Goal: Task Accomplishment & Management: Manage account settings

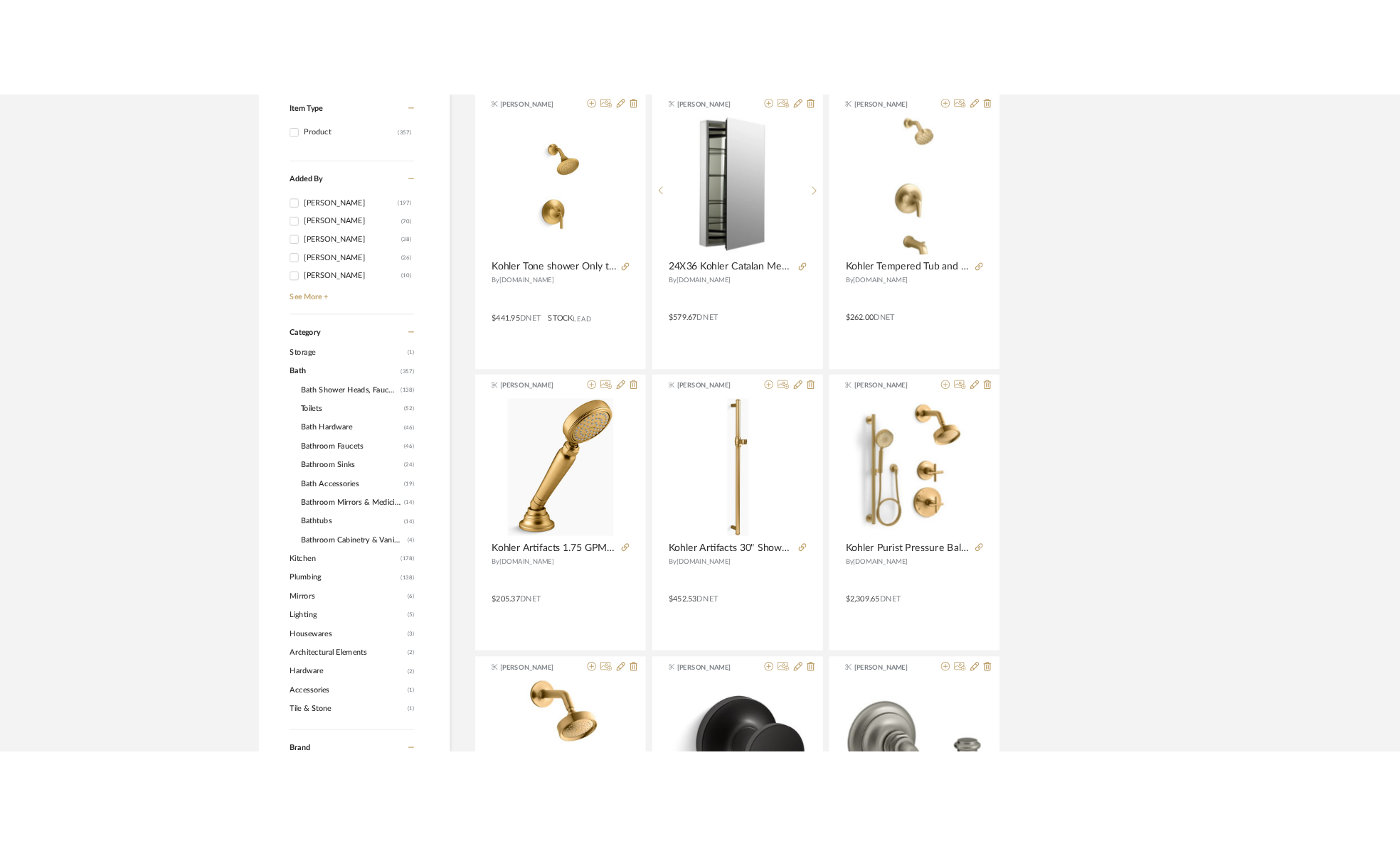
scroll to position [107, 0]
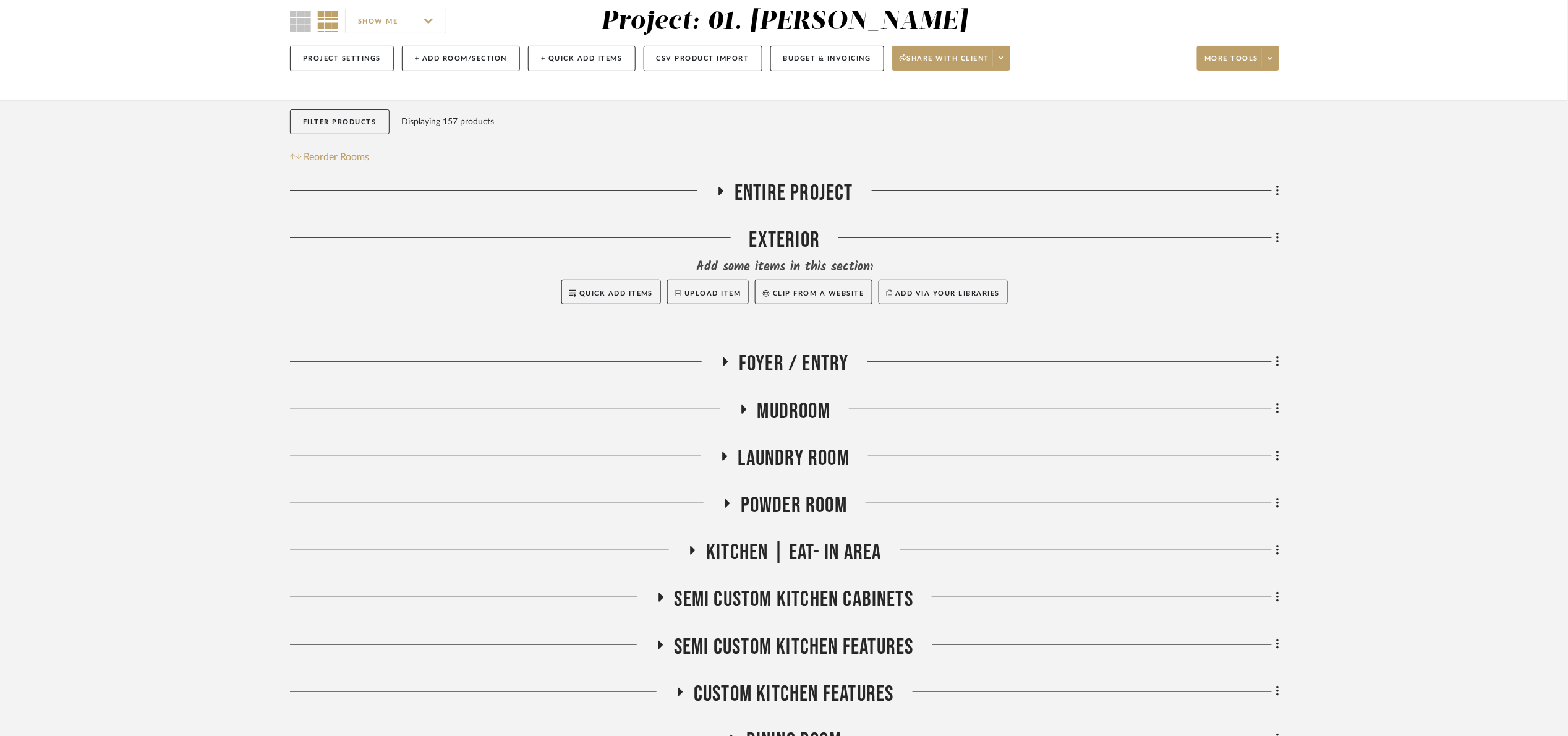
scroll to position [742, 0]
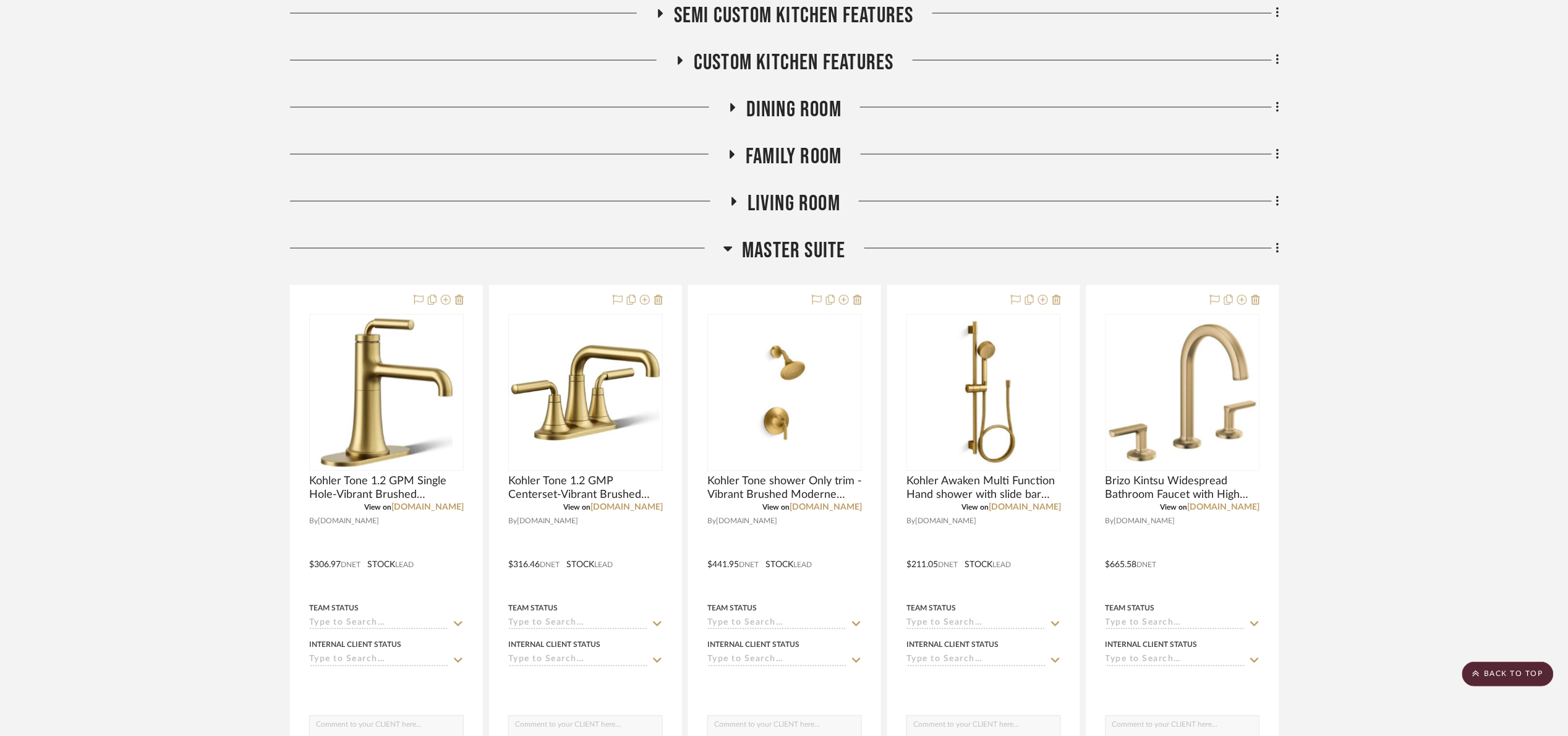
click at [808, 258] on span "Master Suite" at bounding box center [793, 251] width 103 height 27
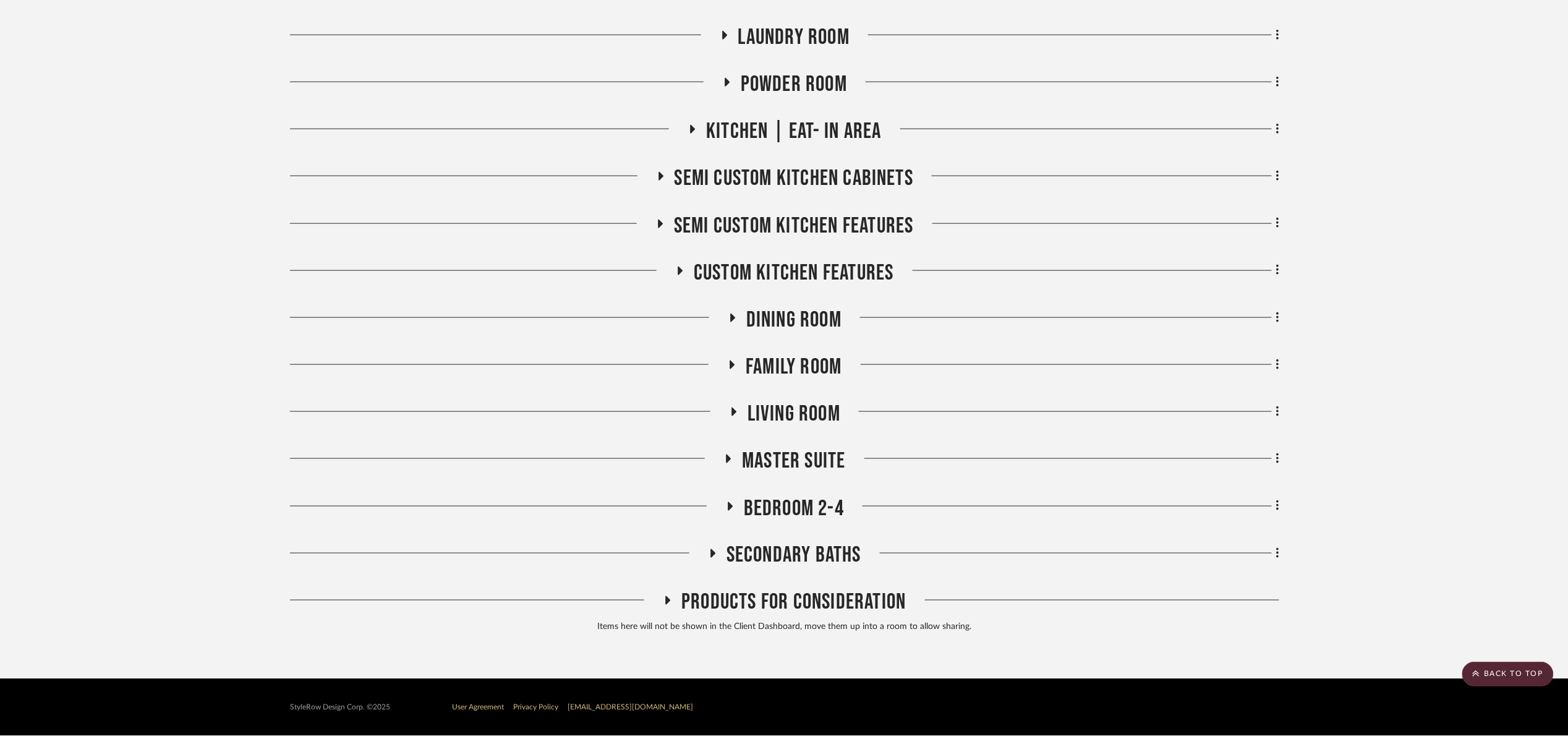
click at [830, 361] on span "Family room" at bounding box center [793, 367] width 96 height 27
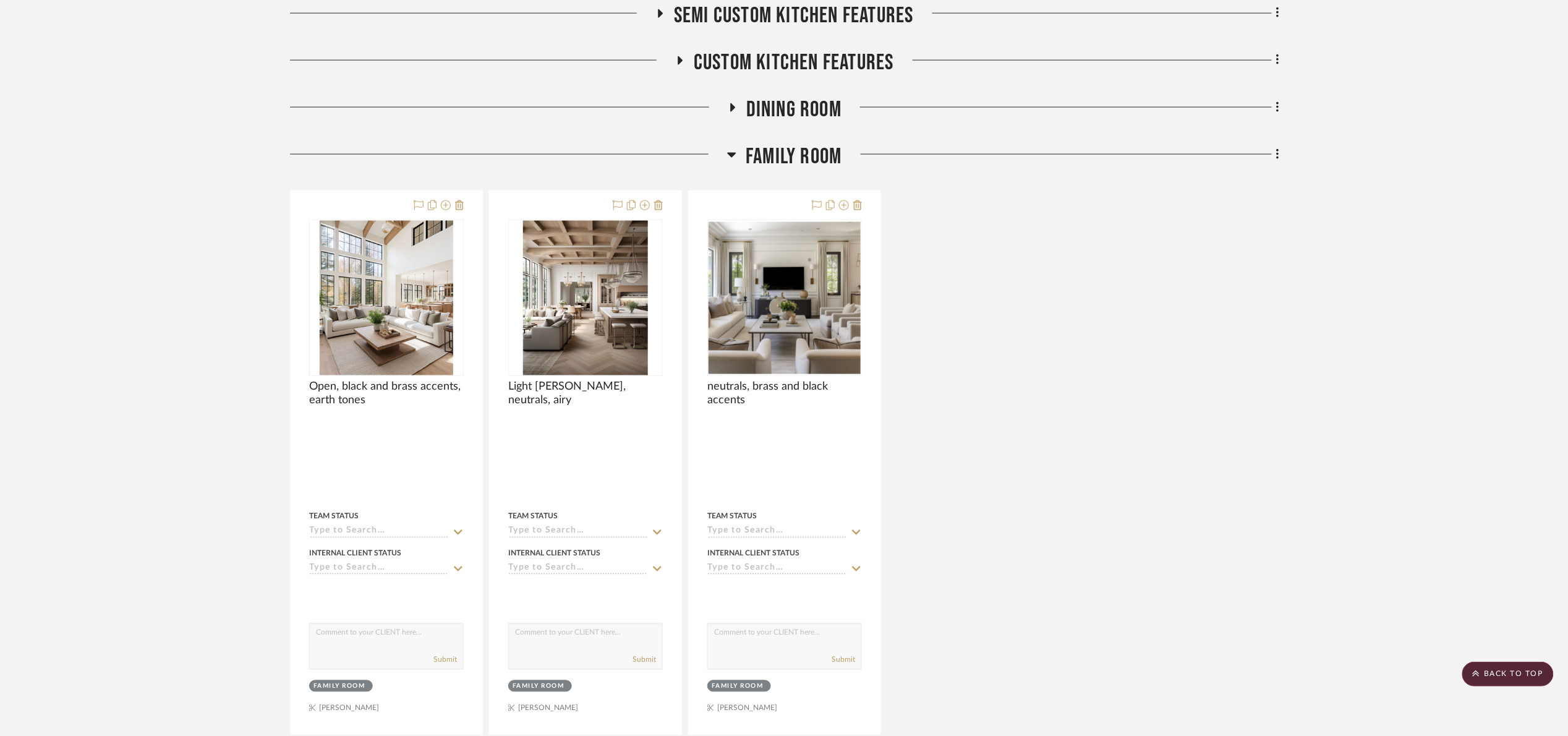
click at [785, 156] on span "Family room" at bounding box center [793, 157] width 96 height 27
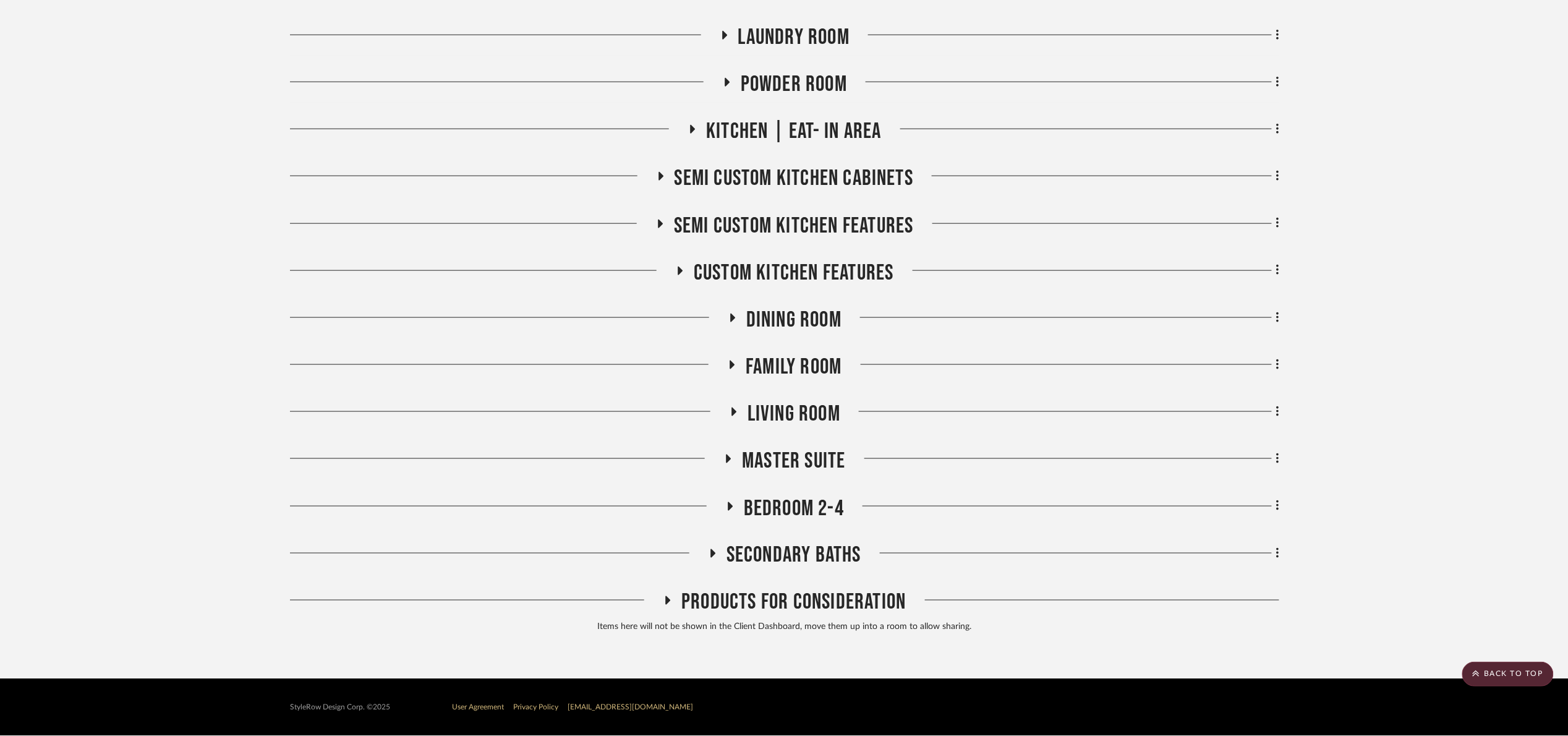
click at [790, 136] on span "Kitchen | Eat- In Area" at bounding box center [793, 132] width 175 height 27
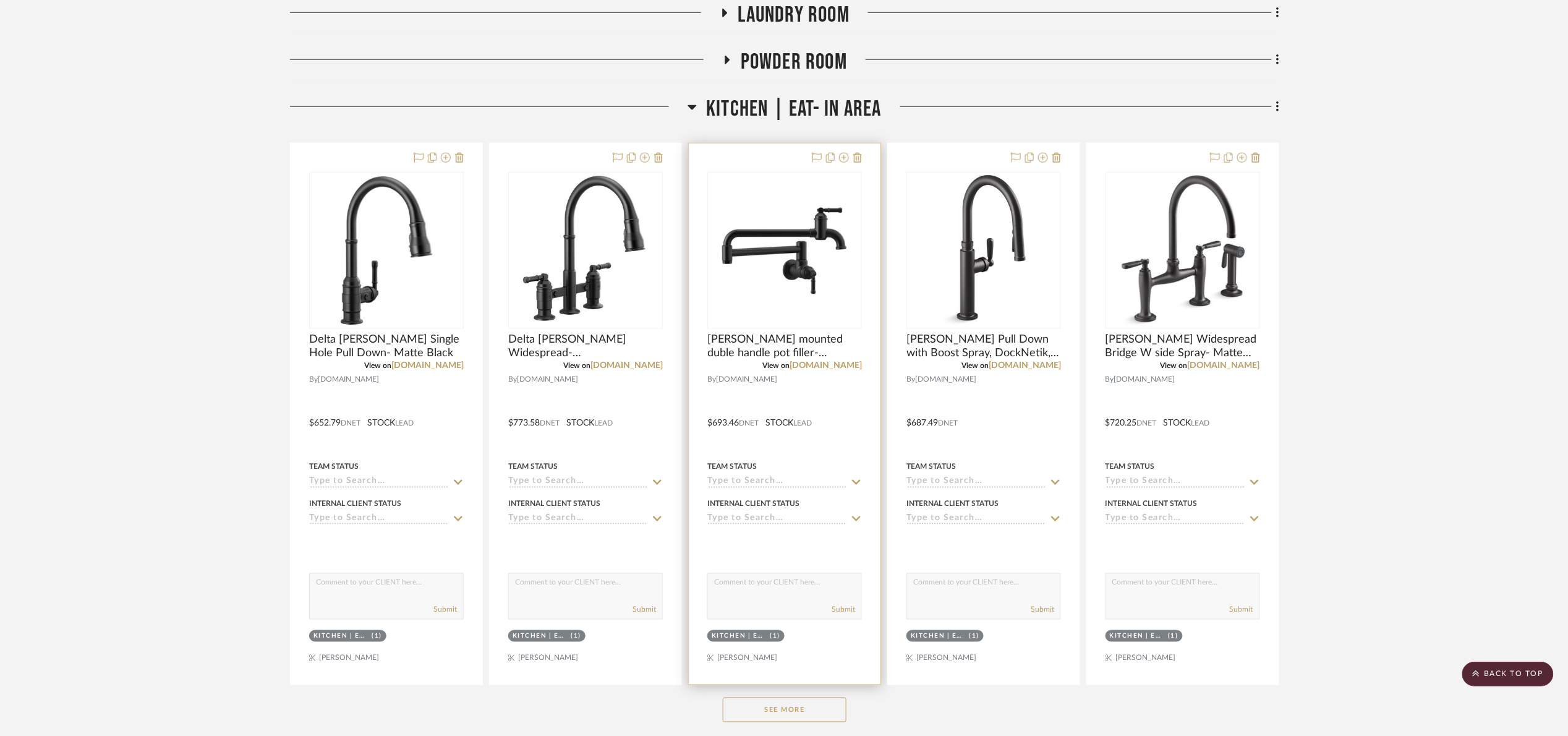
scroll to position [770, 0]
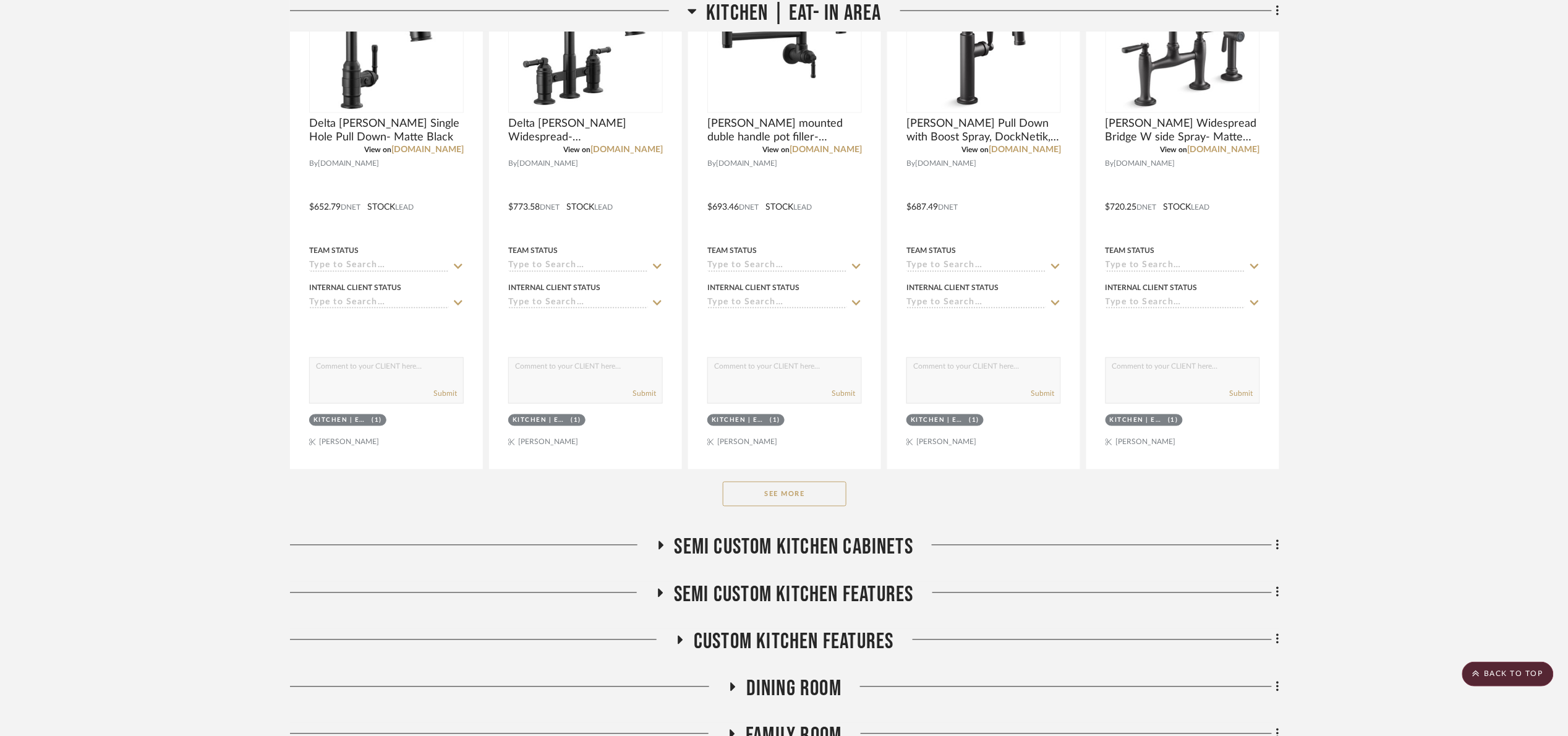
click at [799, 499] on button "See More" at bounding box center [784, 493] width 123 height 25
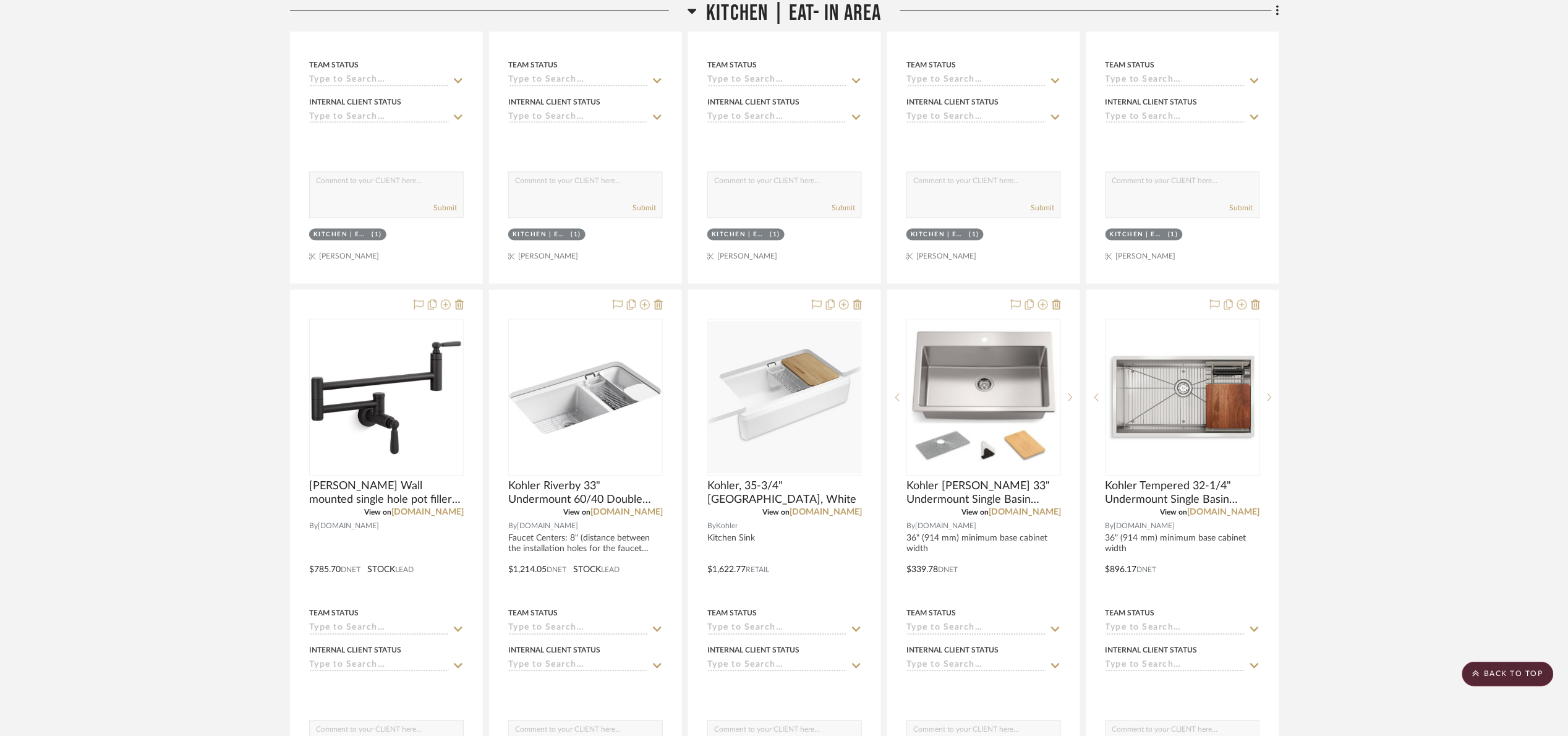
drag, startPoint x: 787, startPoint y: 10, endPoint x: 674, endPoint y: 1, distance: 113.4
click at [787, 10] on span "Kitchen | Eat- In Area" at bounding box center [793, 13] width 175 height 27
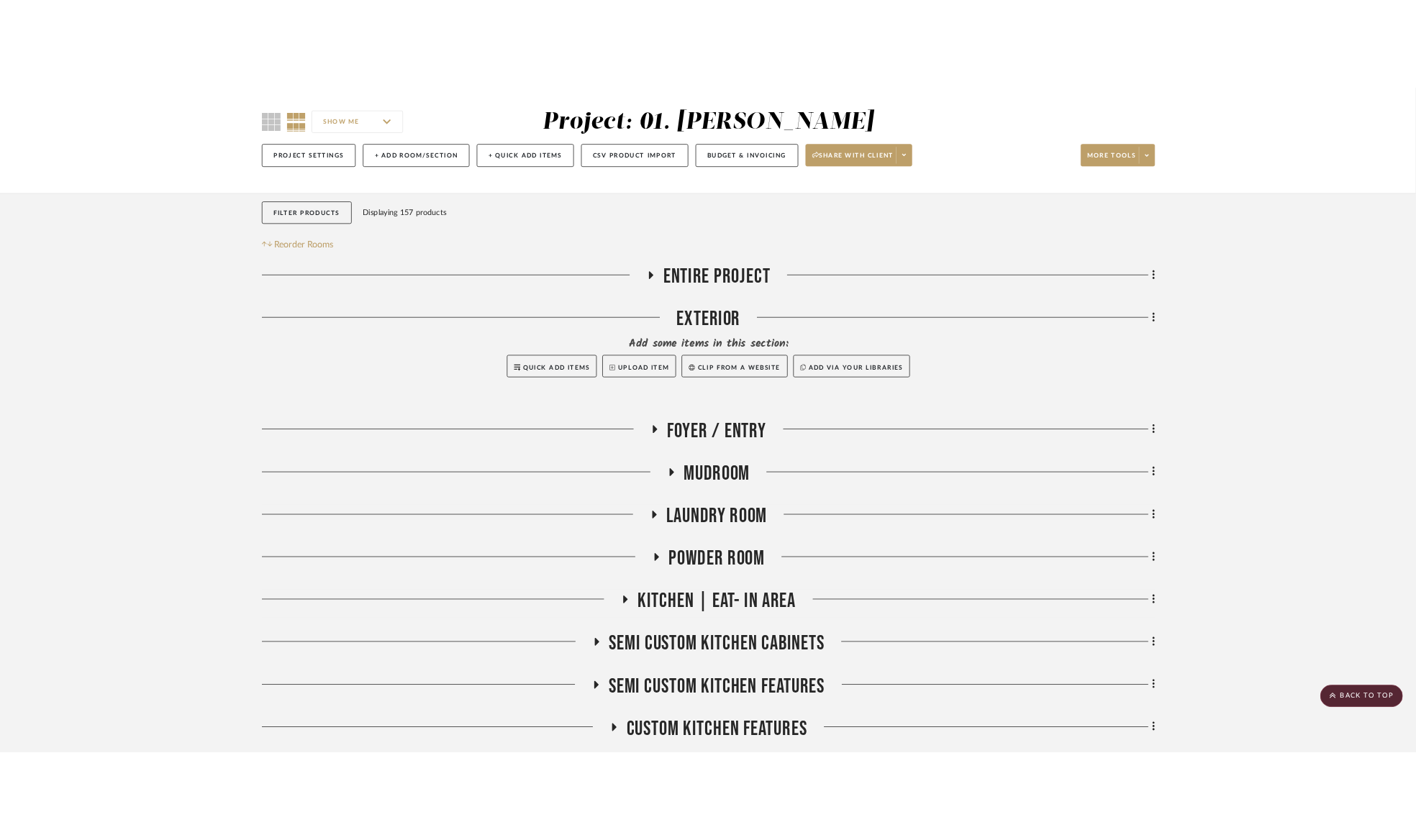
scroll to position [0, 0]
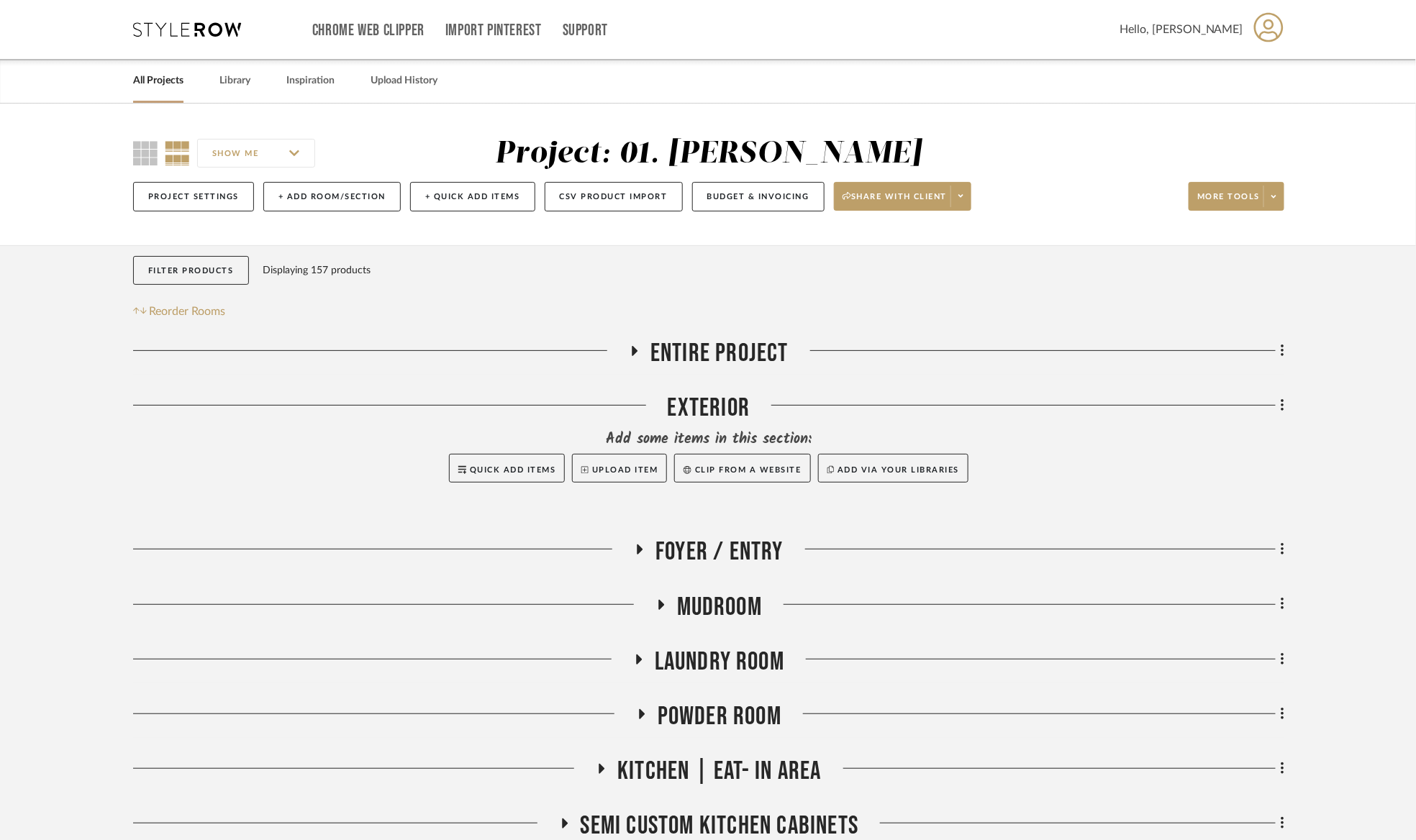
click at [742, 353] on span "Entire Project" at bounding box center [719, 353] width 138 height 31
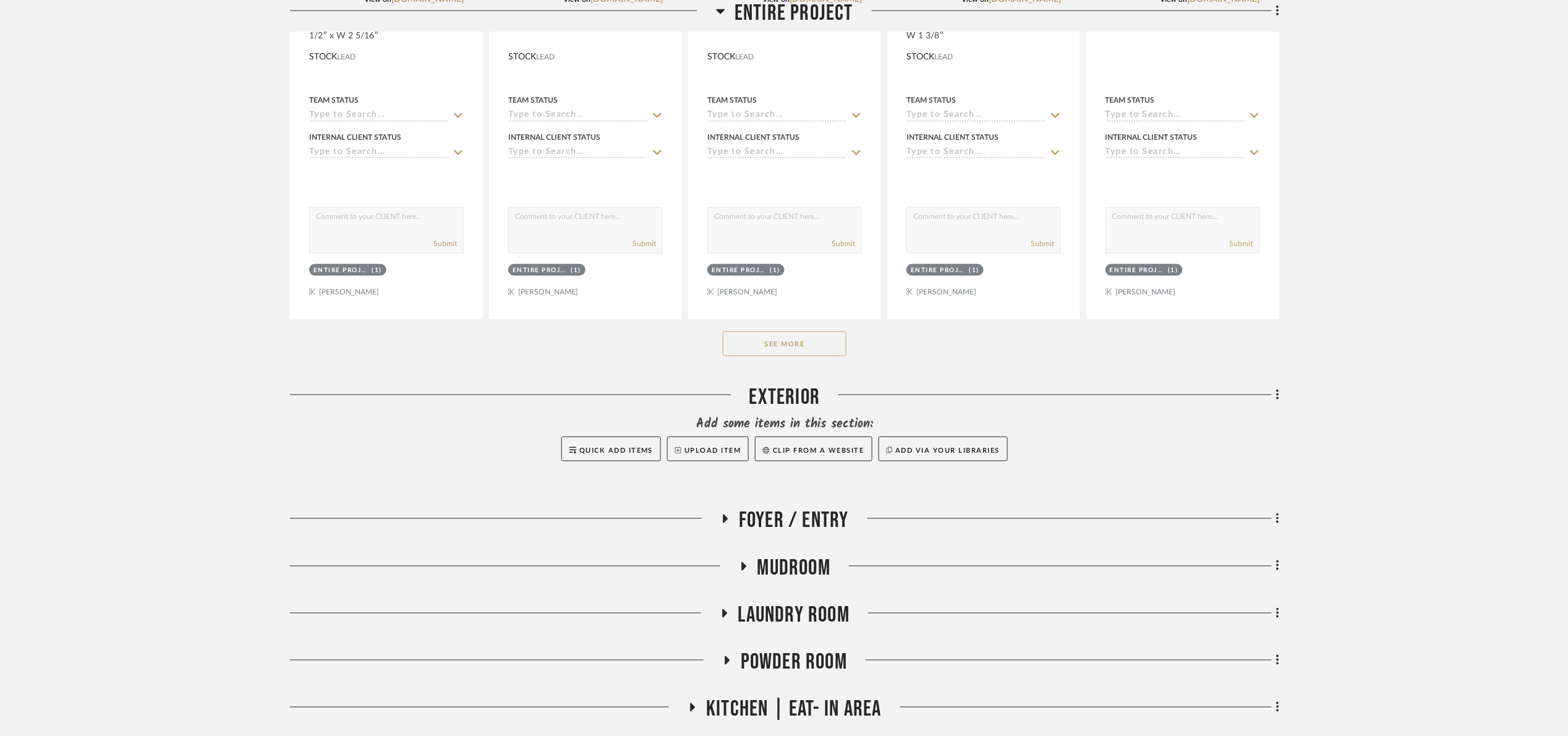
scroll to position [556, 0]
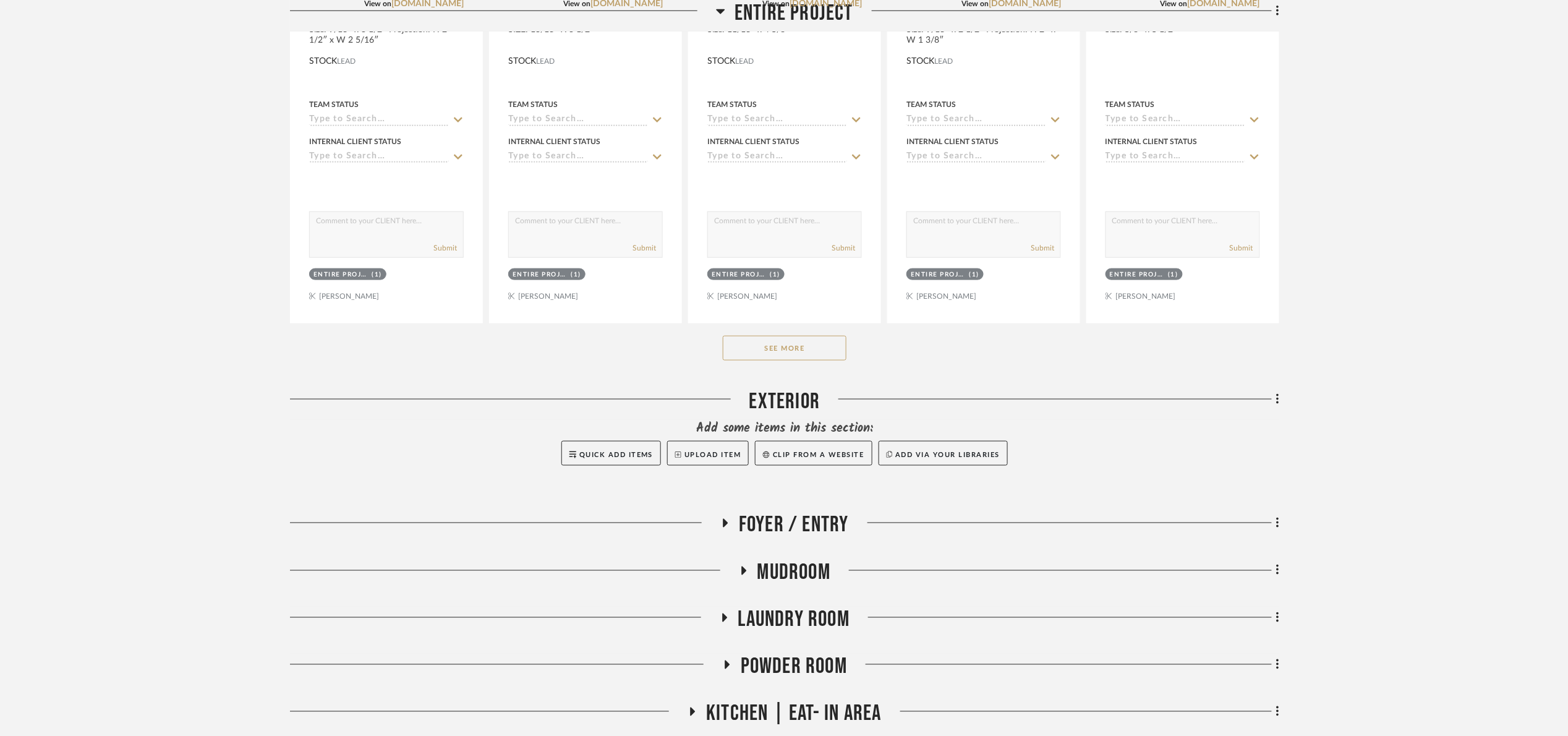
click at [825, 363] on div "See More" at bounding box center [784, 348] width 989 height 49
click at [819, 350] on button "See More" at bounding box center [784, 348] width 123 height 25
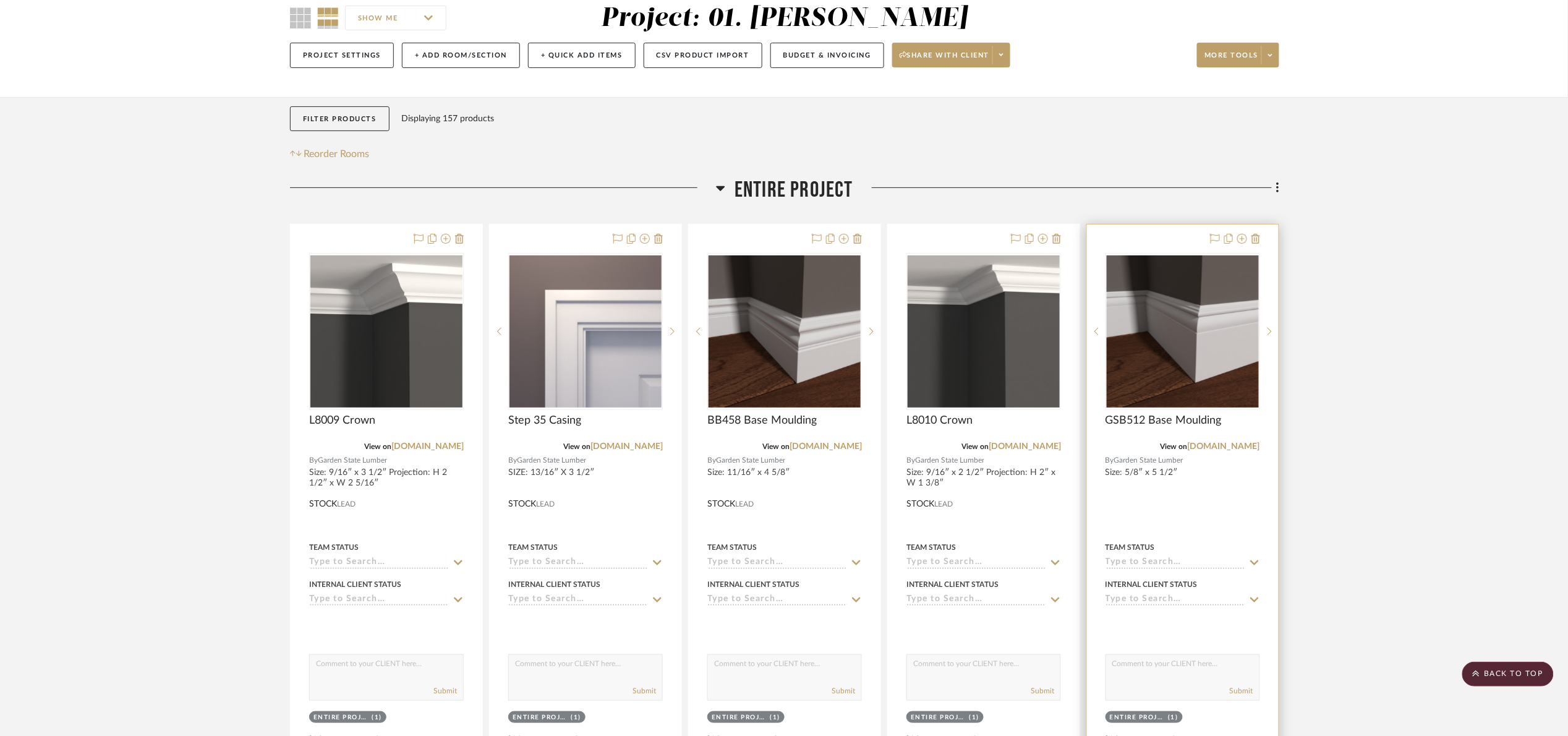
scroll to position [0, 0]
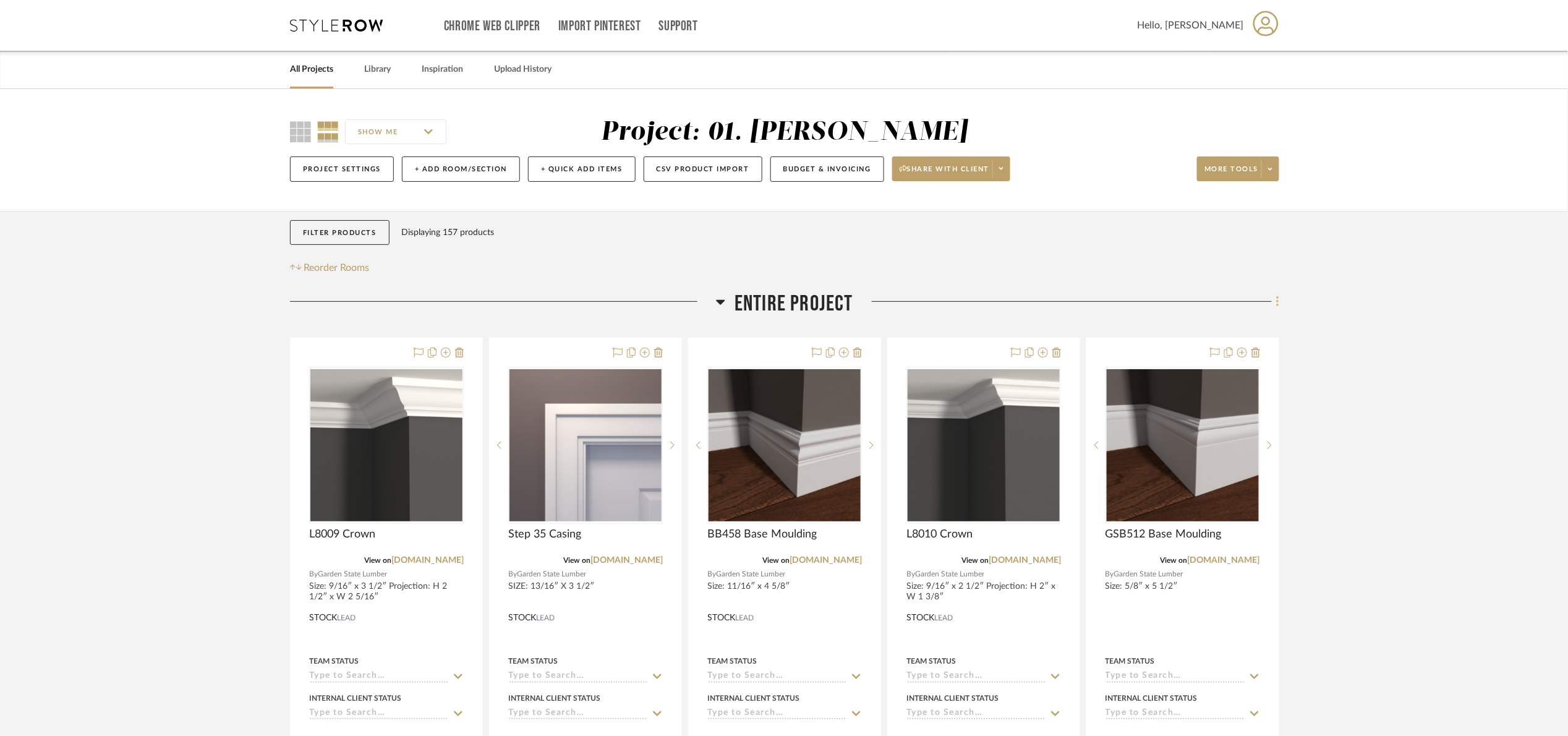
click at [1277, 298] on icon at bounding box center [1277, 302] width 2 height 10
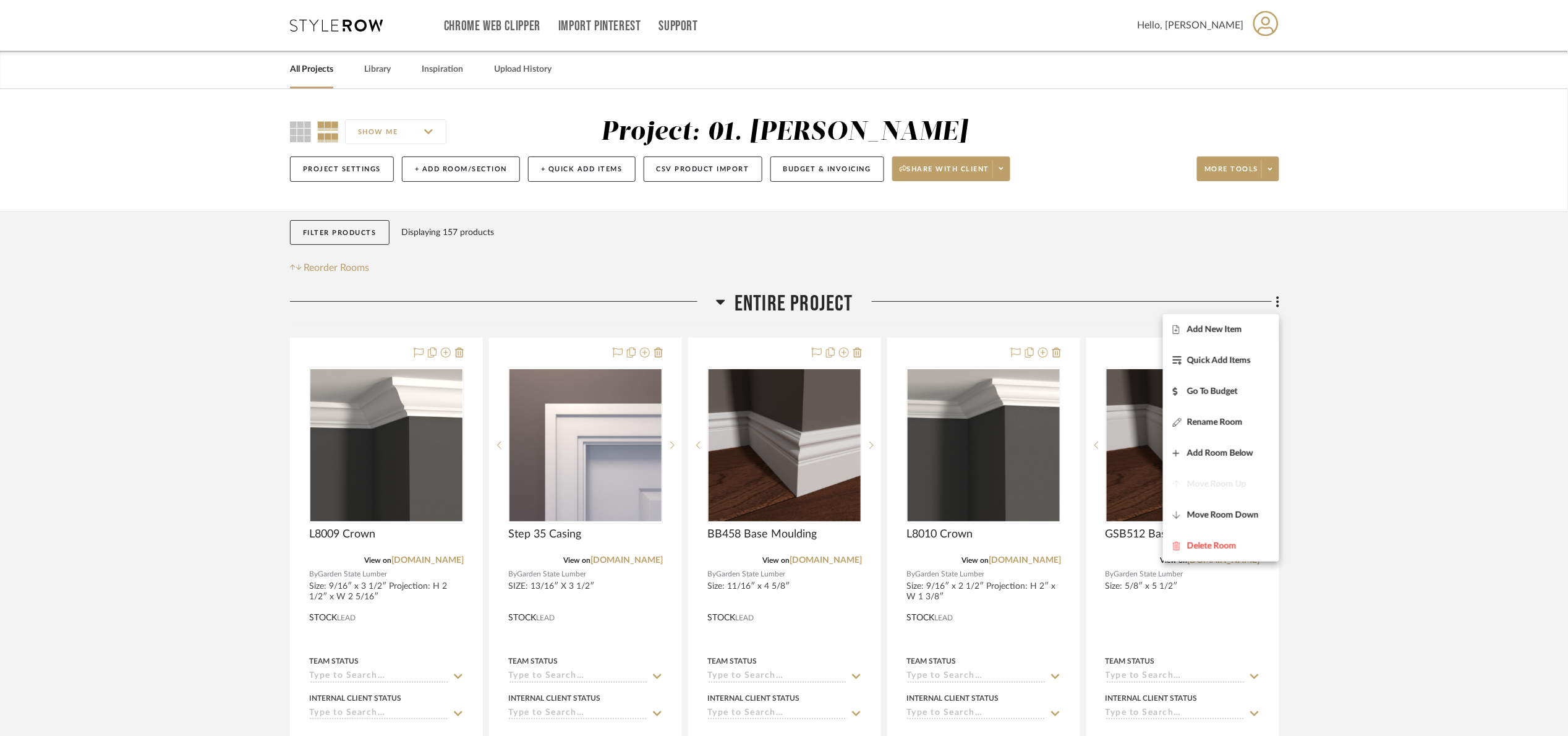
click at [1244, 320] on button "Add New Item" at bounding box center [1221, 329] width 116 height 31
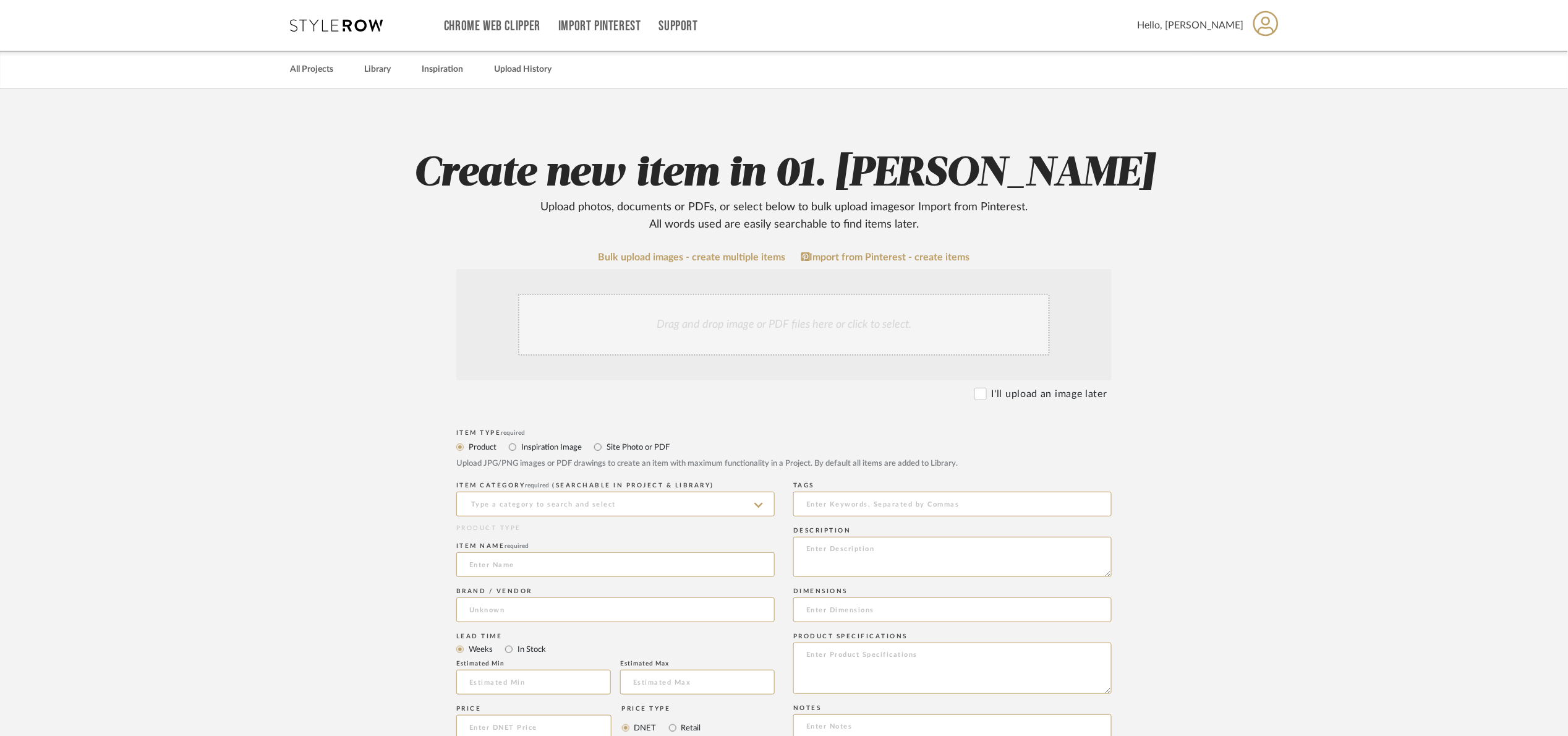
click at [632, 323] on div "Drag and drop image or PDF files here or click to select." at bounding box center [784, 324] width 531 height 62
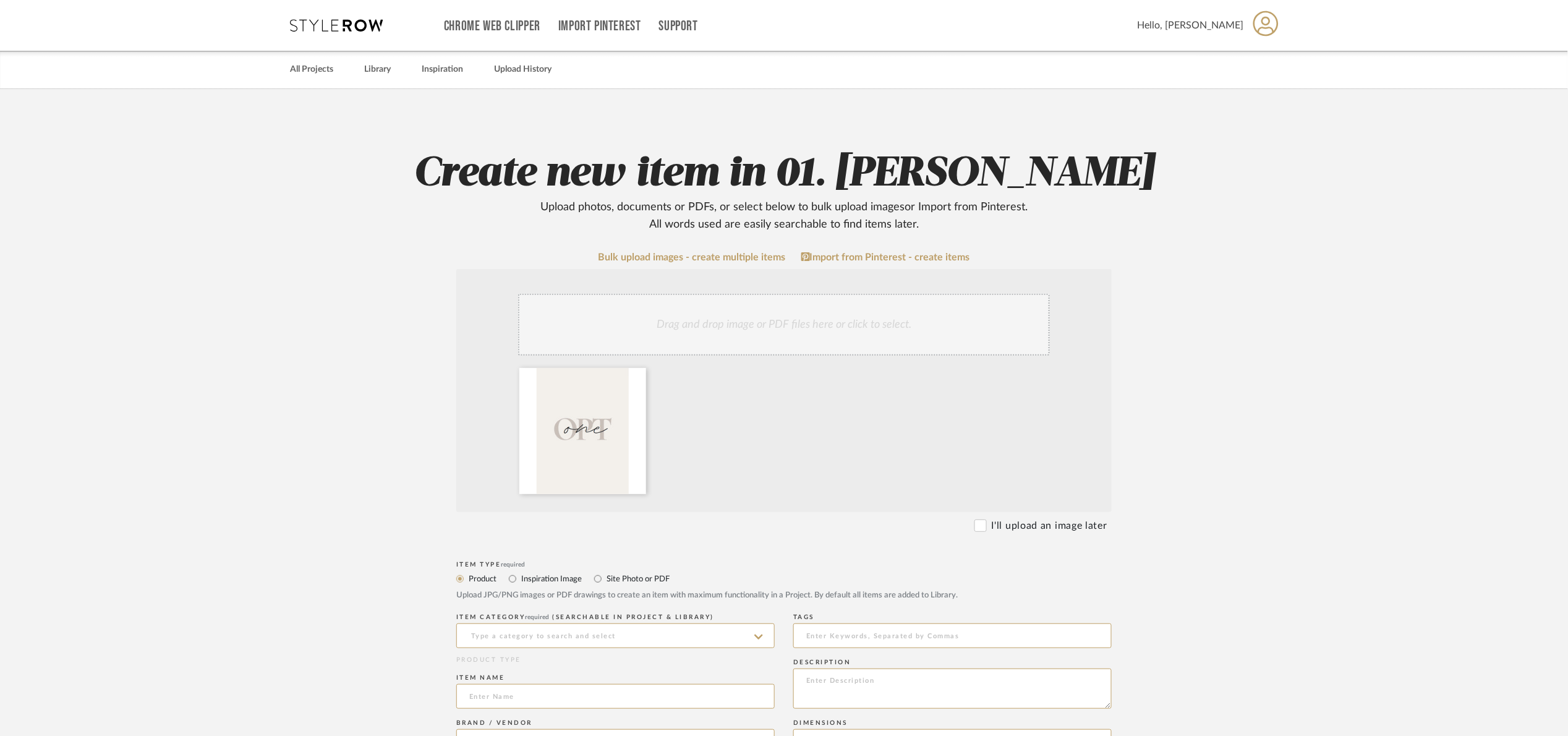
click at [618, 582] on label "Site Photo or PDF" at bounding box center [638, 579] width 64 height 13
click at [605, 582] on input "Site Photo or PDF" at bounding box center [598, 579] width 15 height 15
radio input "true"
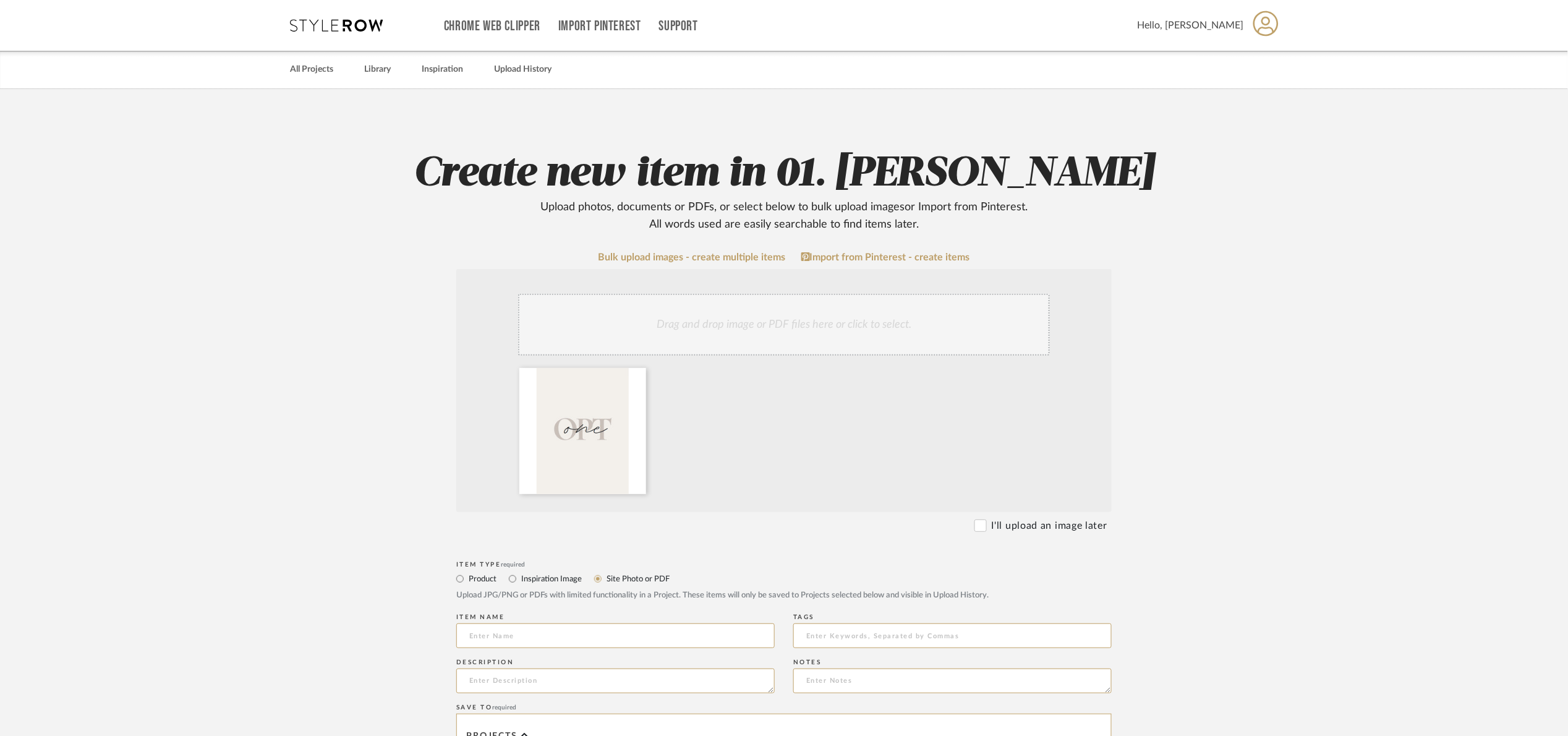
click at [563, 624] on input at bounding box center [615, 636] width 318 height 25
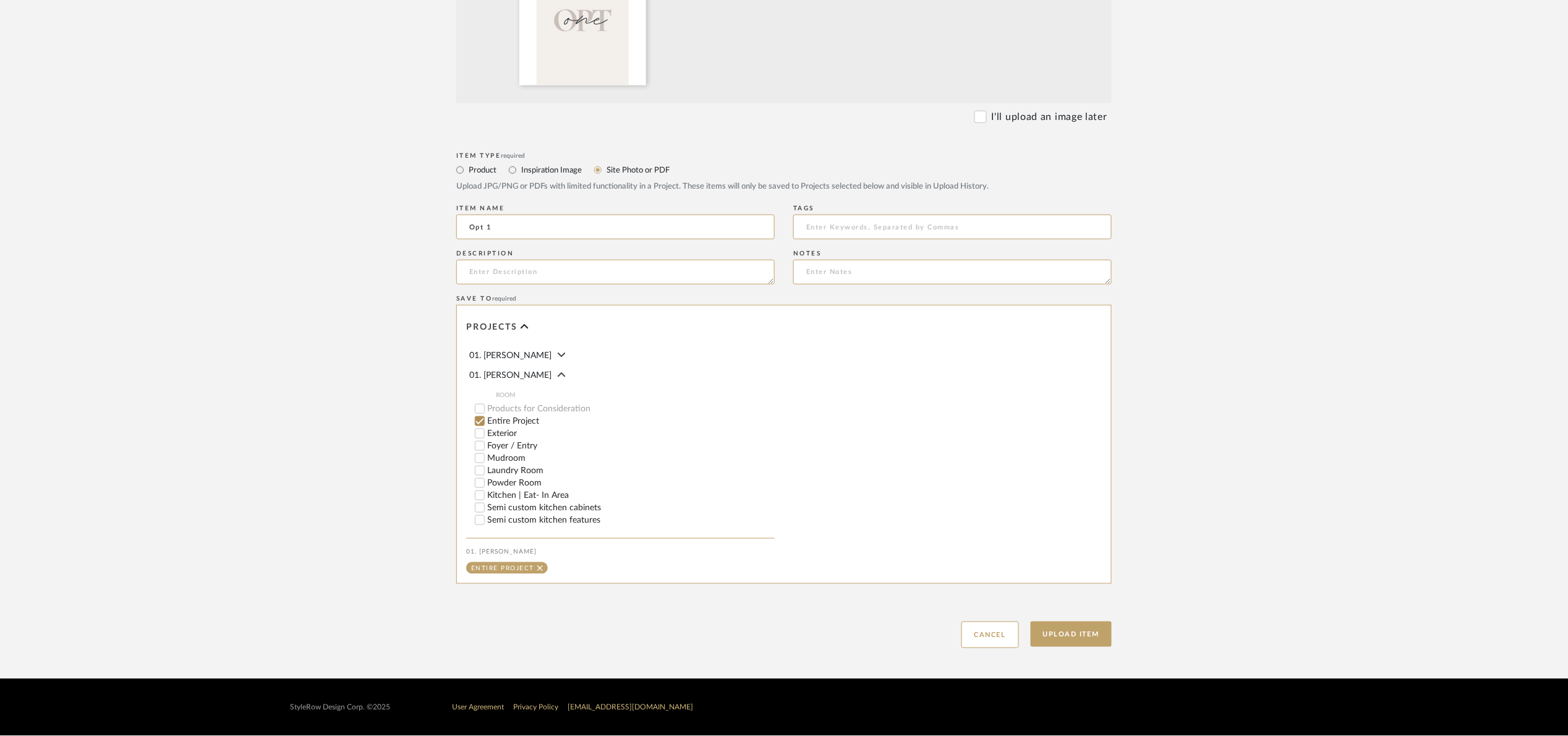
scroll to position [410, 0]
type input "Opt 1"
click at [1083, 639] on button "Upload Item" at bounding box center [1071, 634] width 82 height 25
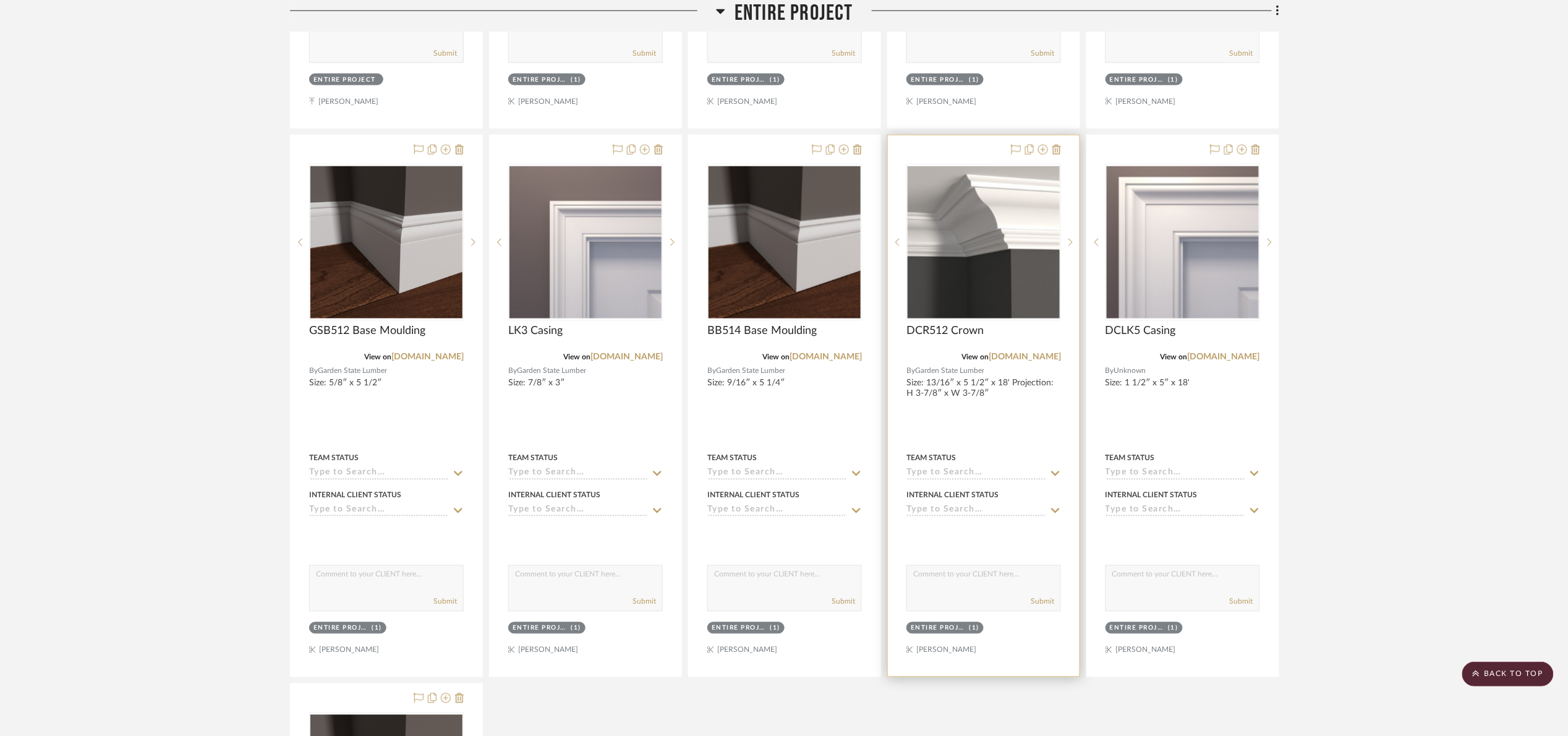
scroll to position [755, 0]
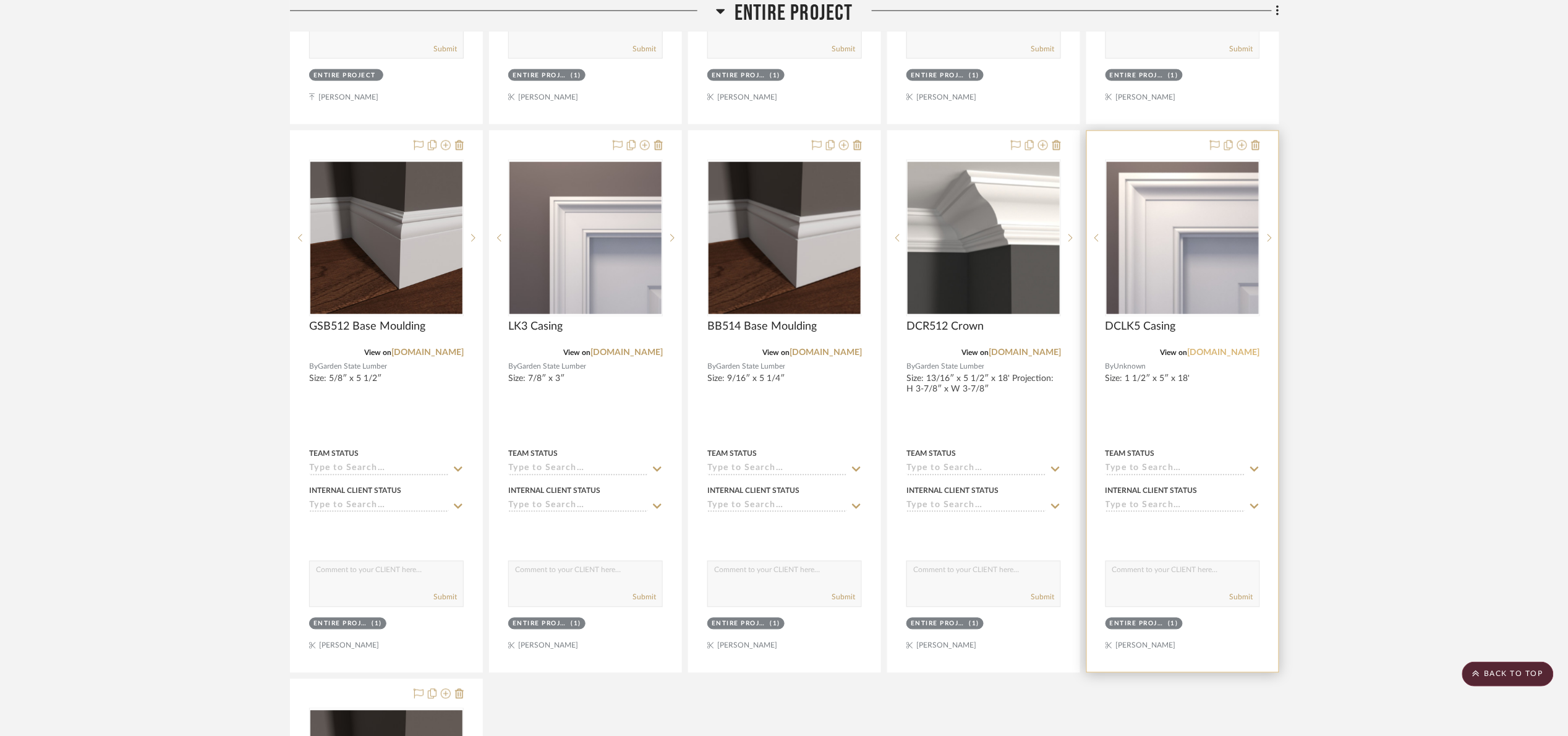
click at [1197, 354] on link "[DOMAIN_NAME]" at bounding box center [1224, 353] width 73 height 9
click at [1257, 148] on icon at bounding box center [1256, 145] width 9 height 10
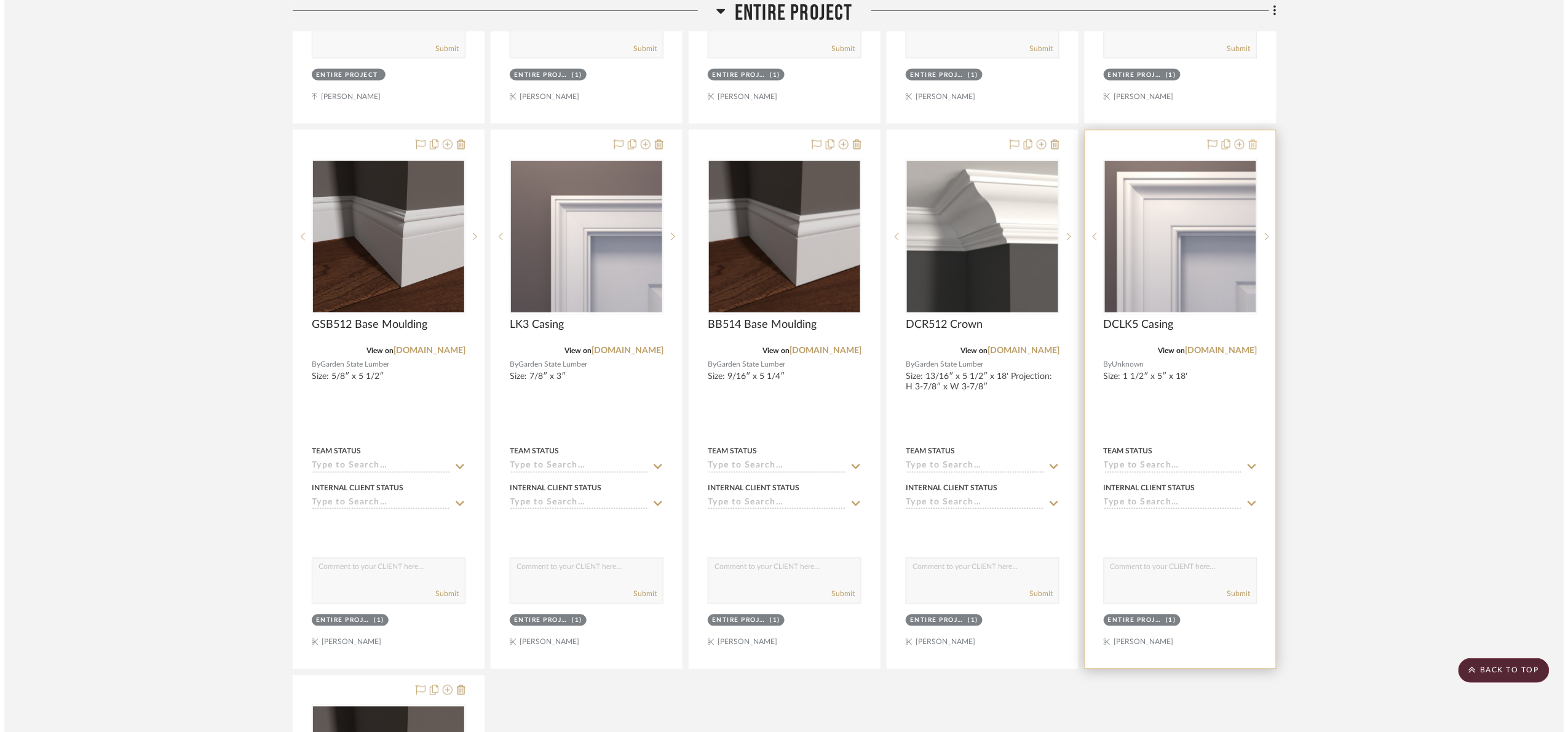
scroll to position [0, 0]
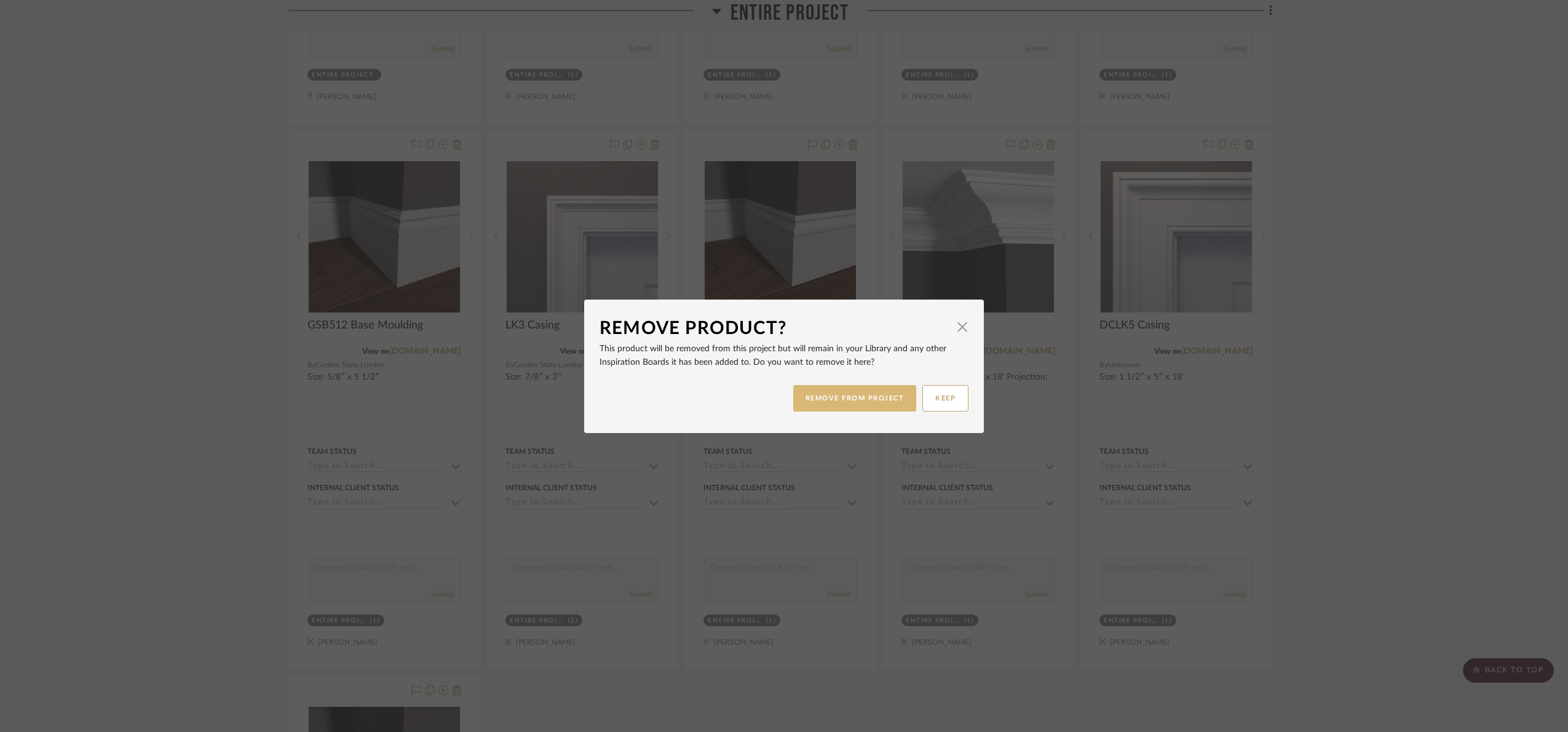
click at [868, 400] on button "REMOVE FROM PROJECT" at bounding box center [855, 398] width 124 height 27
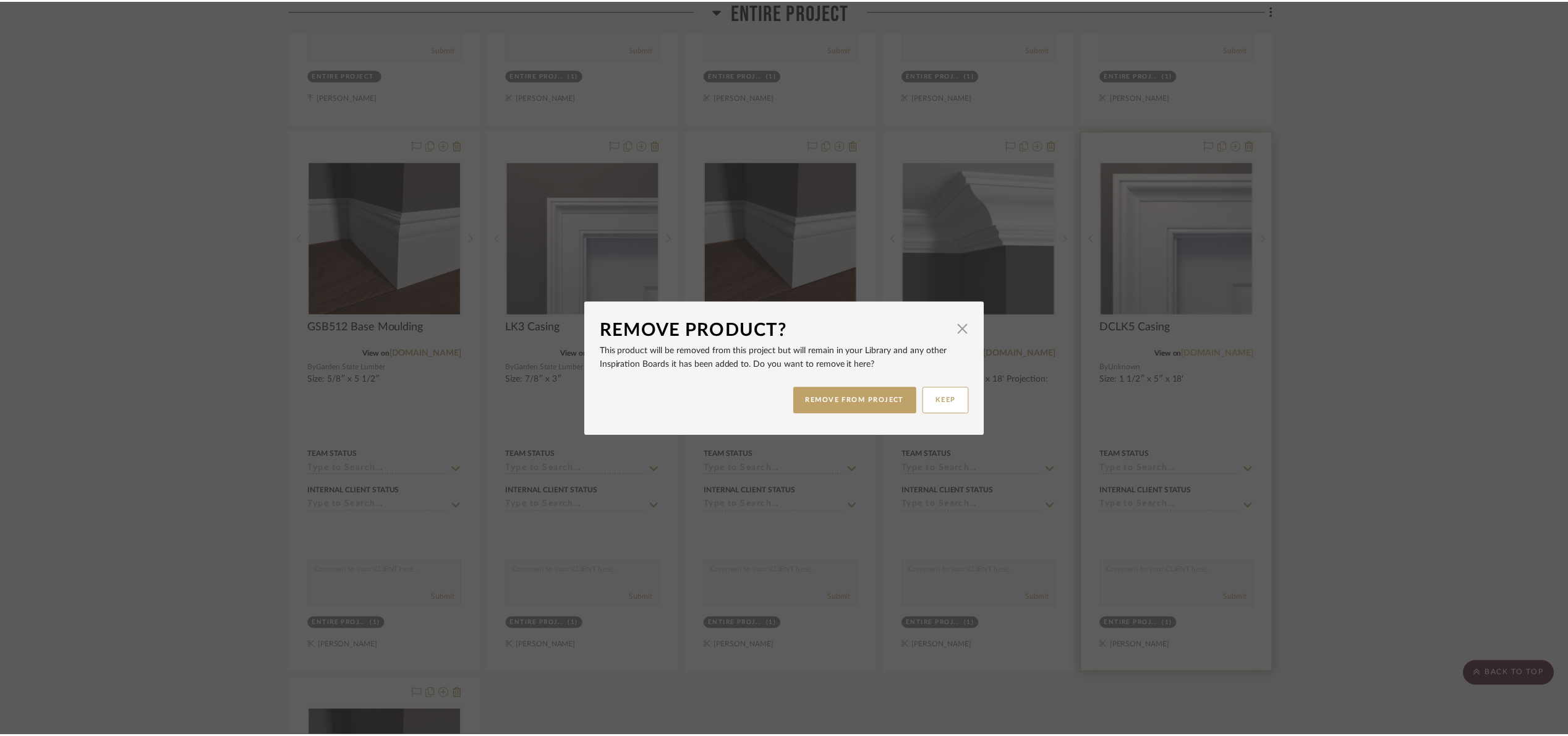
scroll to position [755, 0]
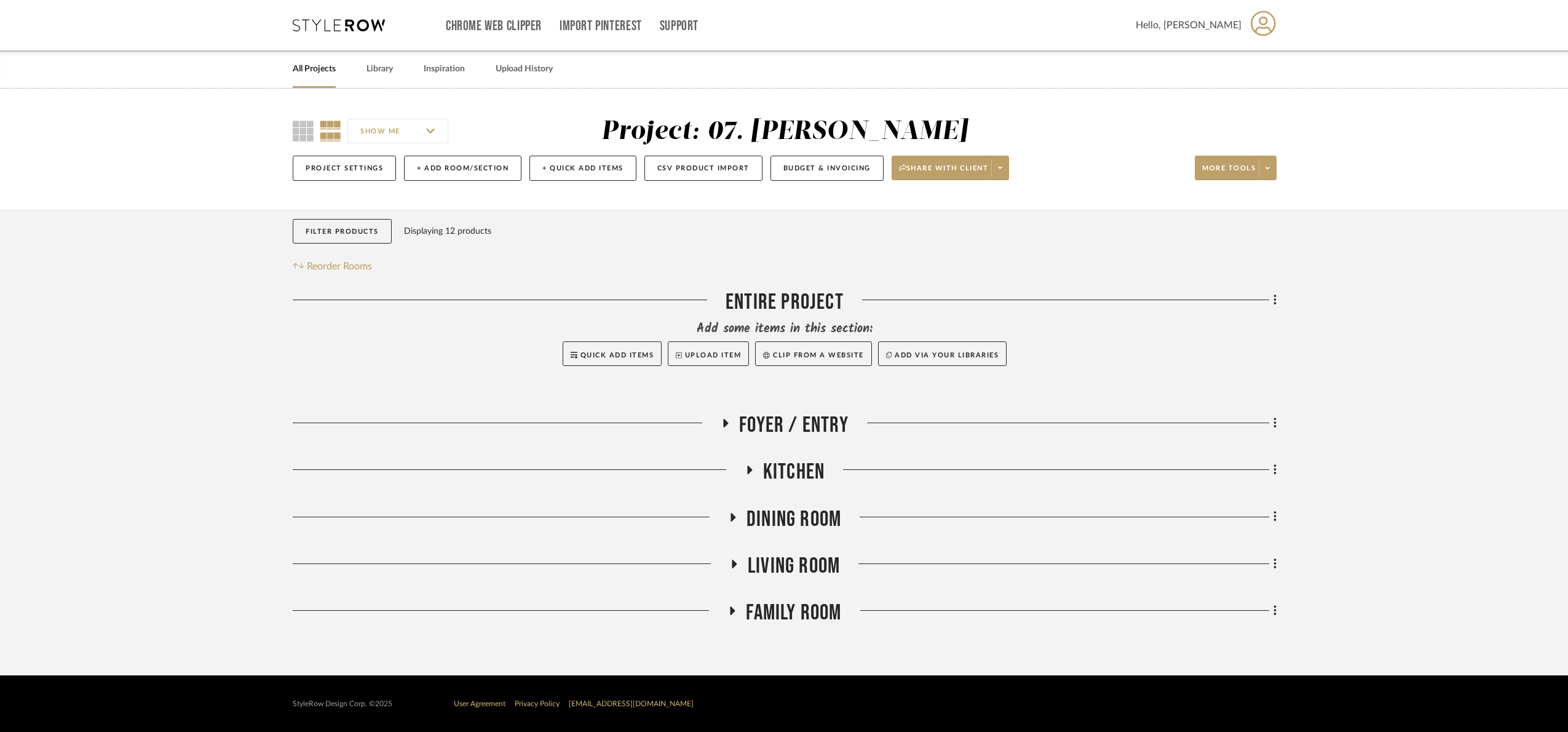
click at [796, 606] on span "Family Room" at bounding box center [794, 613] width 95 height 27
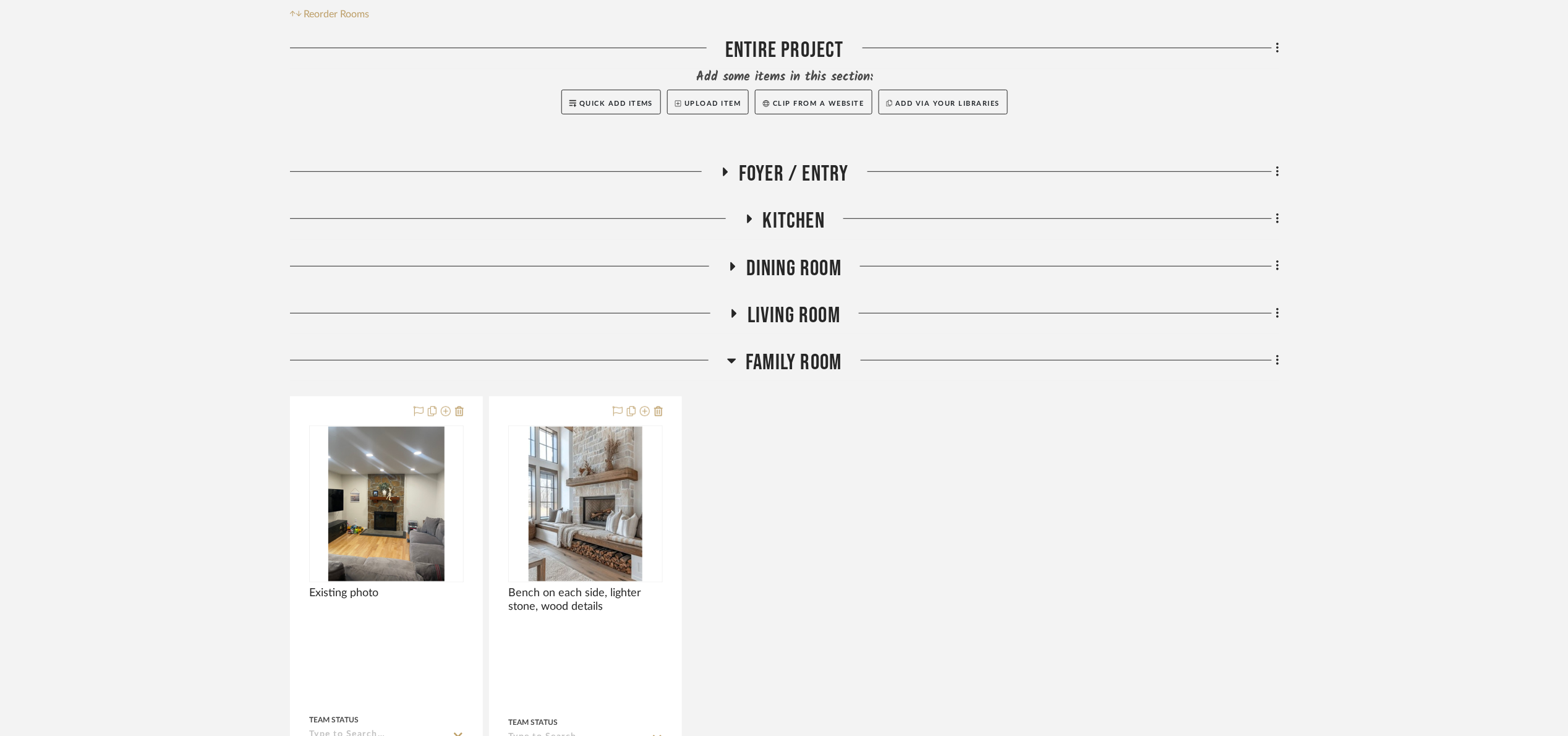
scroll to position [371, 0]
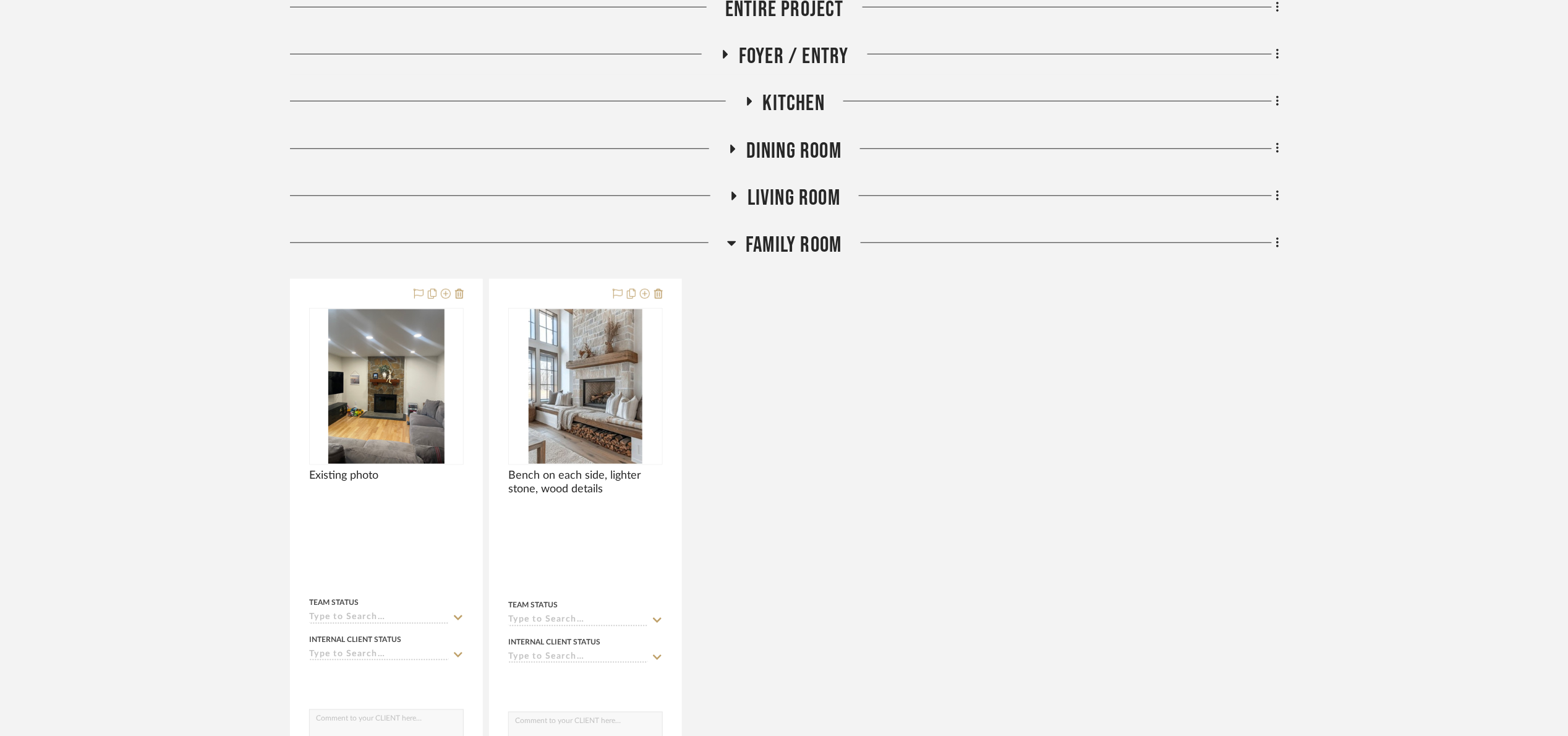
click at [766, 198] on span "Living Room" at bounding box center [794, 198] width 93 height 27
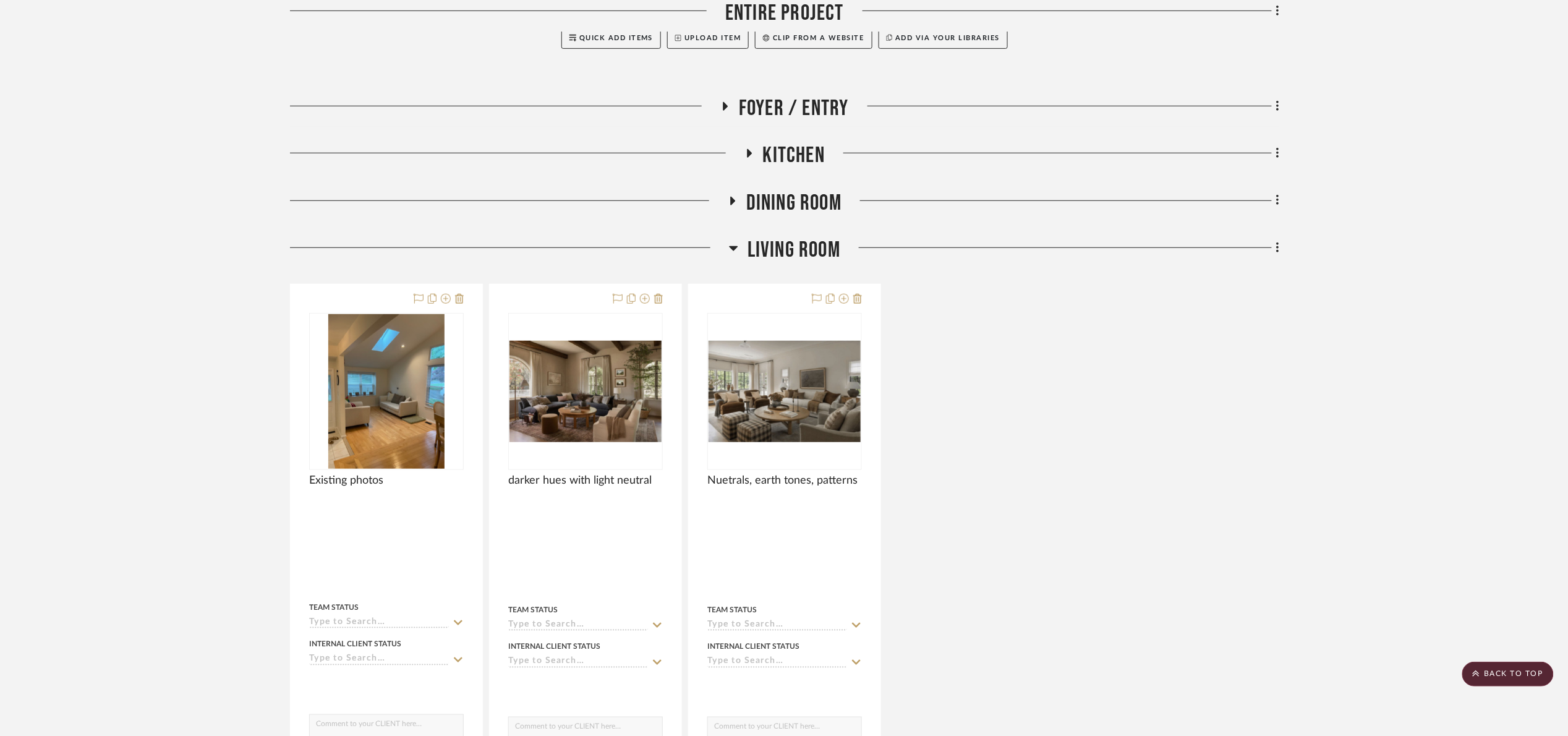
scroll to position [279, 0]
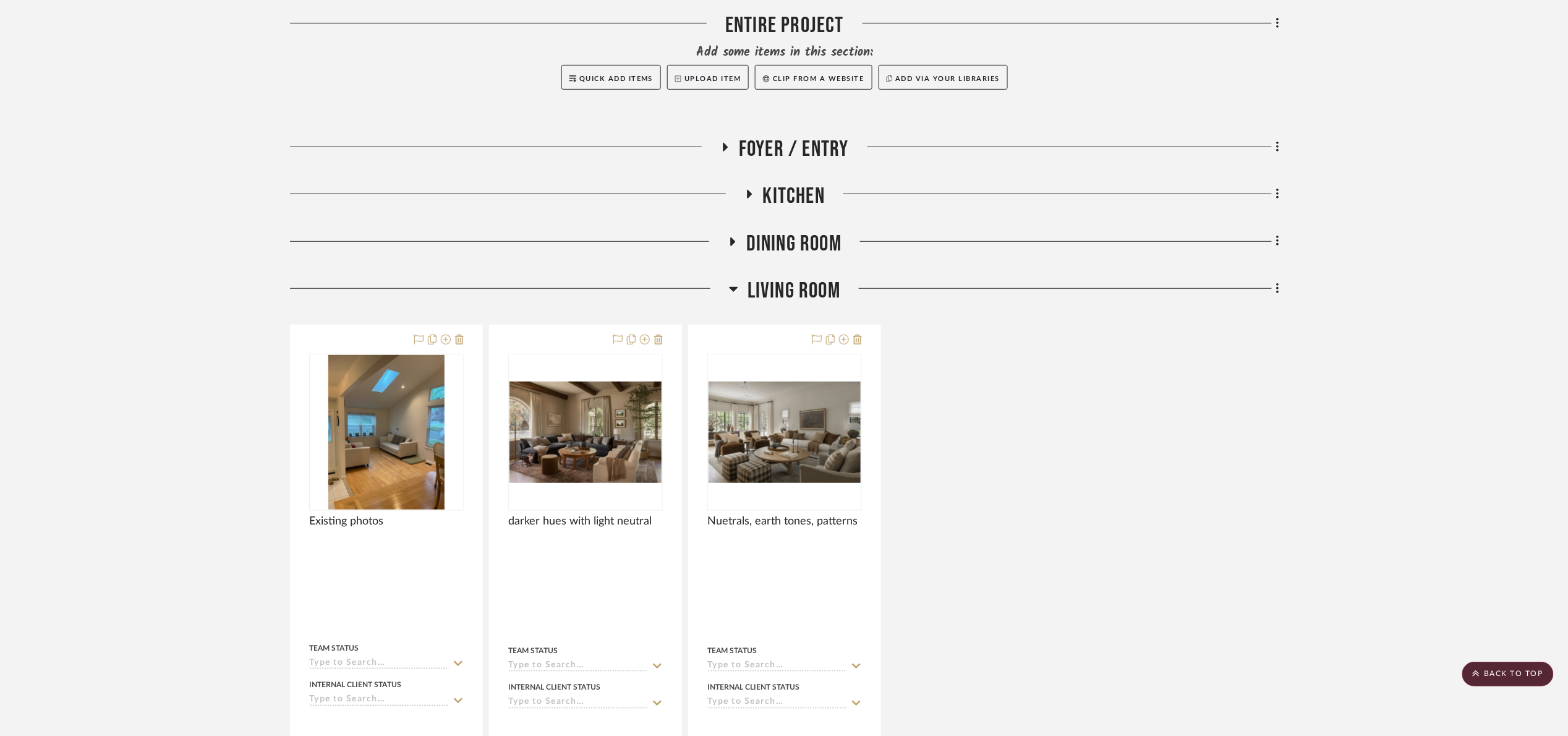
click at [814, 289] on span "Living Room" at bounding box center [794, 291] width 93 height 27
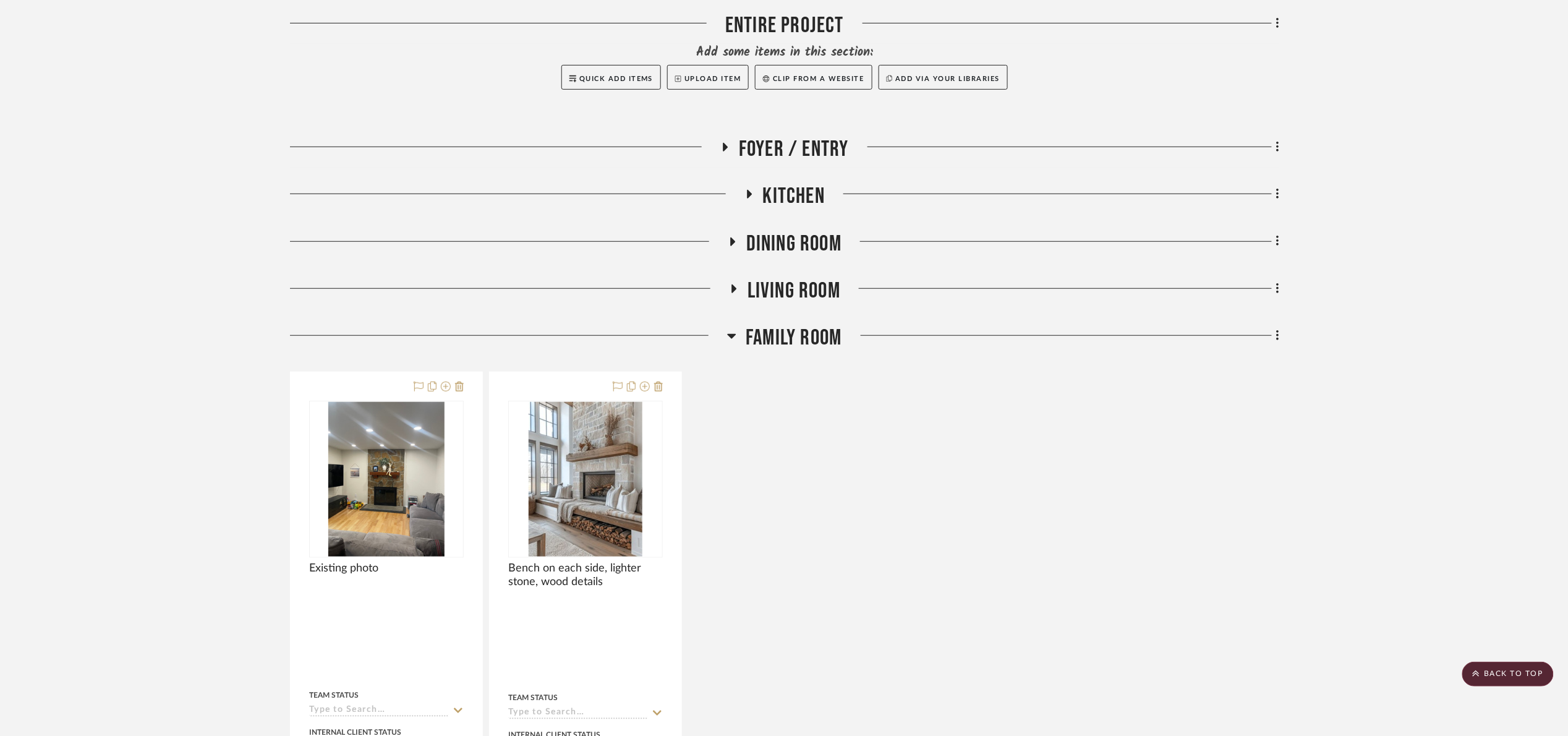
click at [801, 344] on span "Family Room" at bounding box center [793, 338] width 96 height 27
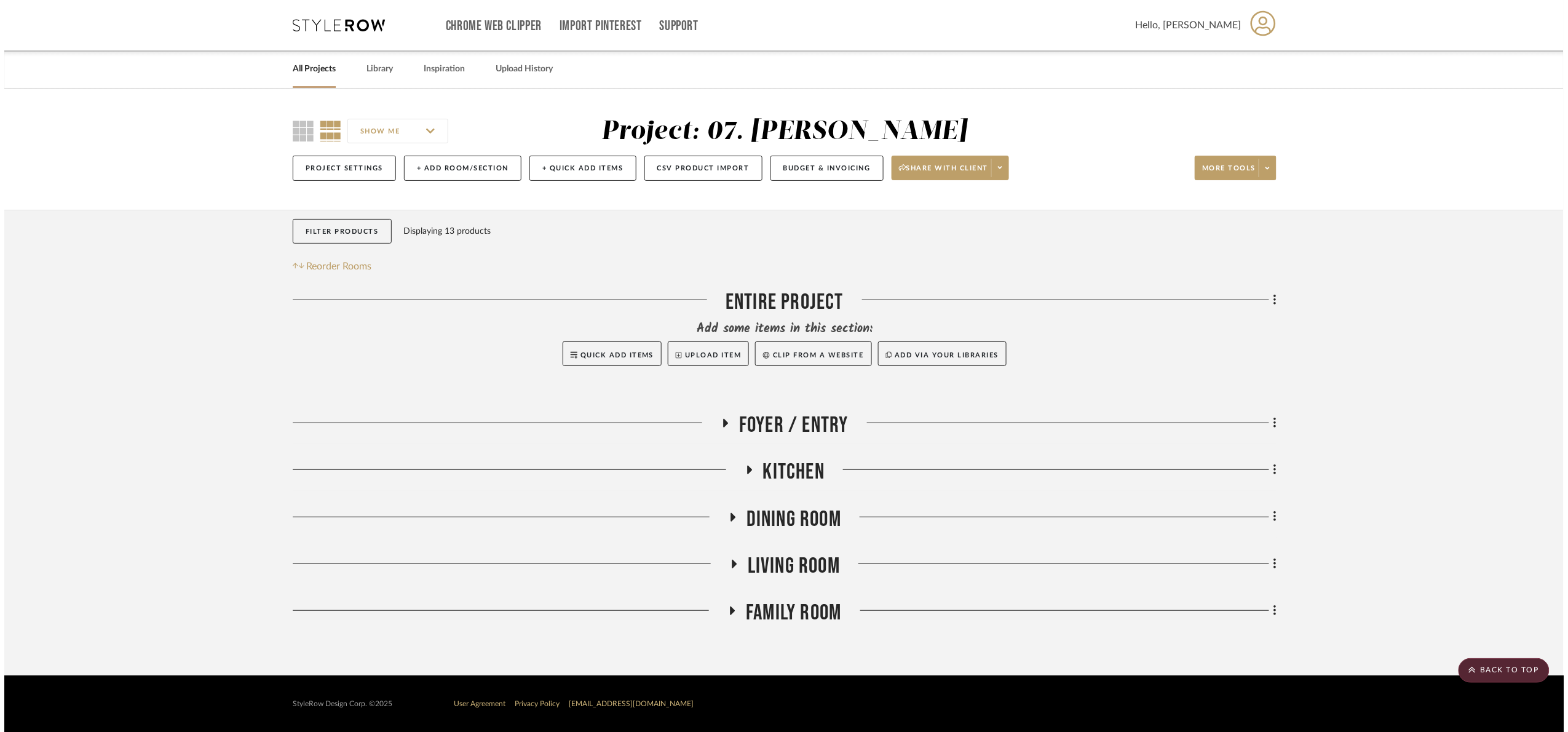
scroll to position [0, 0]
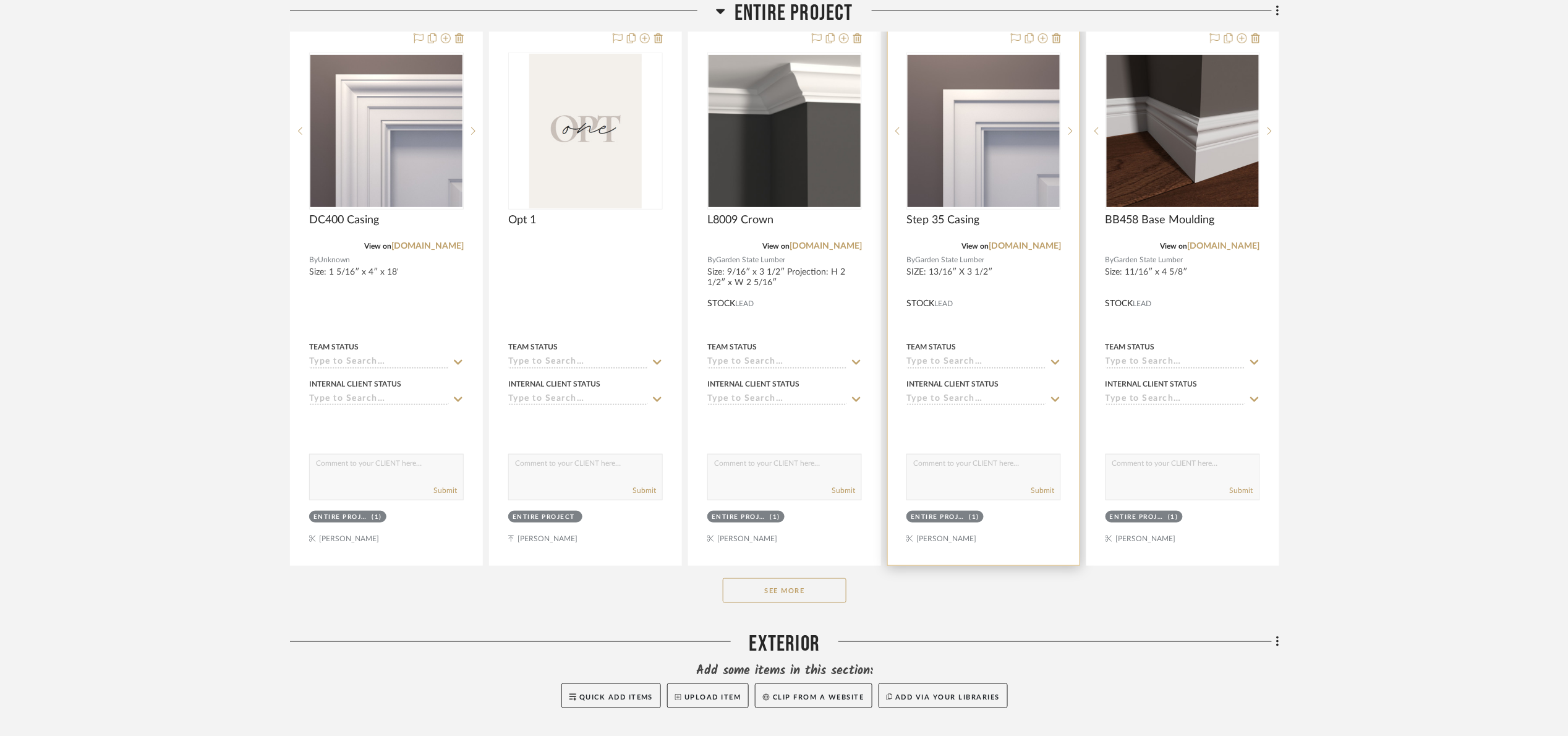
scroll to position [292, 0]
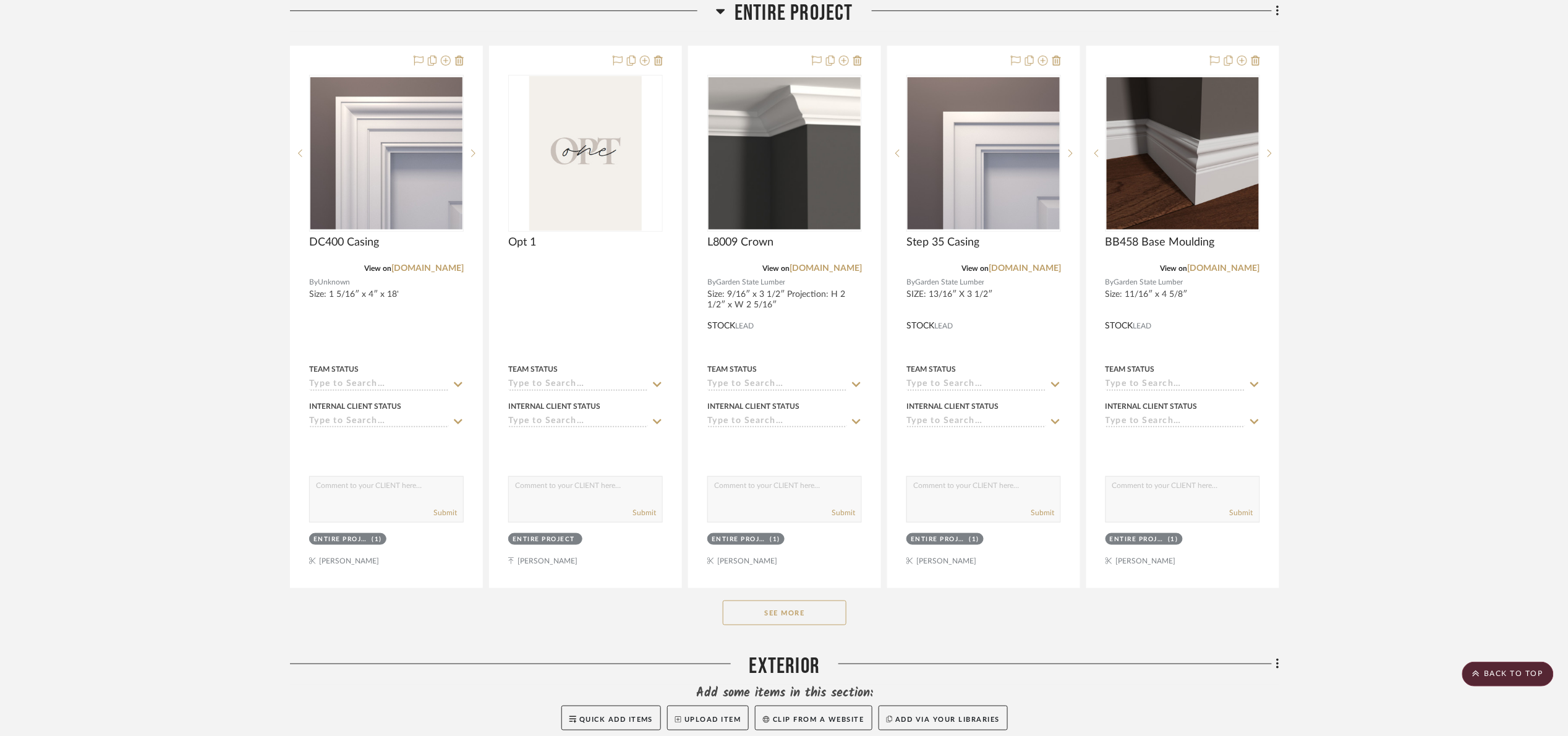
click at [798, 612] on button "See More" at bounding box center [784, 612] width 123 height 25
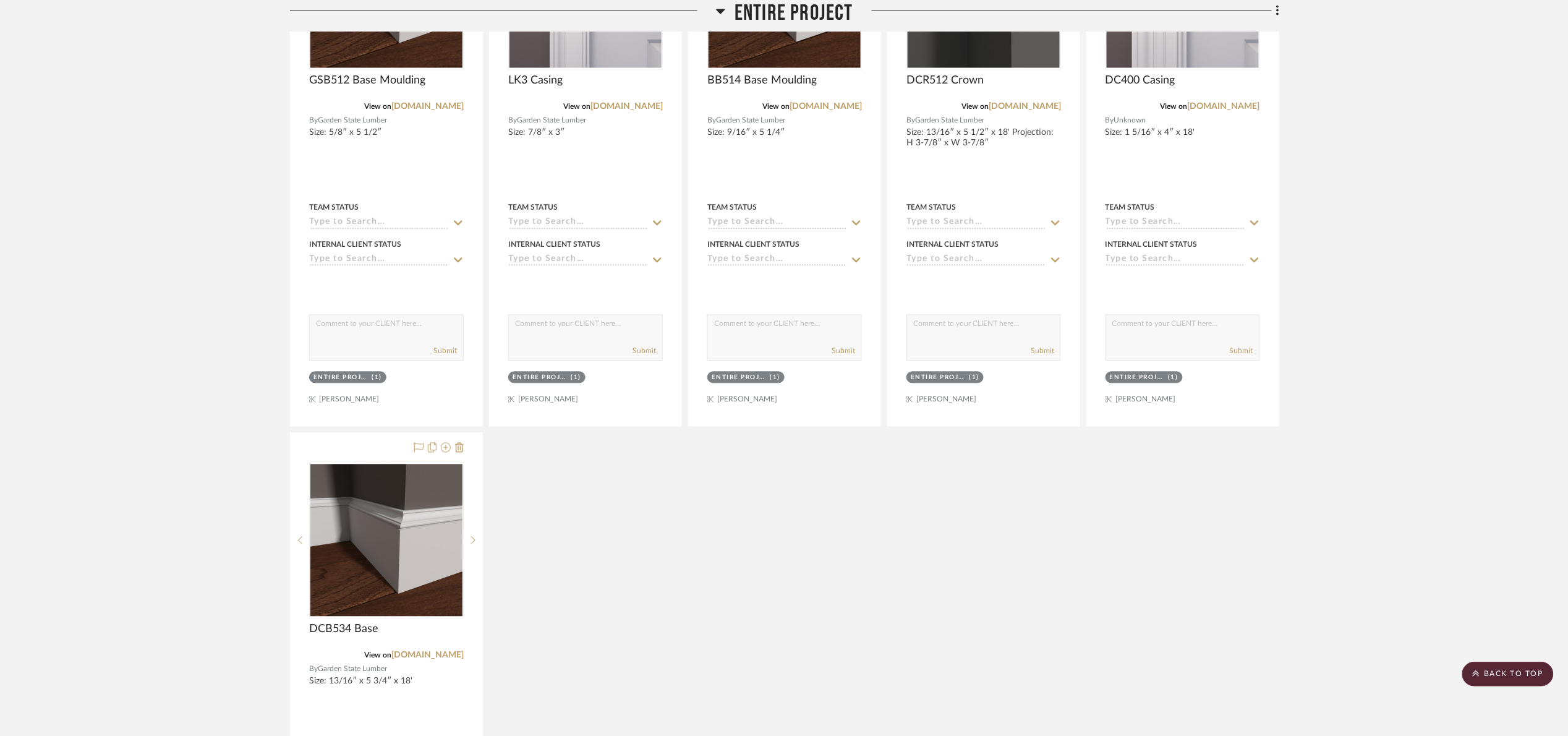
scroll to position [1127, 0]
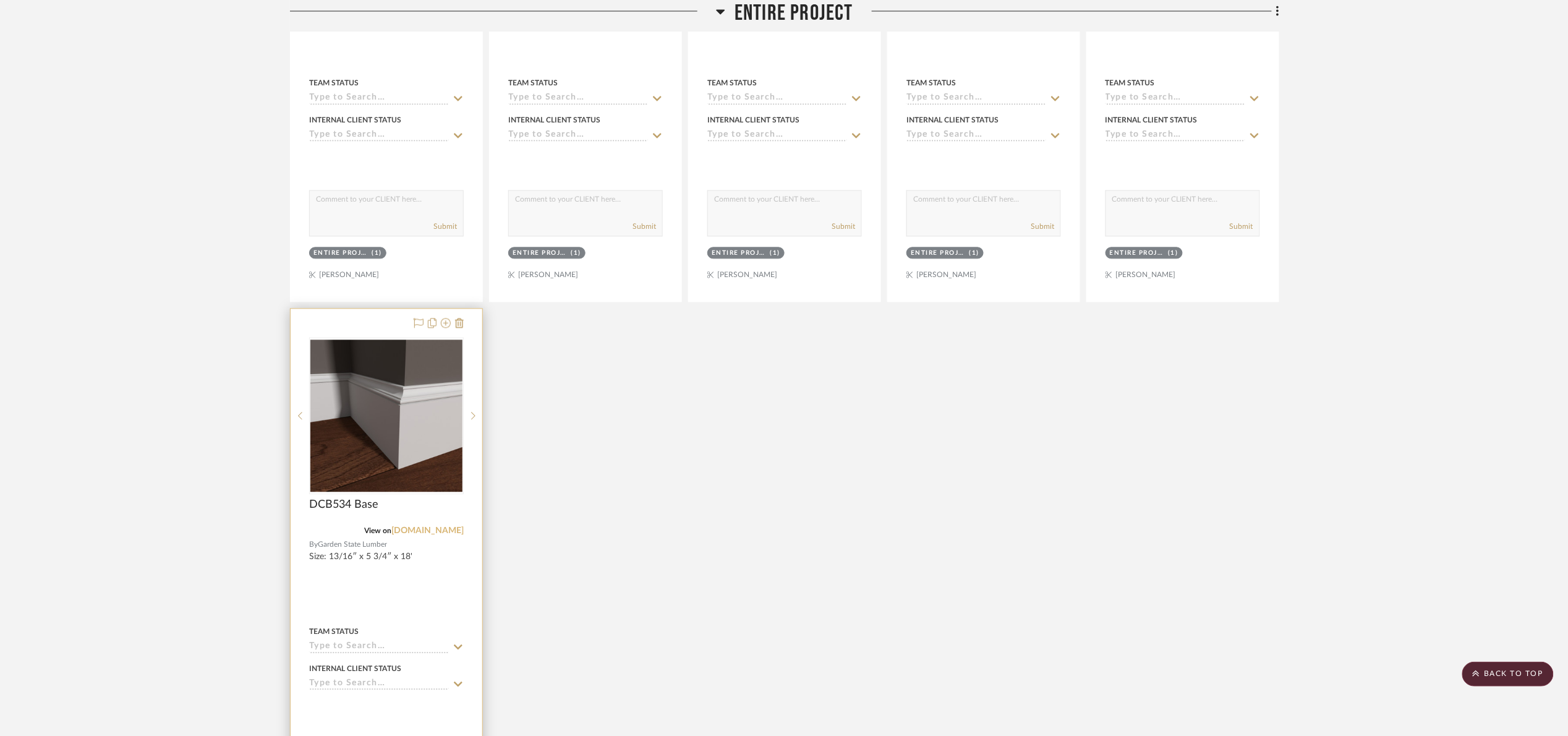
click at [449, 532] on link "gardenstatelumber.com" at bounding box center [427, 531] width 73 height 9
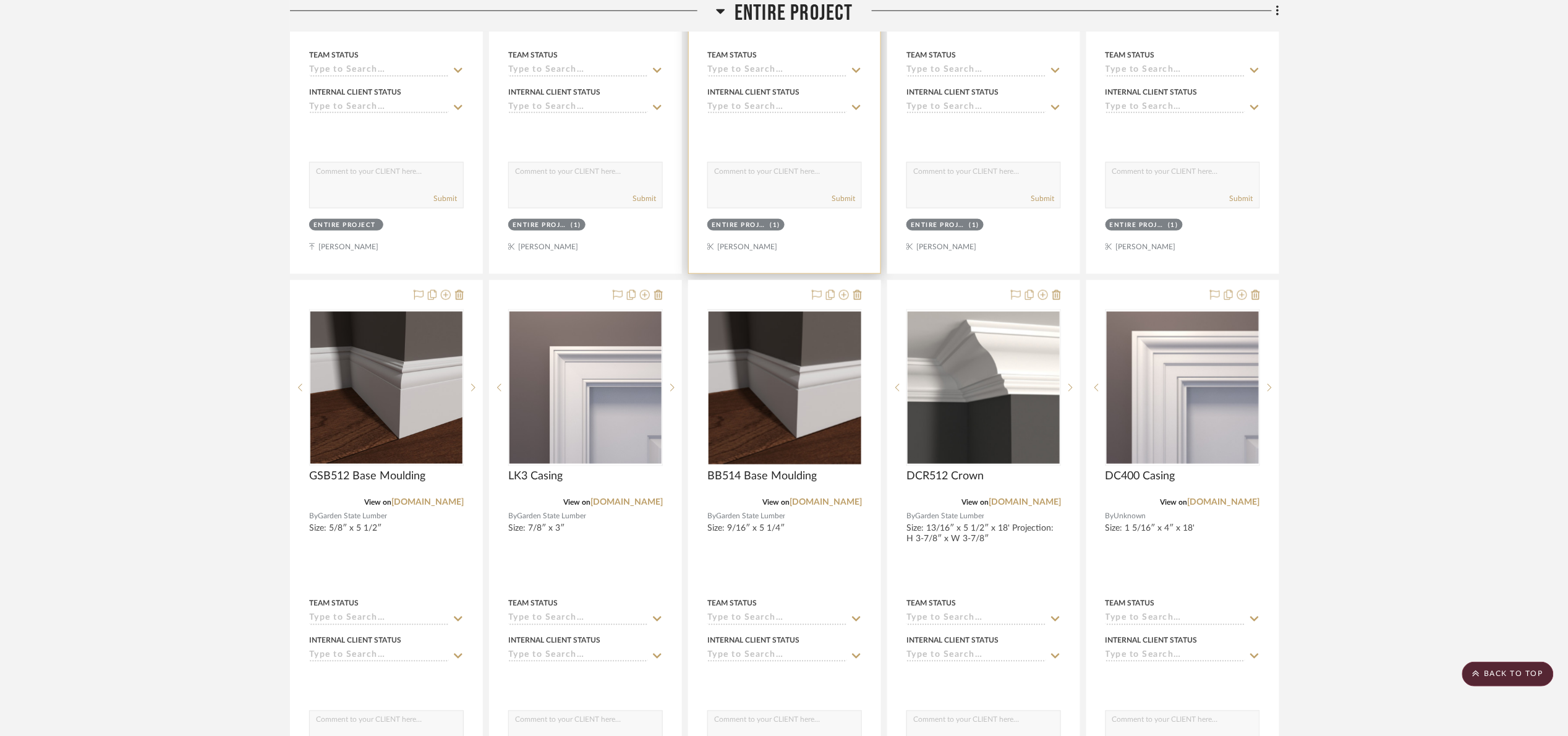
scroll to position [199, 0]
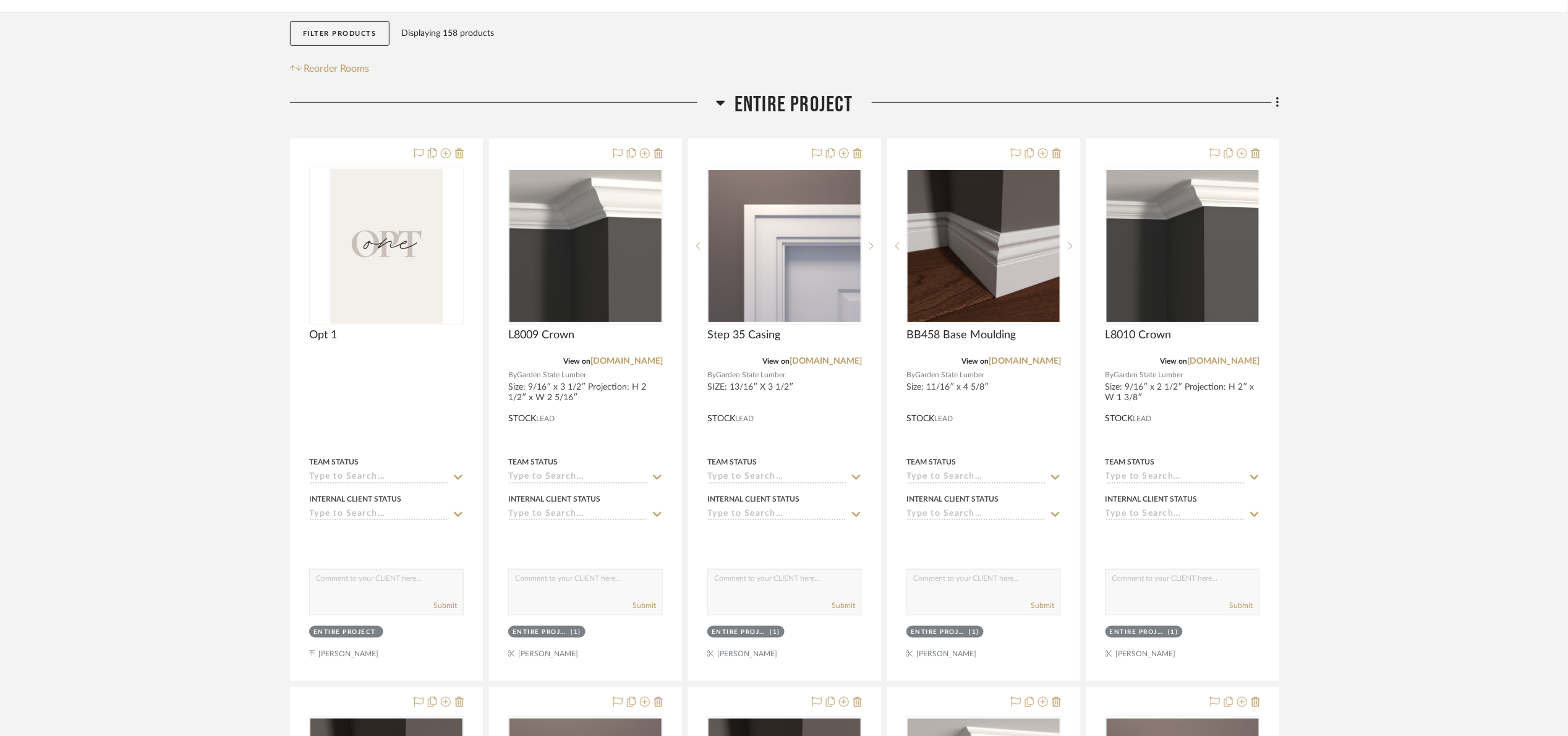
click at [1278, 103] on icon at bounding box center [1277, 103] width 2 height 10
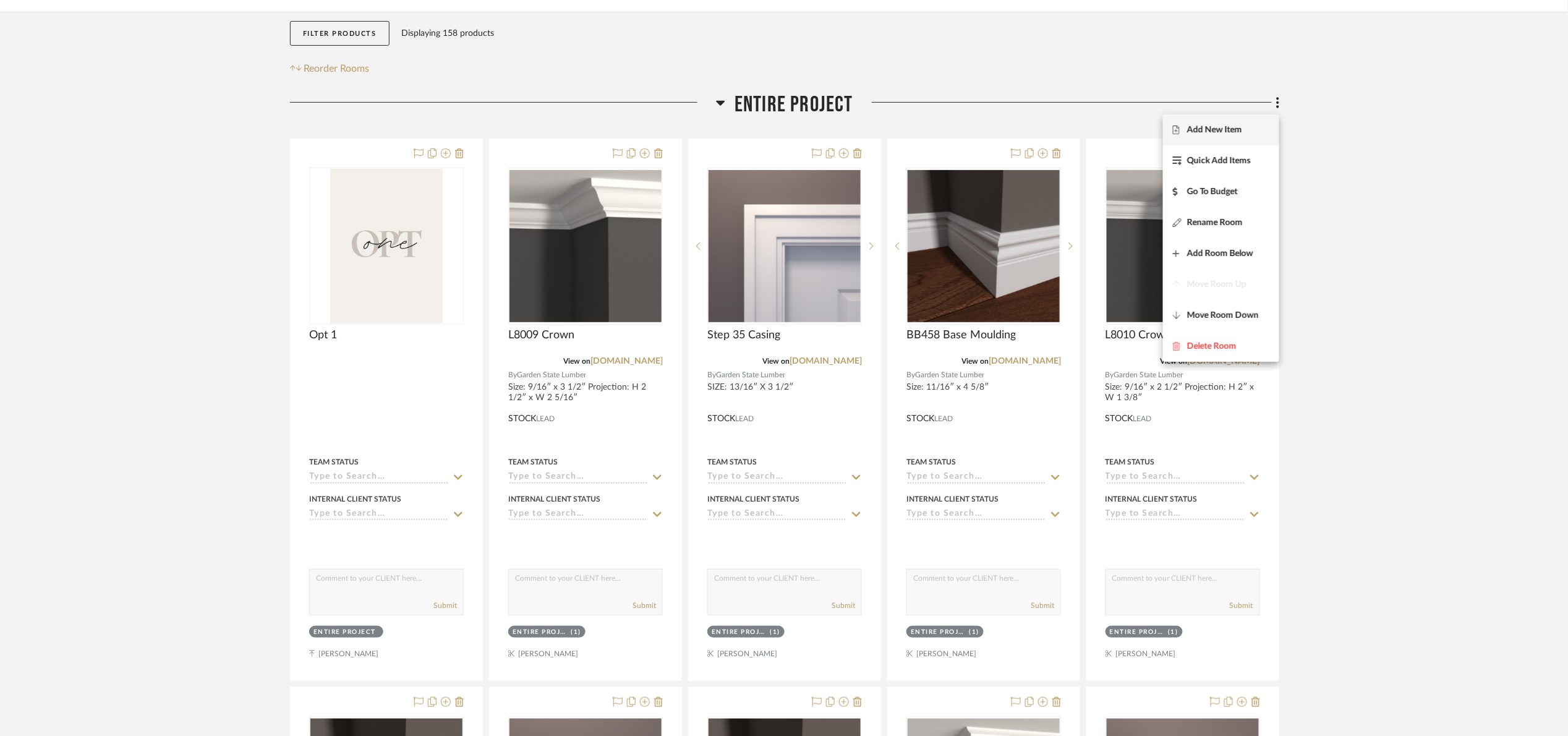
click at [1246, 129] on span "Add New Item" at bounding box center [1221, 130] width 97 height 10
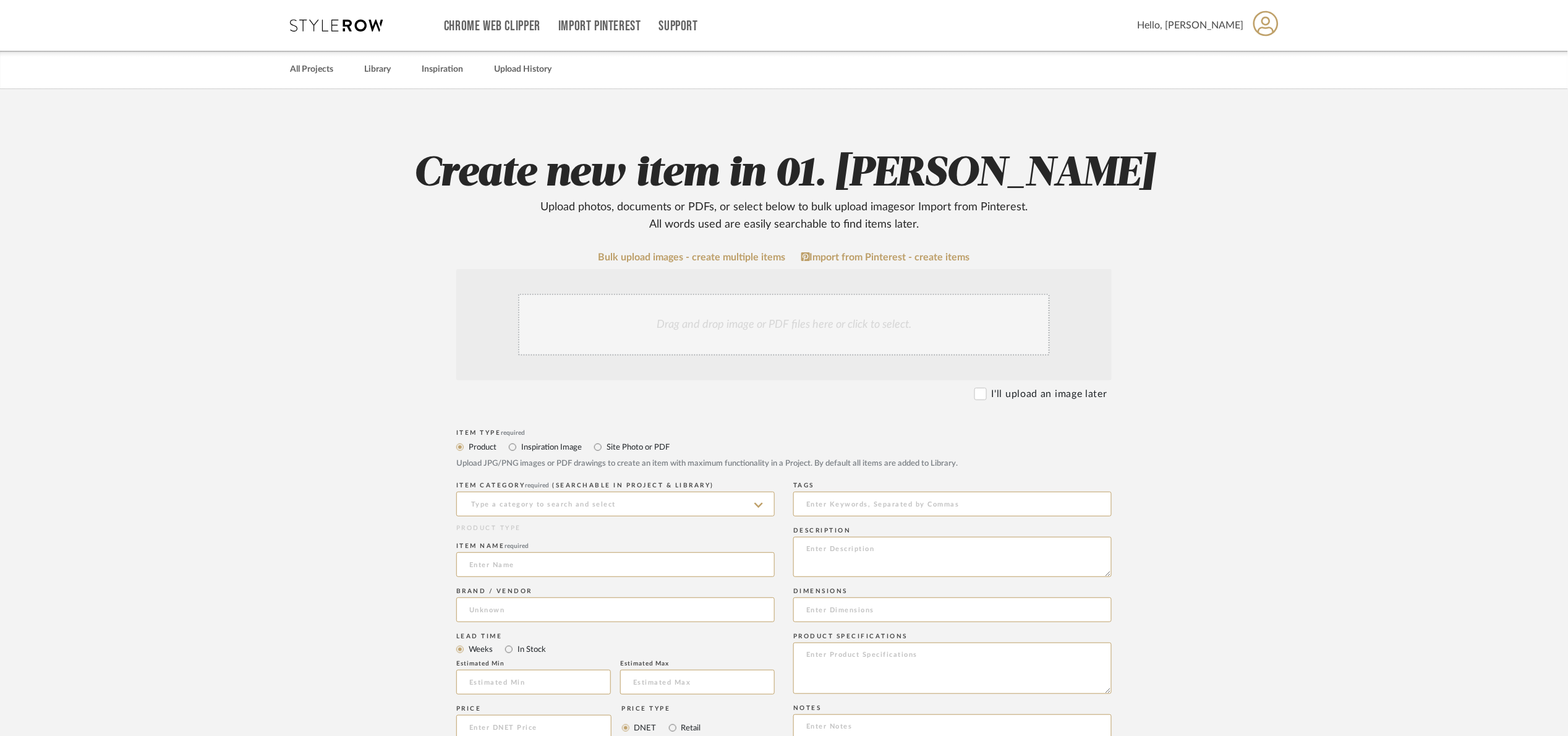
click at [737, 319] on div "Drag and drop image or PDF files here or click to select." at bounding box center [784, 324] width 531 height 62
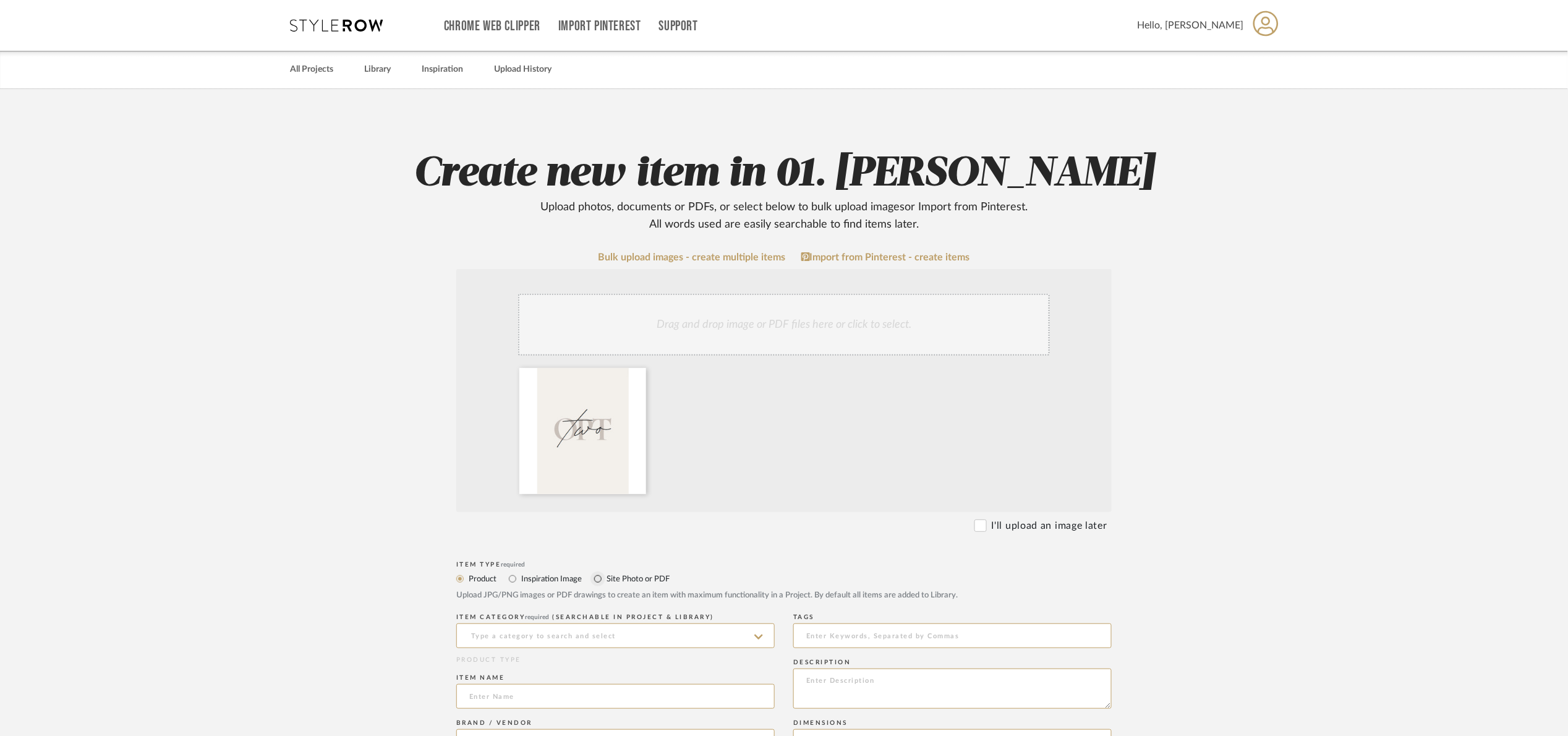
click at [608, 574] on label "Site Photo or PDF" at bounding box center [638, 579] width 64 height 13
click at [605, 574] on input "Site Photo or PDF" at bounding box center [598, 579] width 15 height 15
radio input "true"
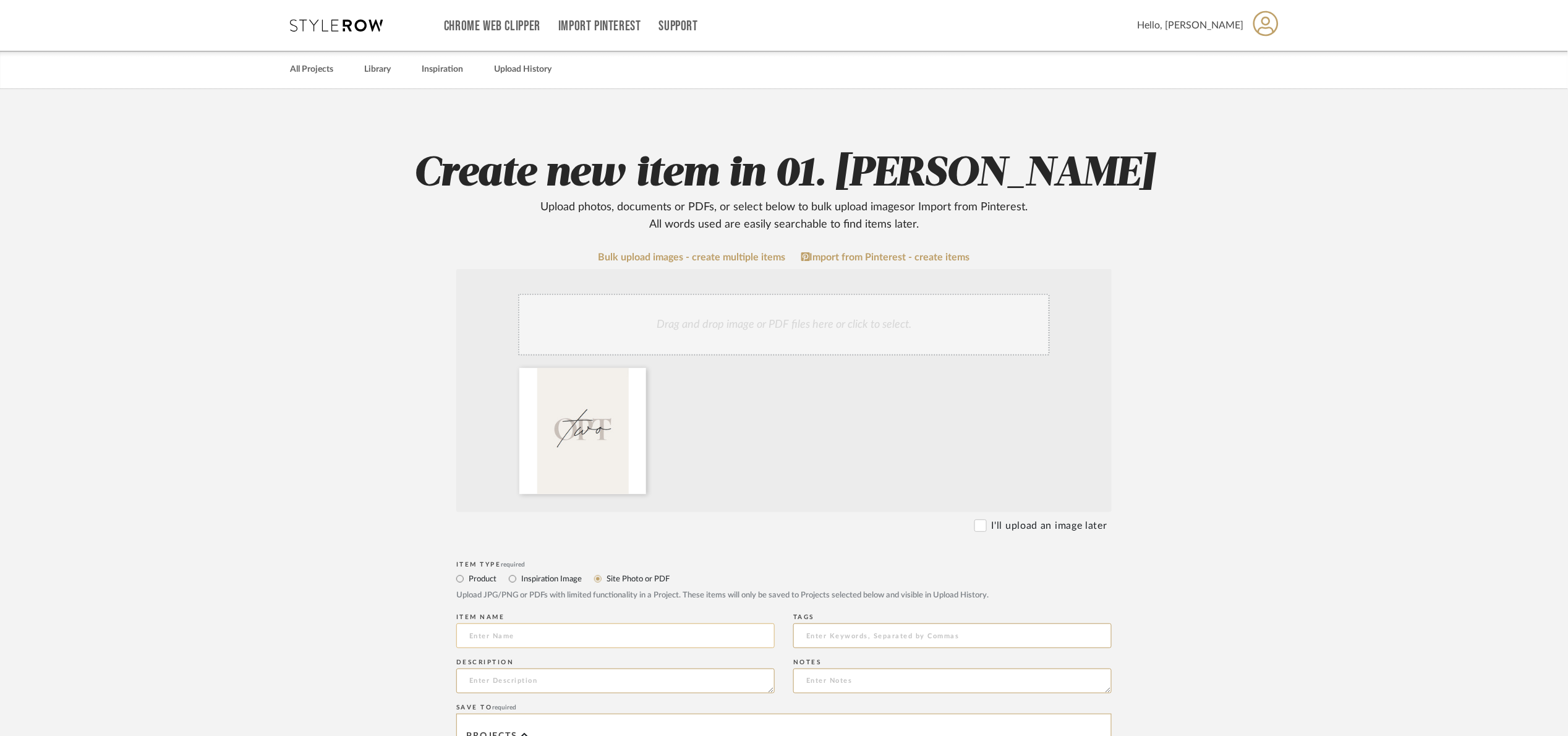
click at [585, 622] on div "Item name" at bounding box center [615, 633] width 318 height 45
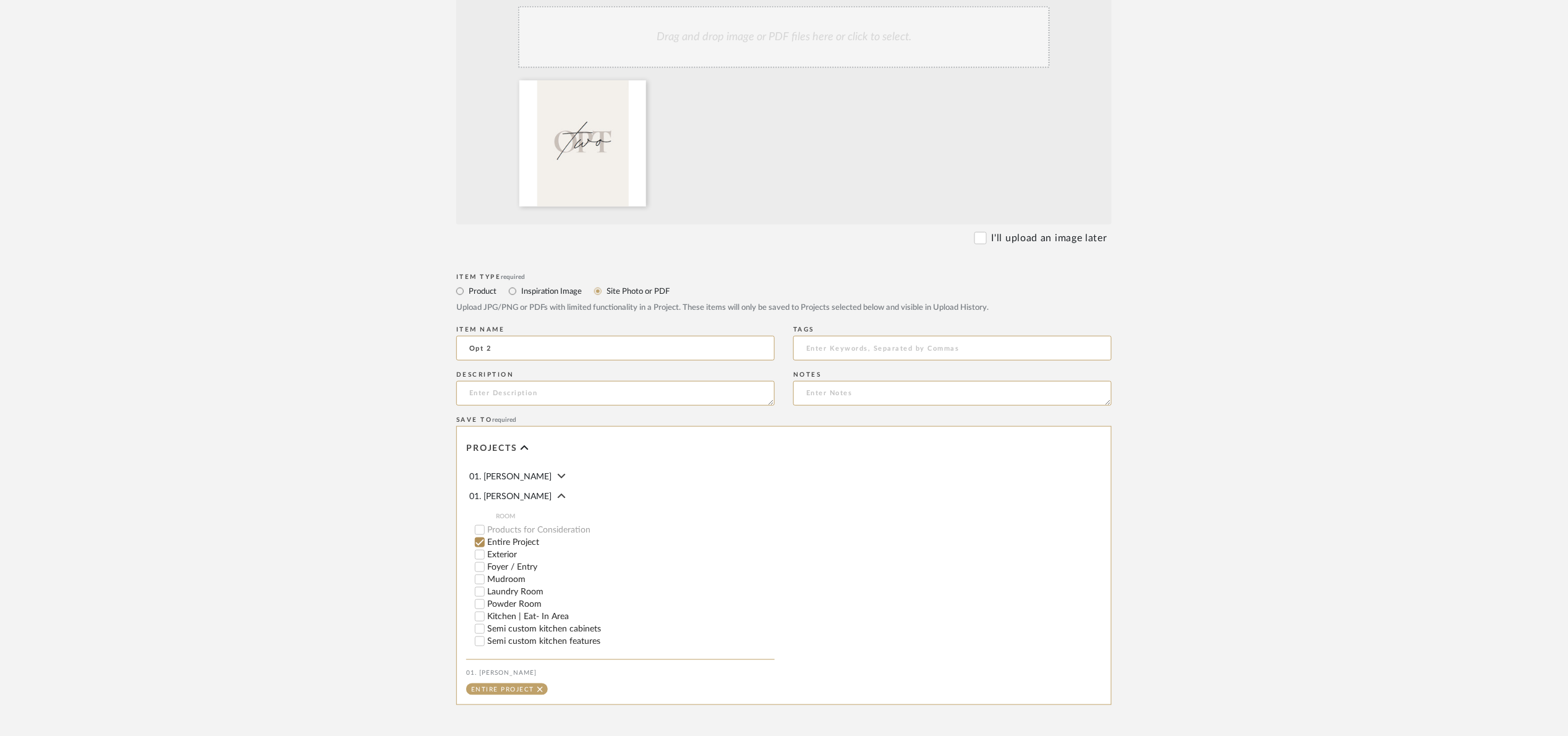
scroll to position [410, 0]
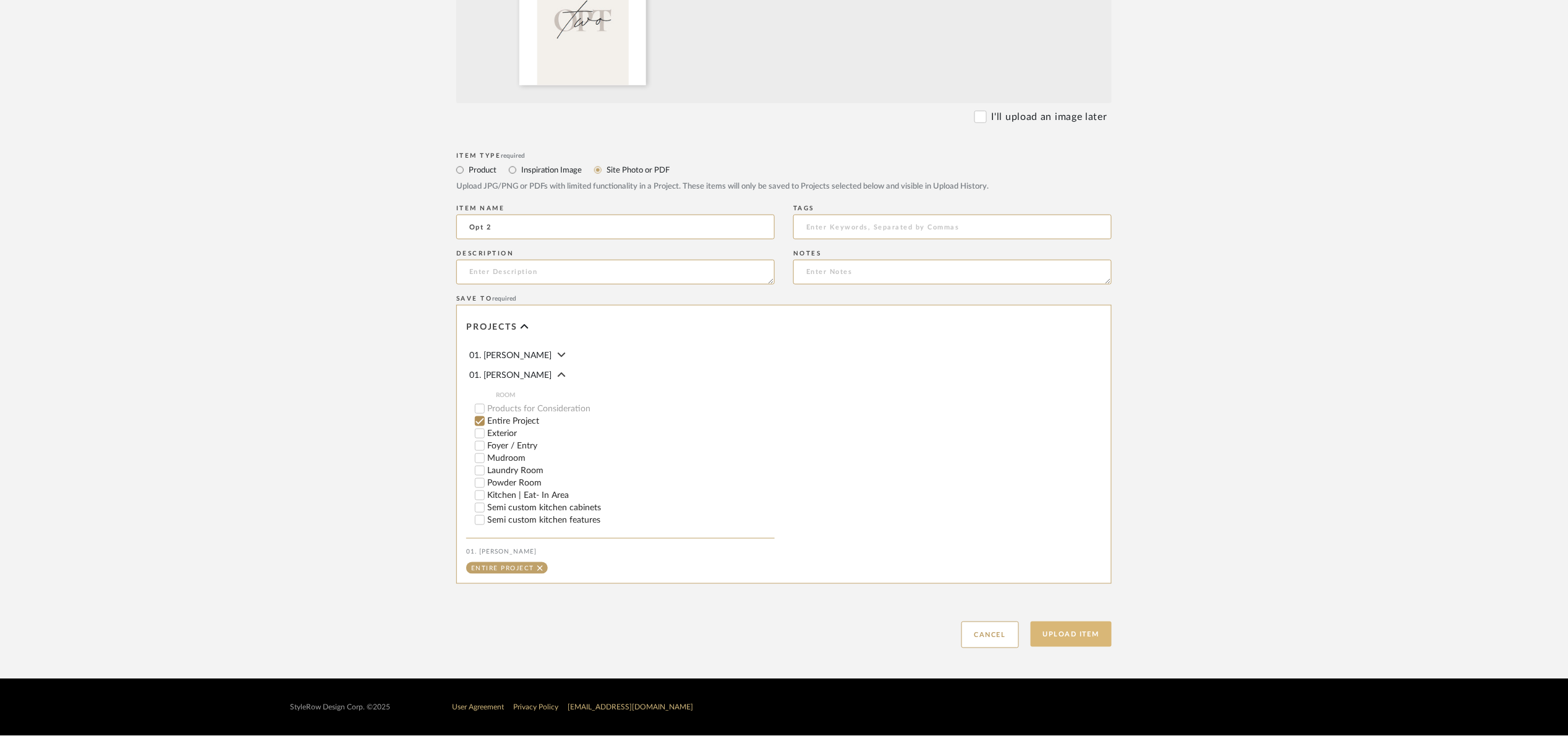
type input "Opt 2"
click at [1096, 632] on button "Upload Item" at bounding box center [1071, 634] width 82 height 25
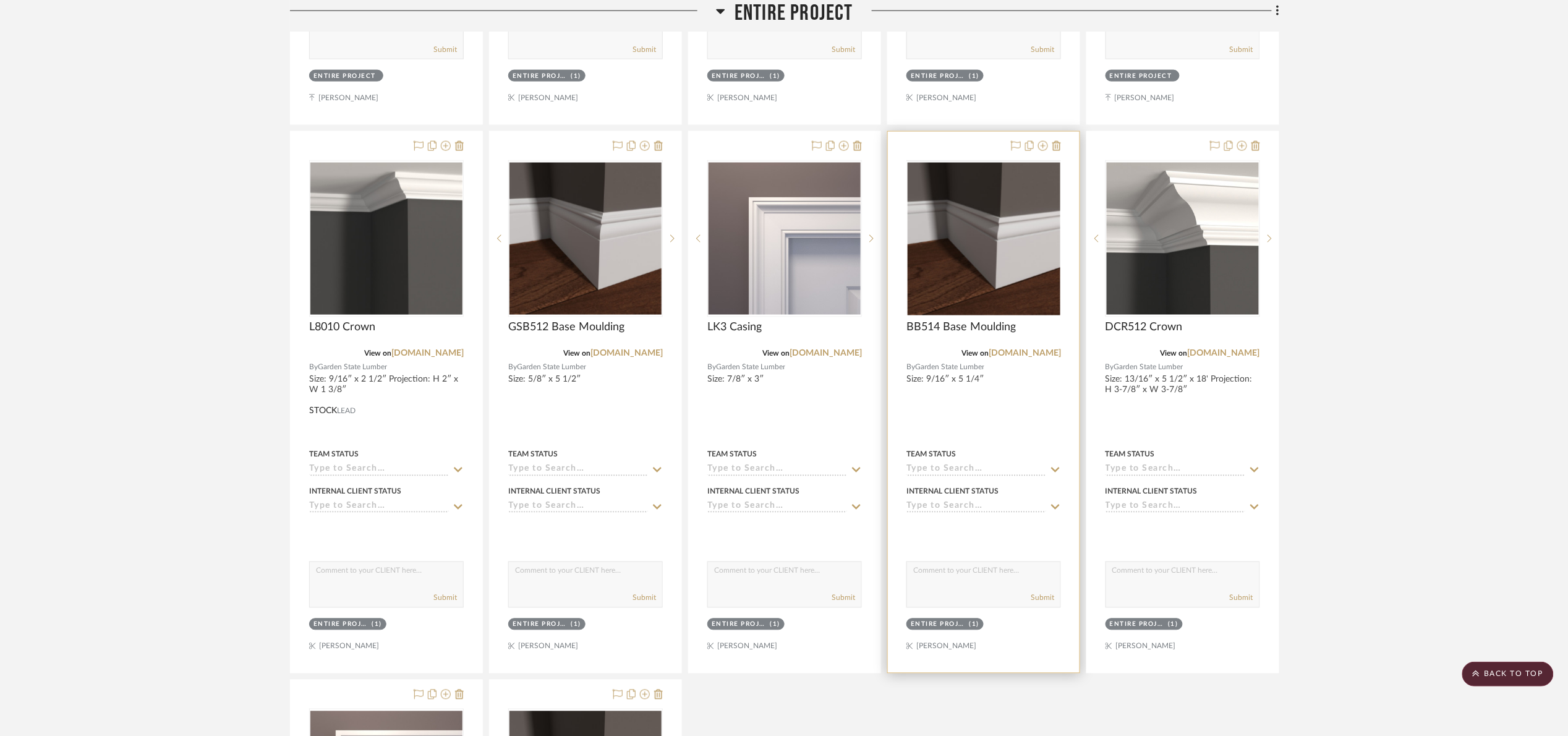
scroll to position [755, 0]
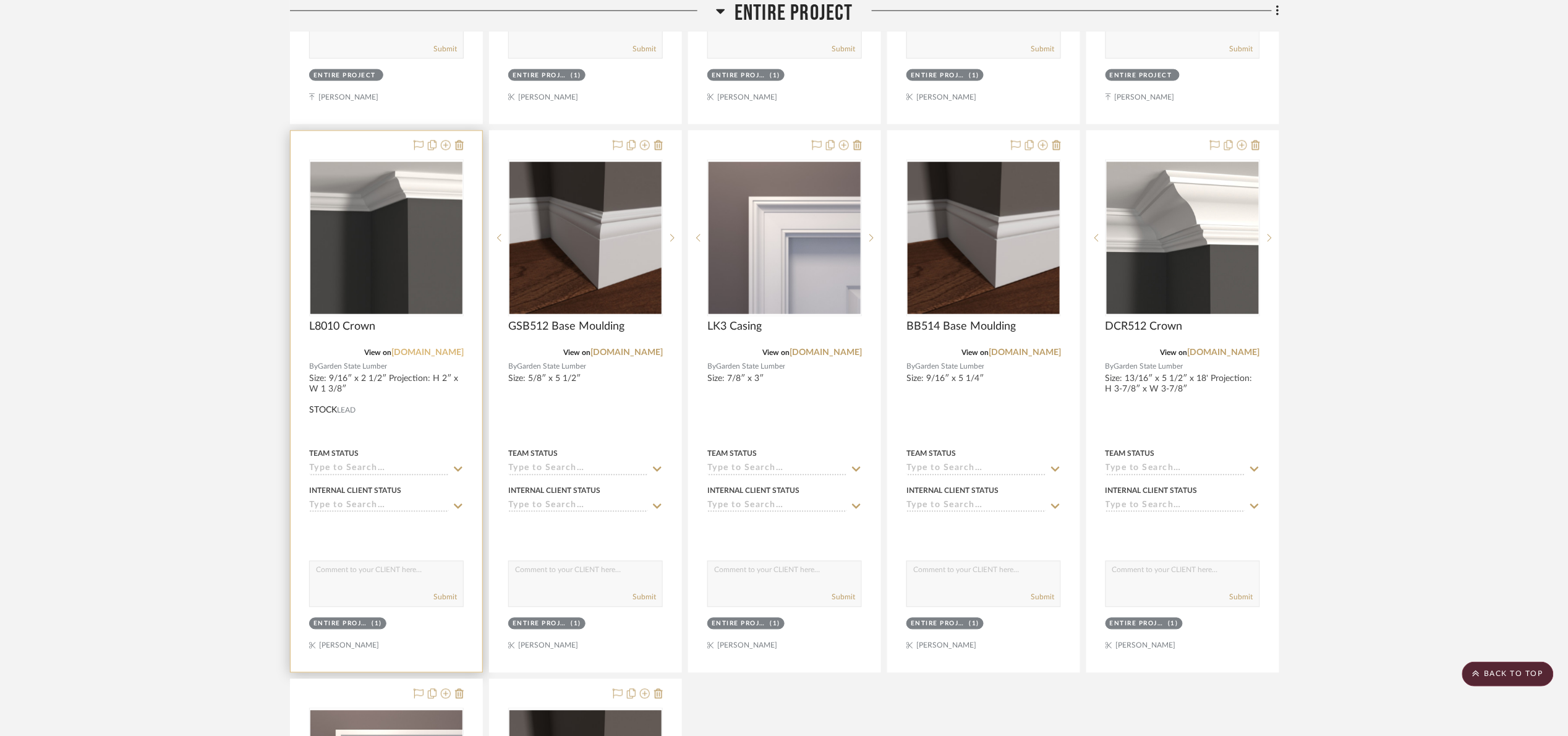
click at [430, 351] on link "[DOMAIN_NAME]" at bounding box center [427, 353] width 73 height 9
click at [455, 144] on icon at bounding box center [460, 145] width 9 height 10
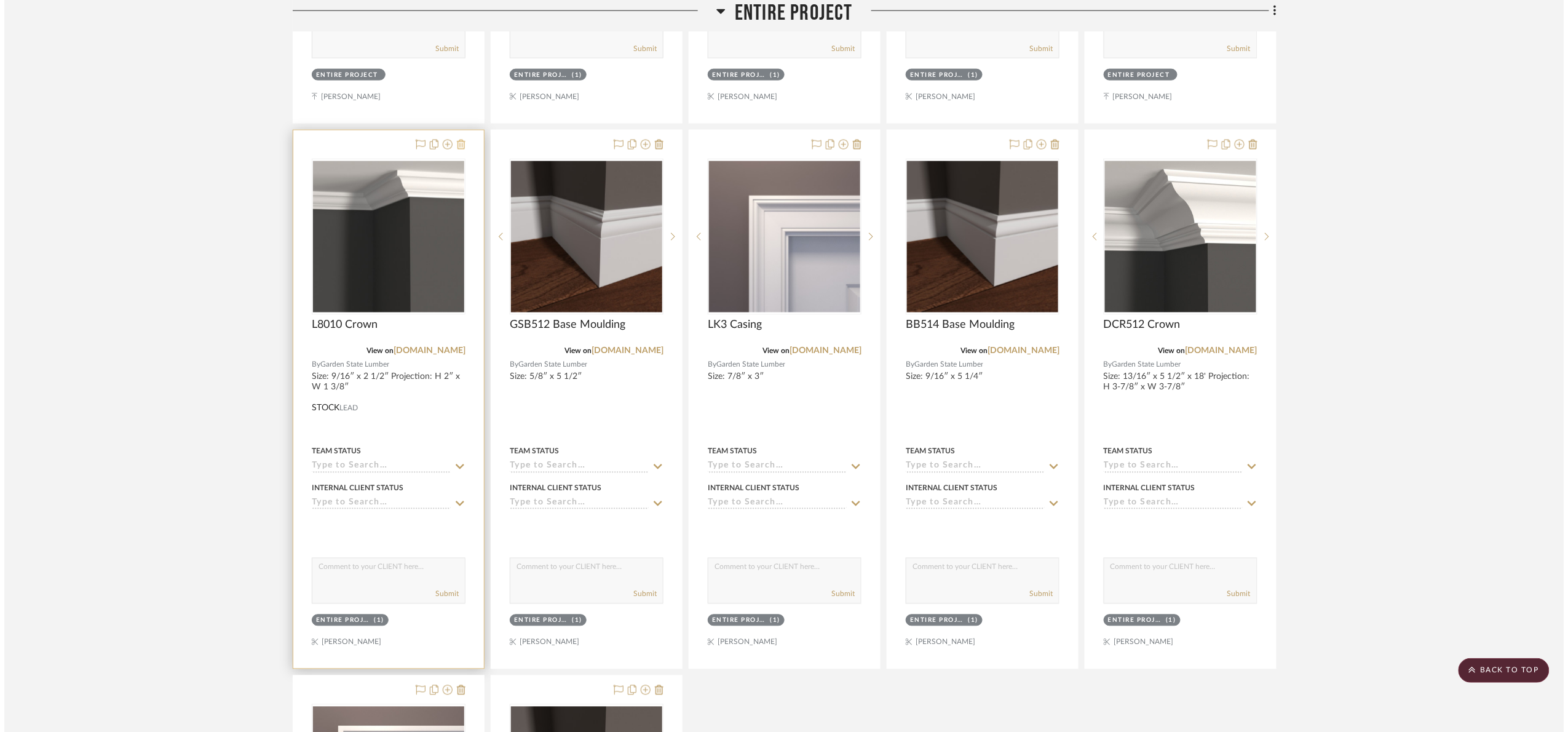
scroll to position [0, 0]
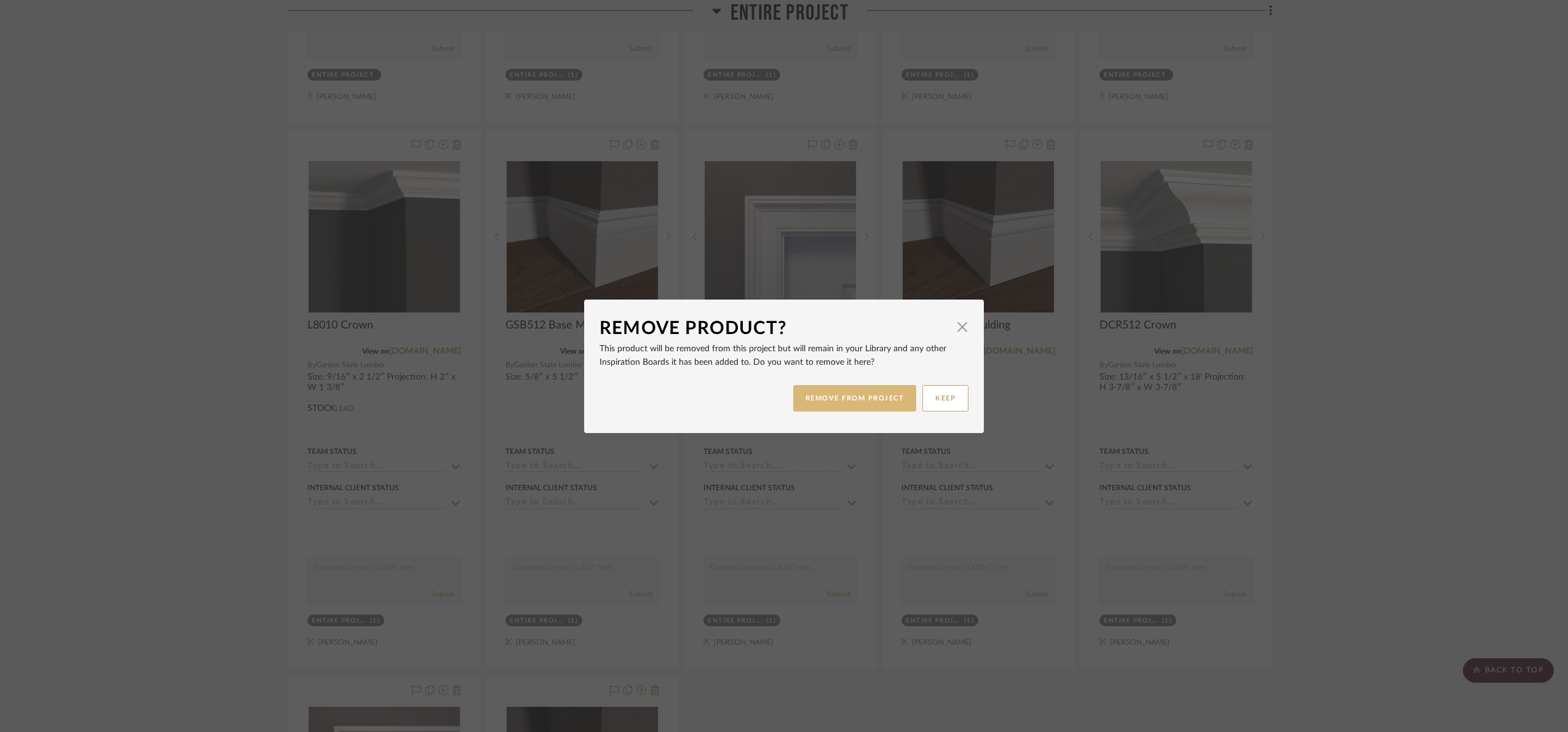
click at [841, 396] on button "REMOVE FROM PROJECT" at bounding box center [855, 398] width 124 height 27
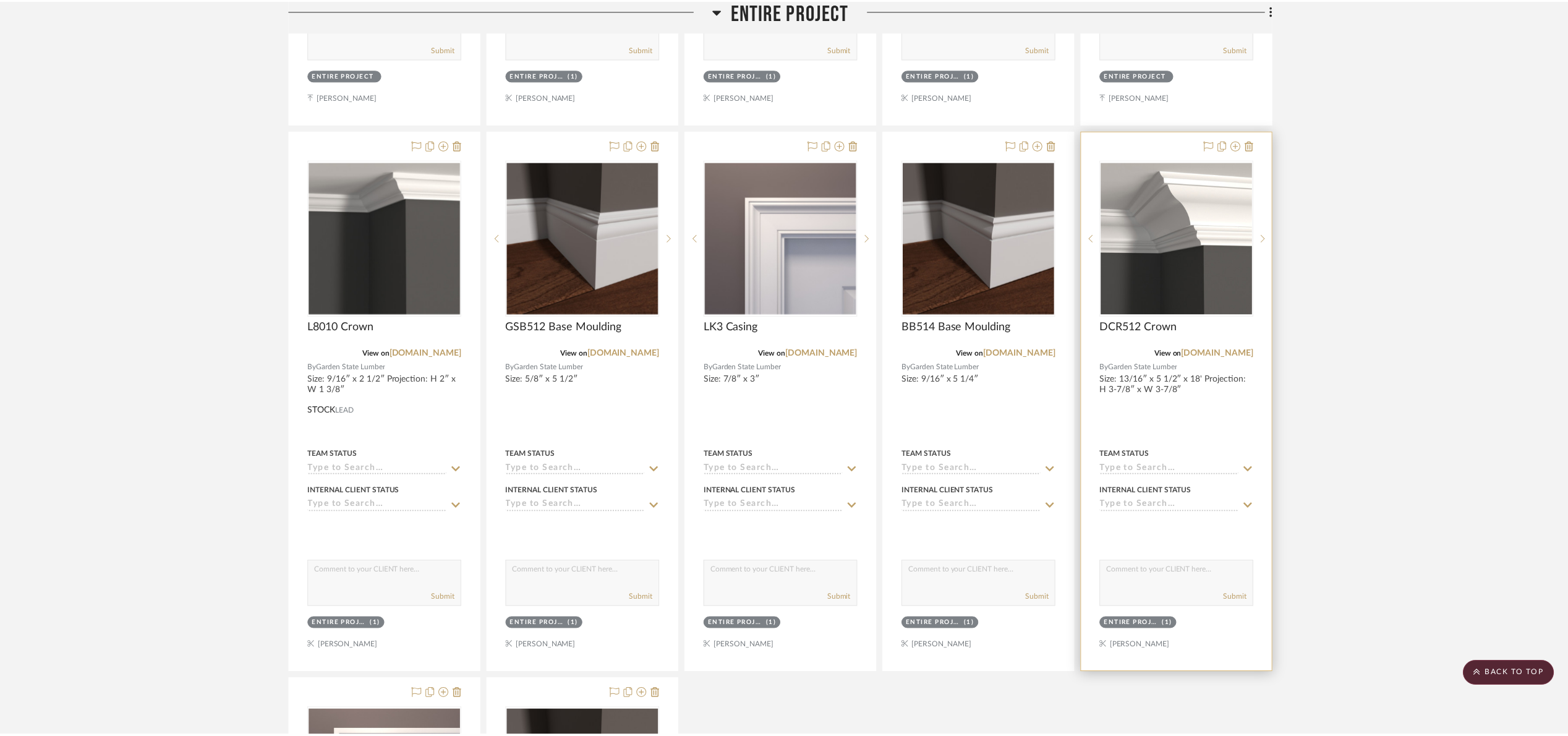
scroll to position [755, 0]
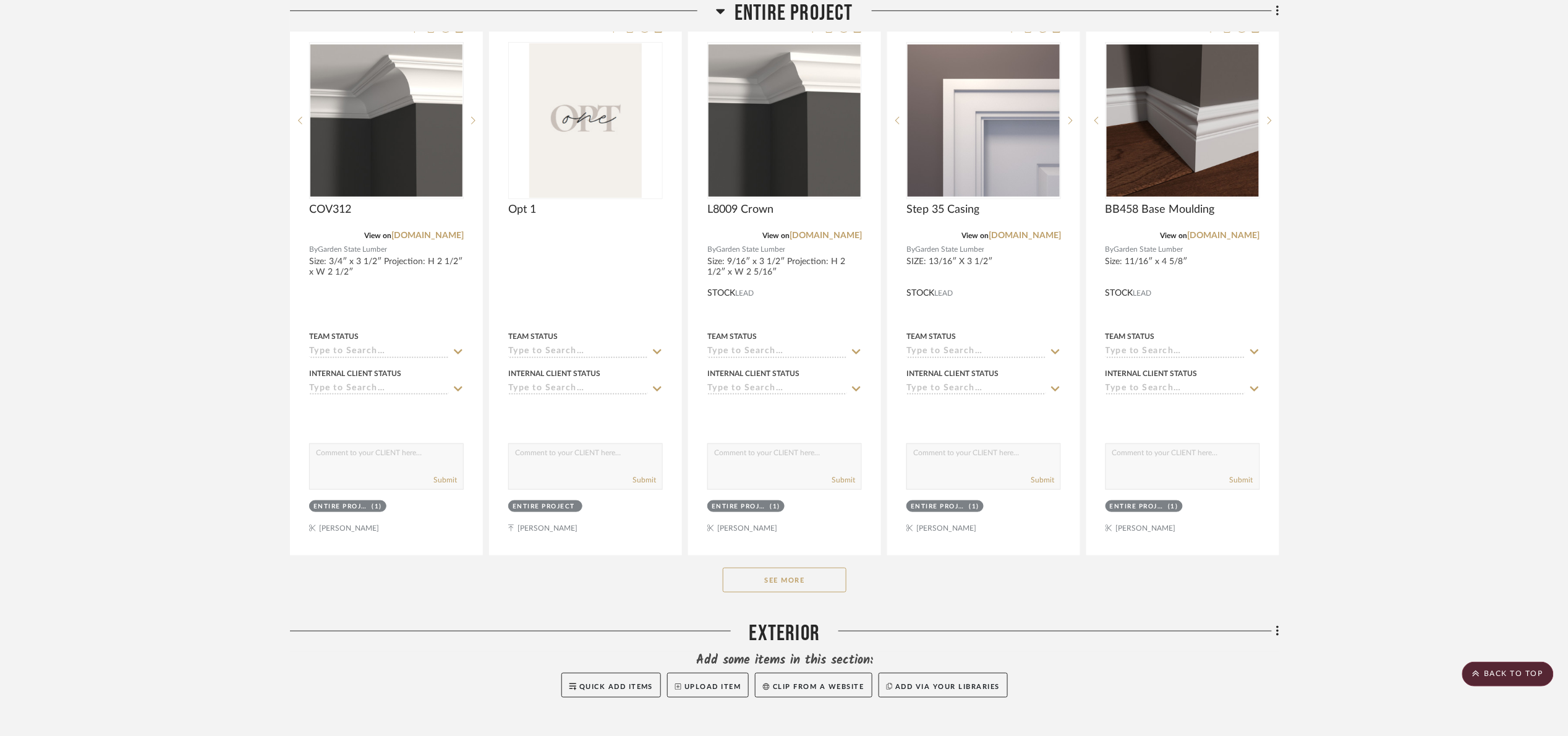
scroll to position [464, 0]
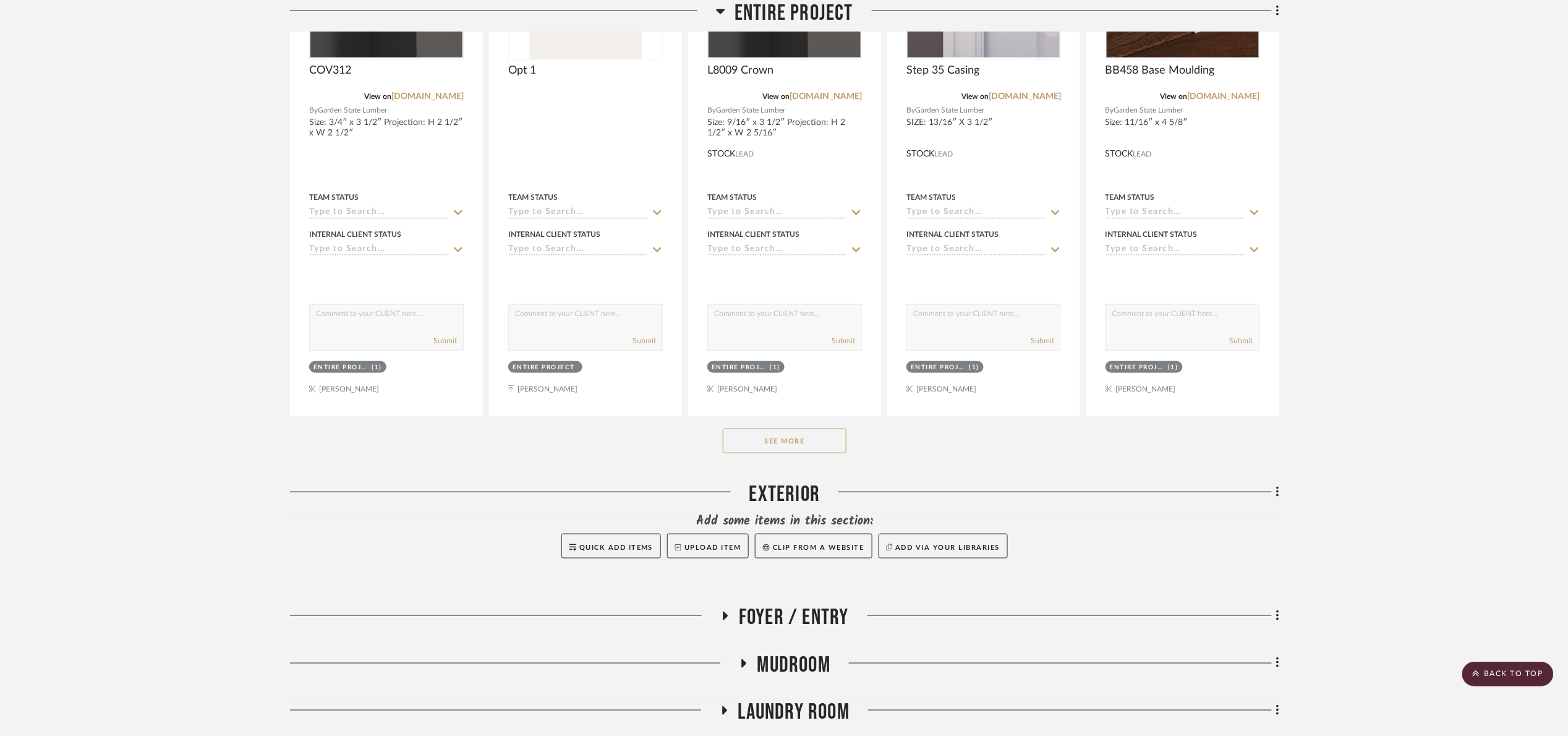
drag, startPoint x: 787, startPoint y: 448, endPoint x: 787, endPoint y: 435, distance: 13.0
click at [786, 447] on button "See More" at bounding box center [784, 440] width 123 height 25
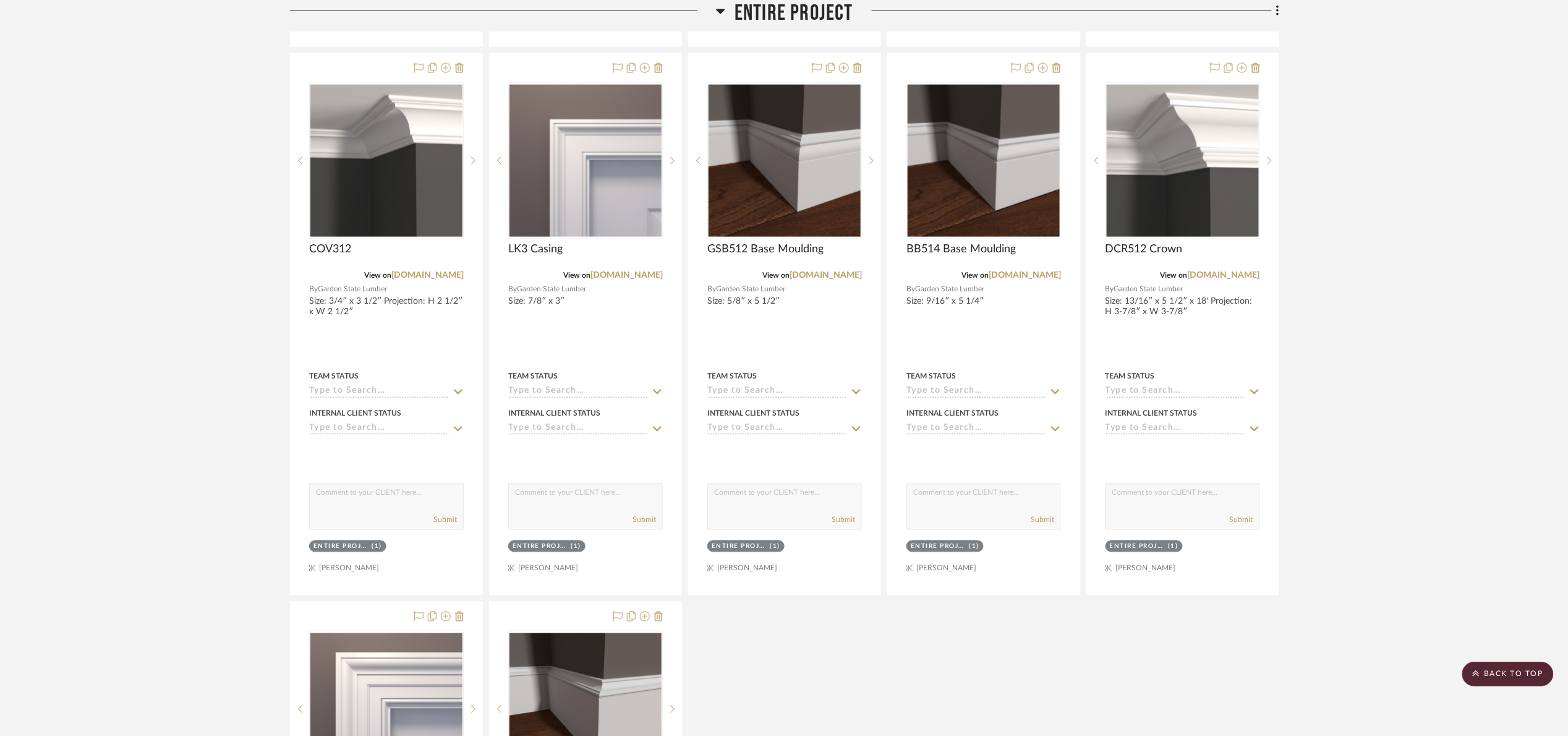
scroll to position [742, 0]
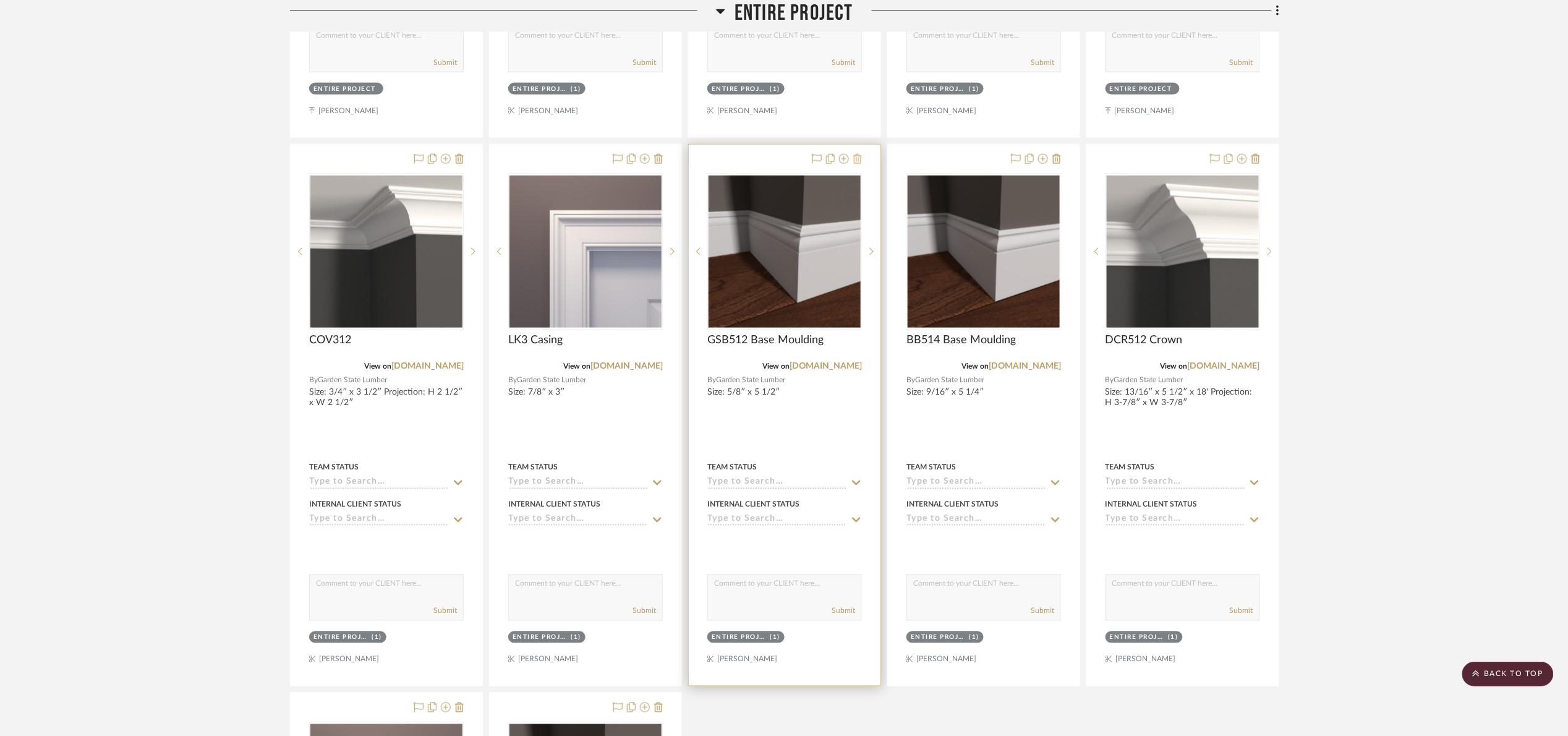
click at [860, 160] on icon at bounding box center [858, 159] width 9 height 10
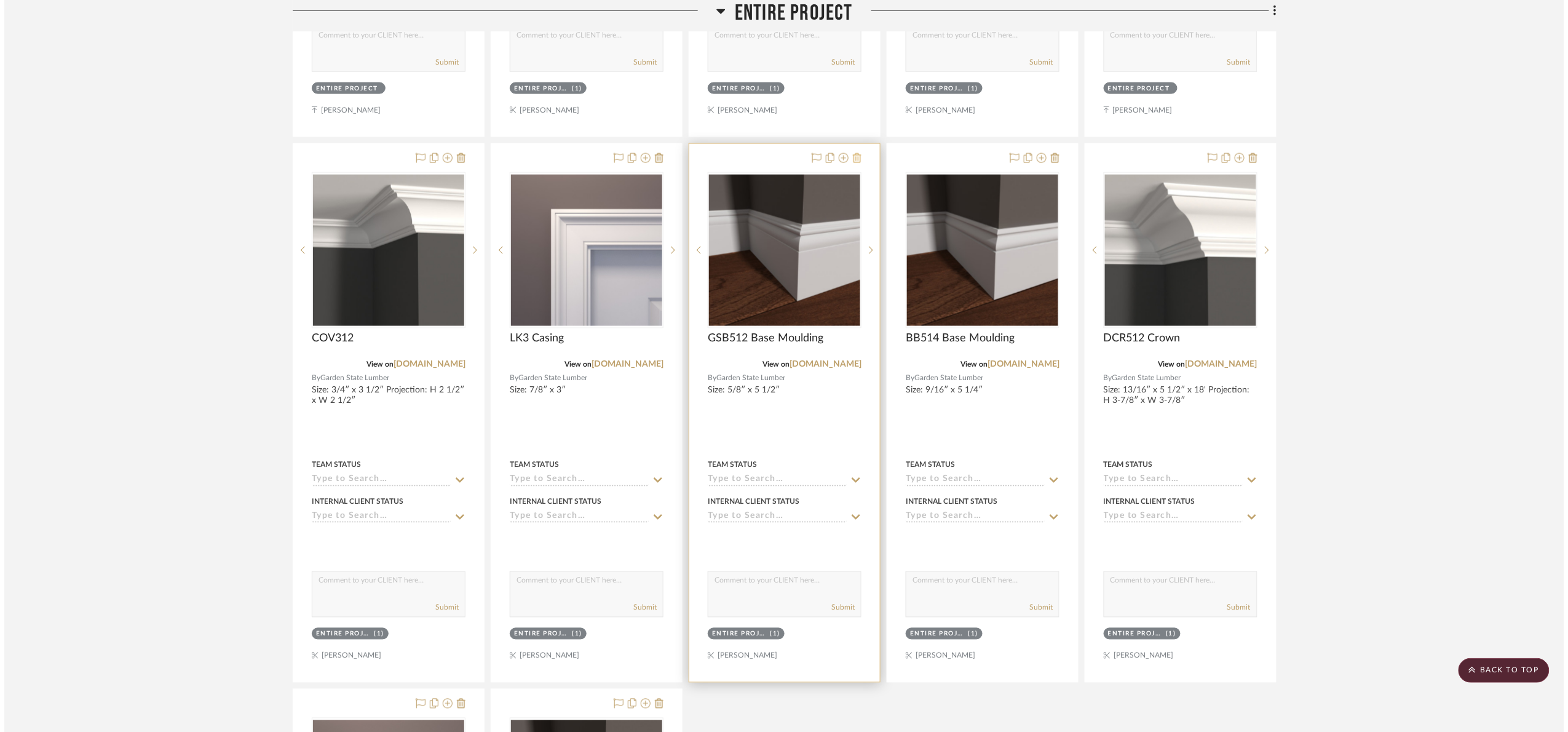
scroll to position [0, 0]
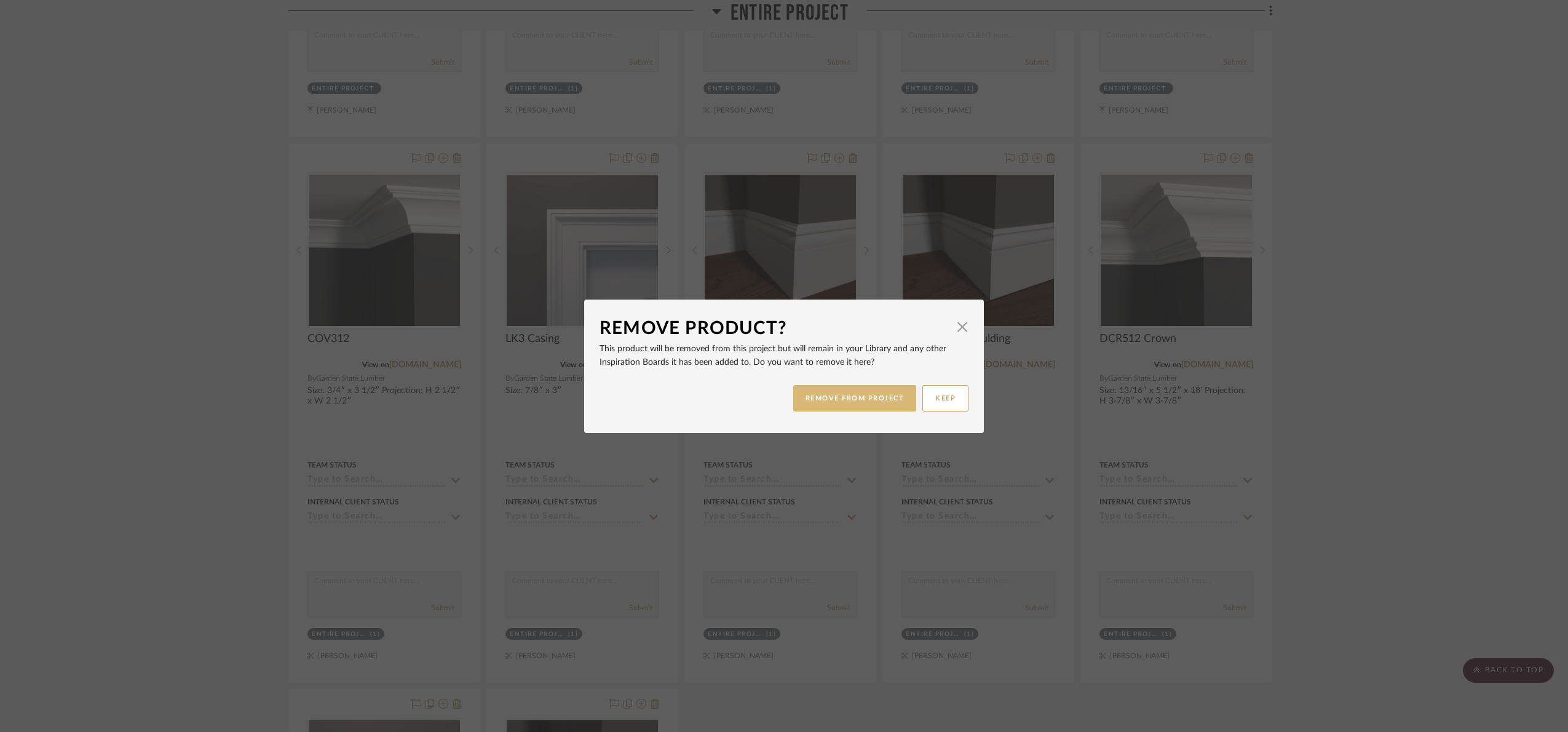
click at [865, 394] on button "REMOVE FROM PROJECT" at bounding box center [855, 398] width 124 height 27
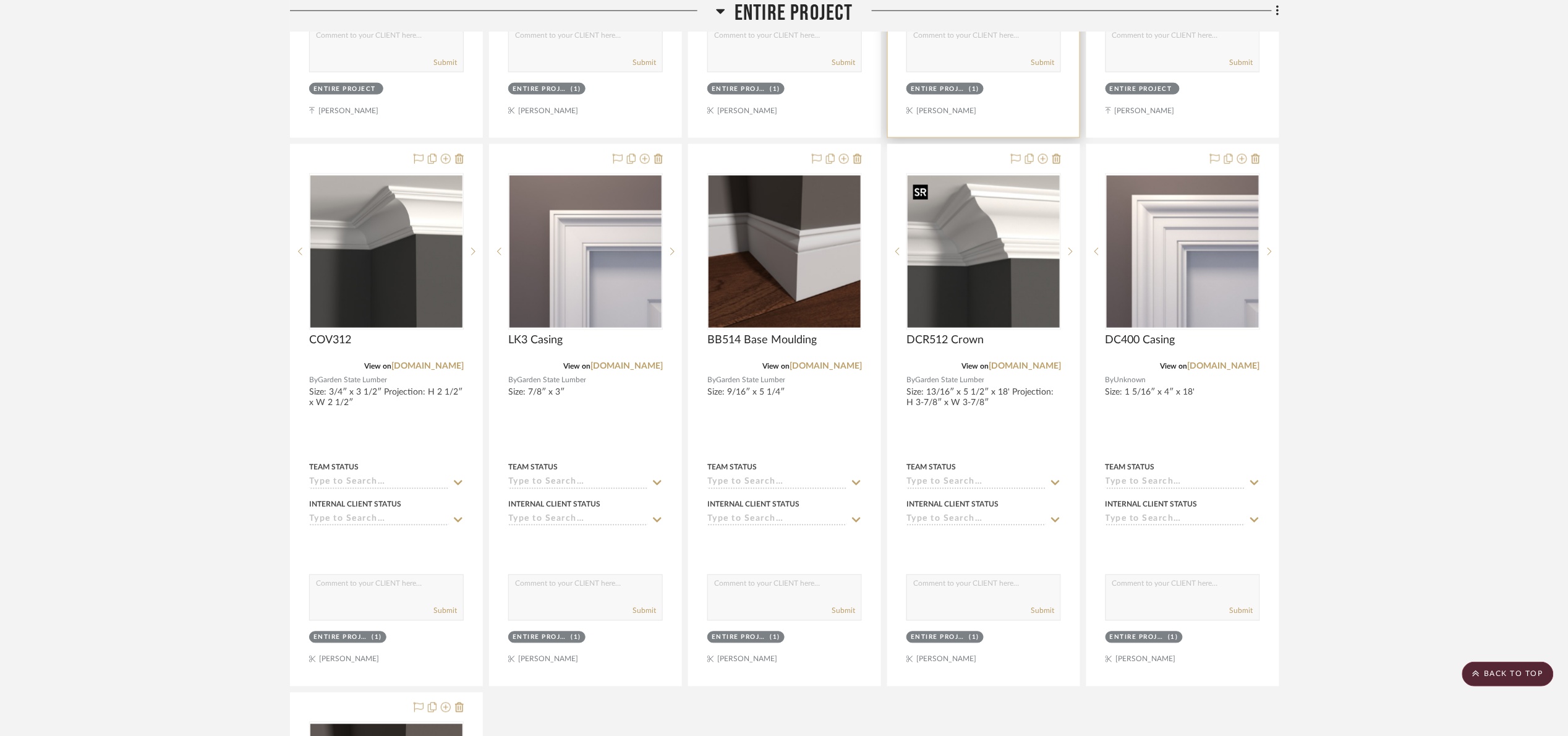
scroll to position [186, 0]
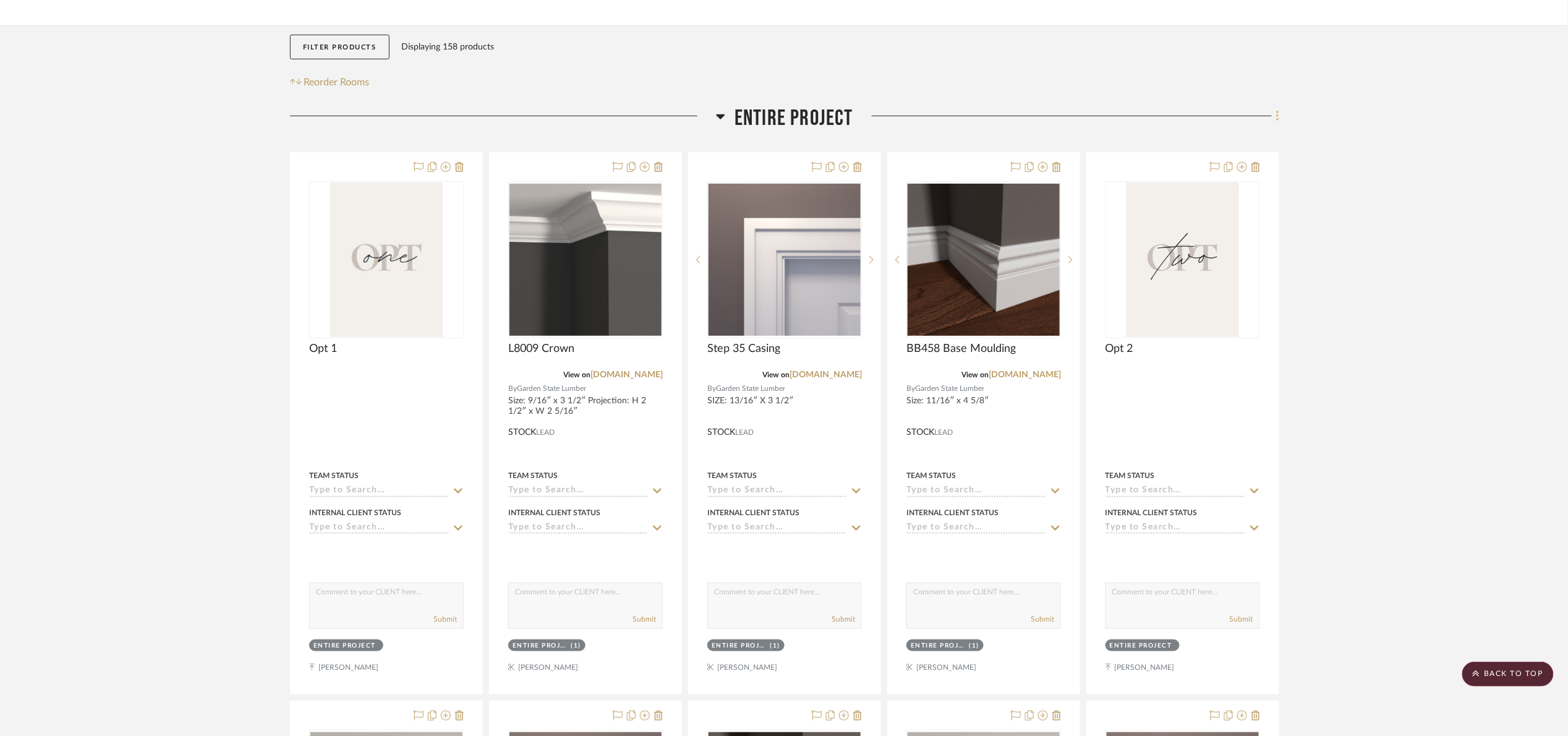
click at [1278, 115] on icon at bounding box center [1278, 116] width 4 height 13
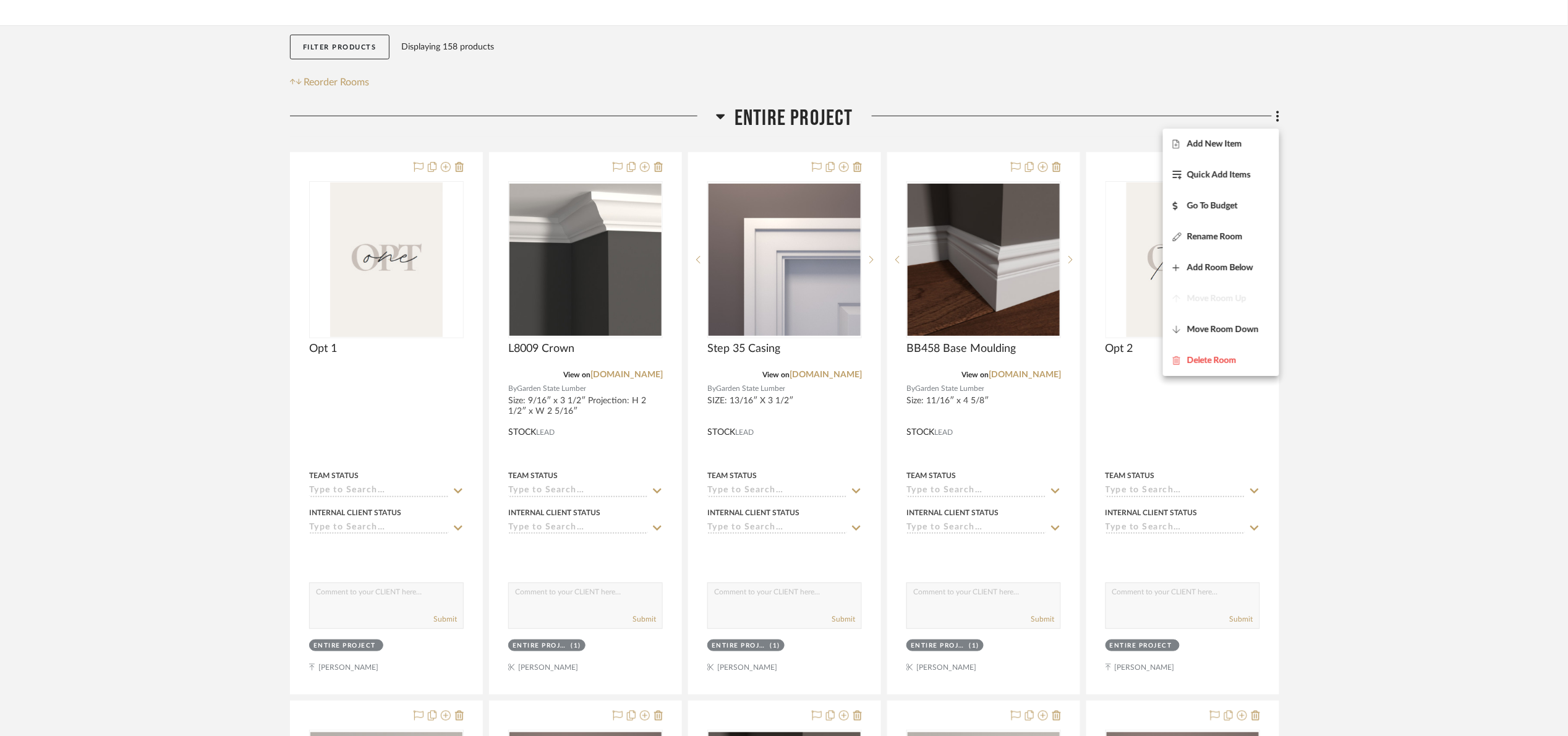
click at [1233, 144] on span "Add New Item" at bounding box center [1215, 144] width 55 height 10
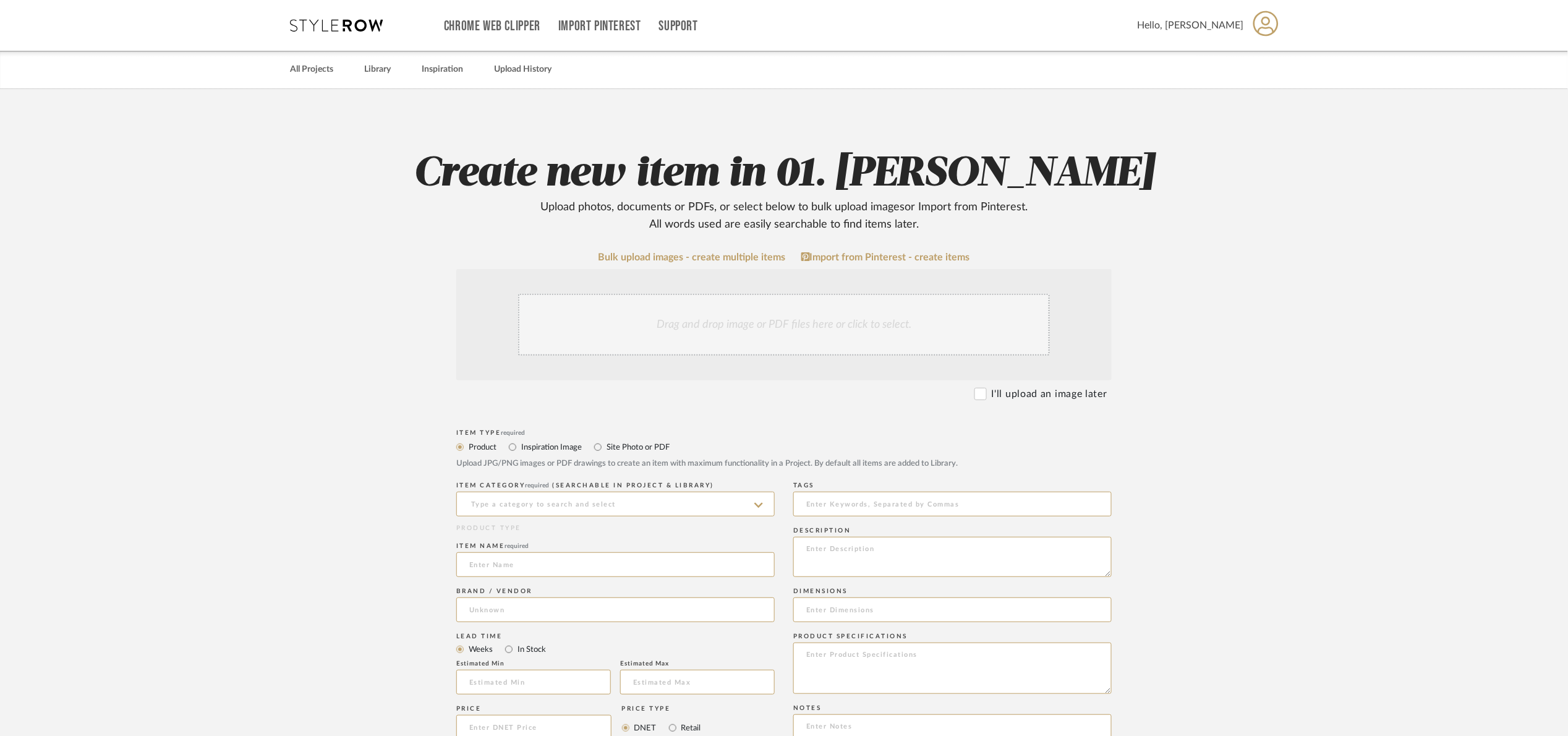
click at [633, 342] on div "Drag and drop image or PDF files here or click to select." at bounding box center [784, 324] width 531 height 62
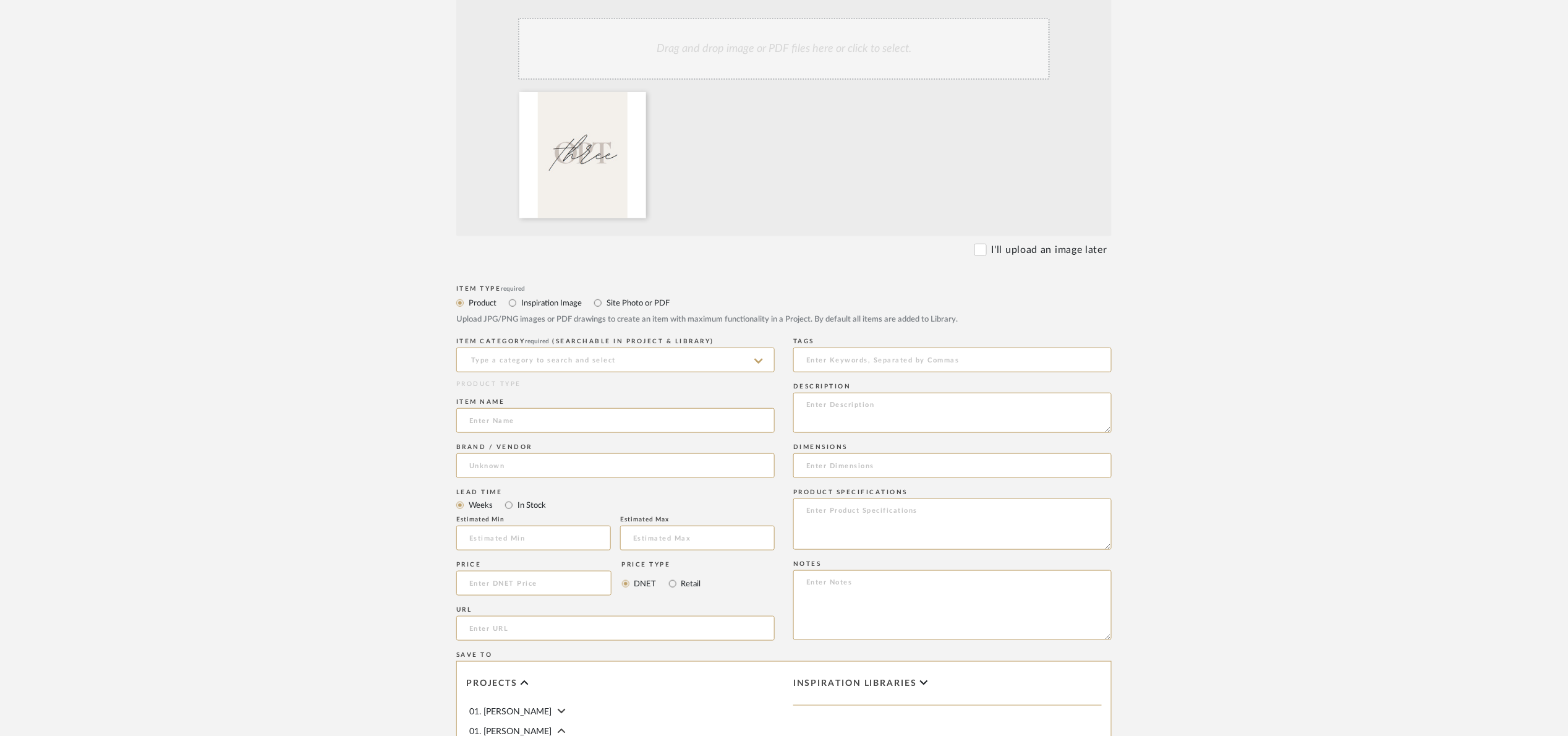
scroll to position [279, 0]
click at [611, 303] on label "Site Photo or PDF" at bounding box center [638, 300] width 64 height 13
click at [605, 303] on input "Site Photo or PDF" at bounding box center [598, 301] width 15 height 15
radio input "true"
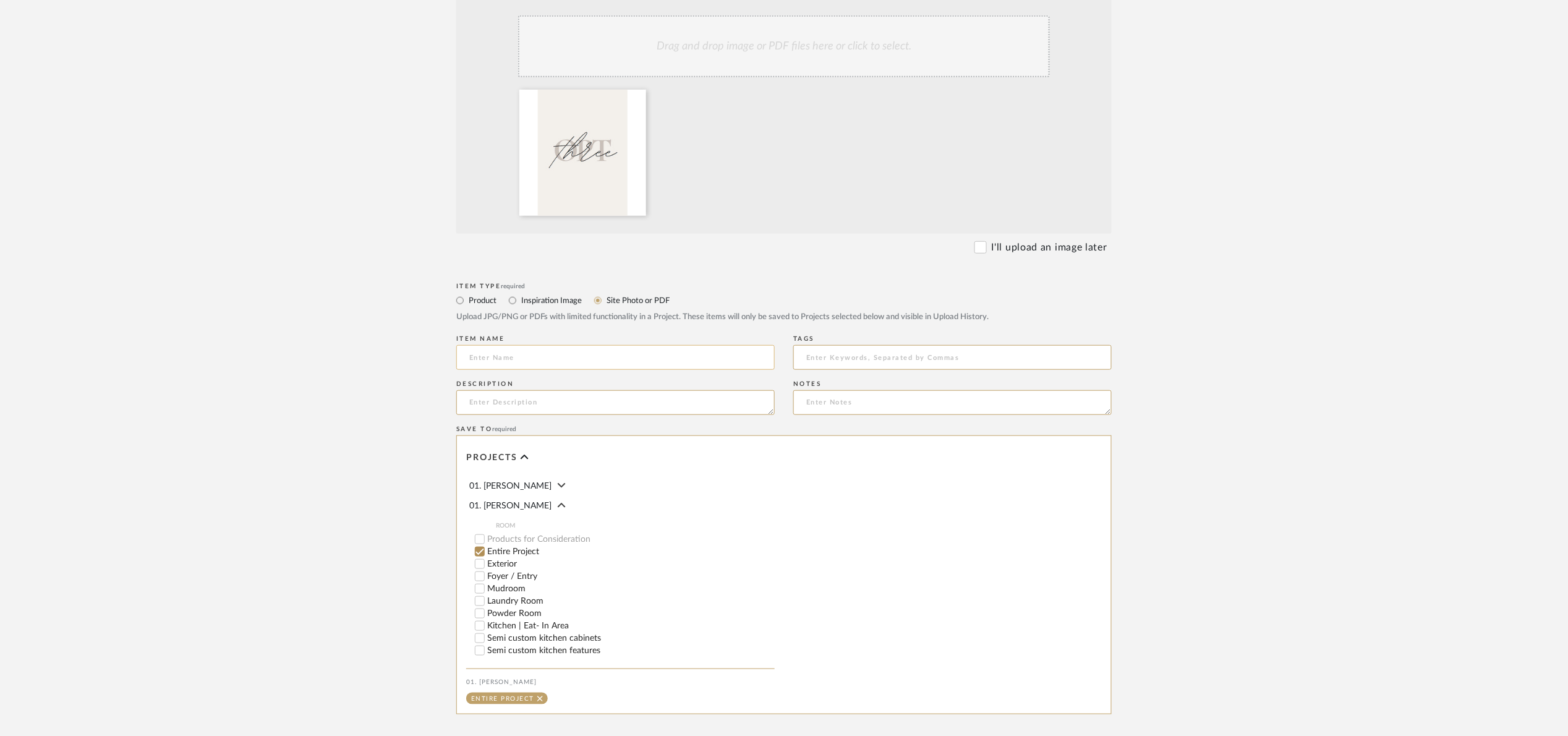
drag, startPoint x: 582, startPoint y: 359, endPoint x: 592, endPoint y: 362, distance: 10.4
click at [583, 358] on input at bounding box center [615, 357] width 318 height 25
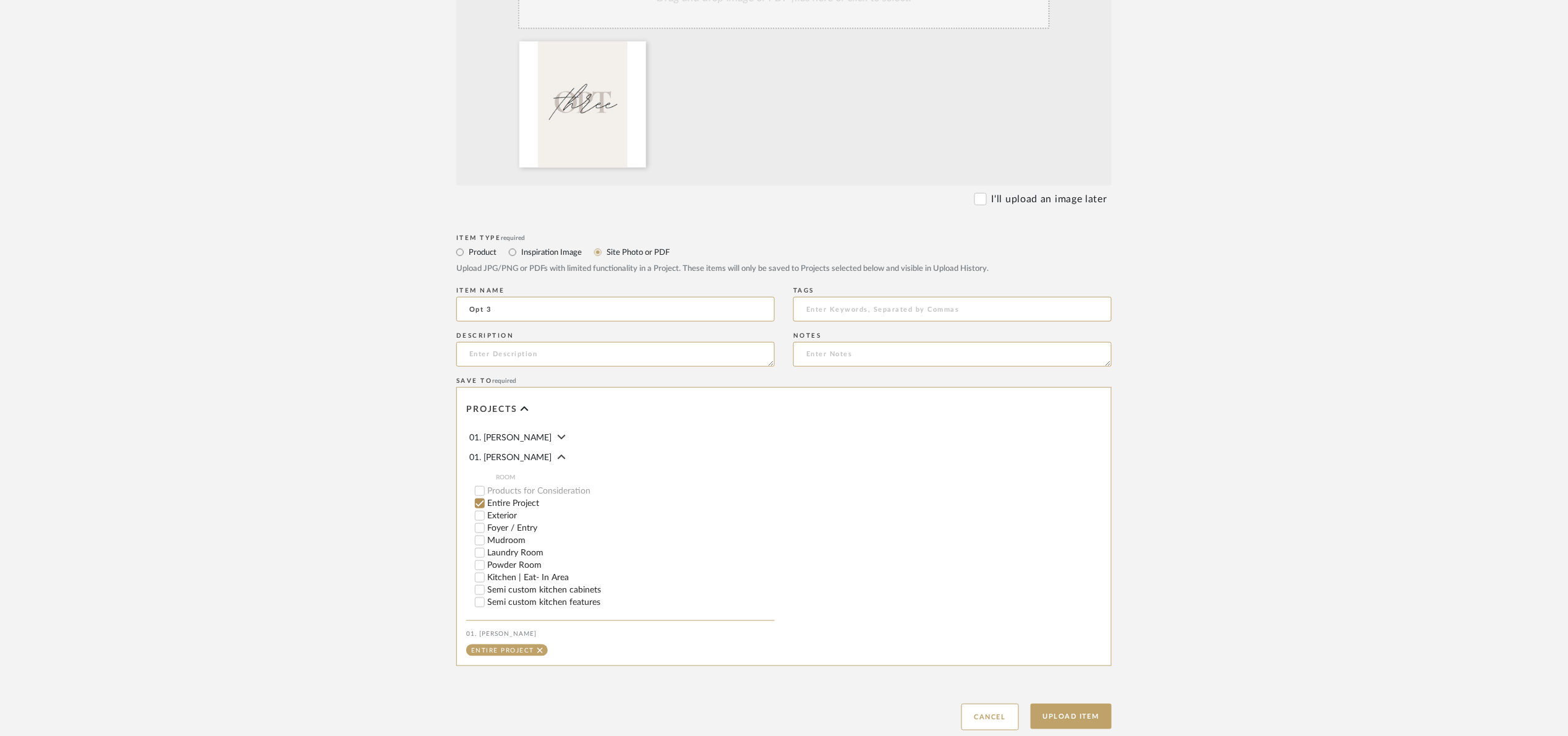
scroll to position [410, 0]
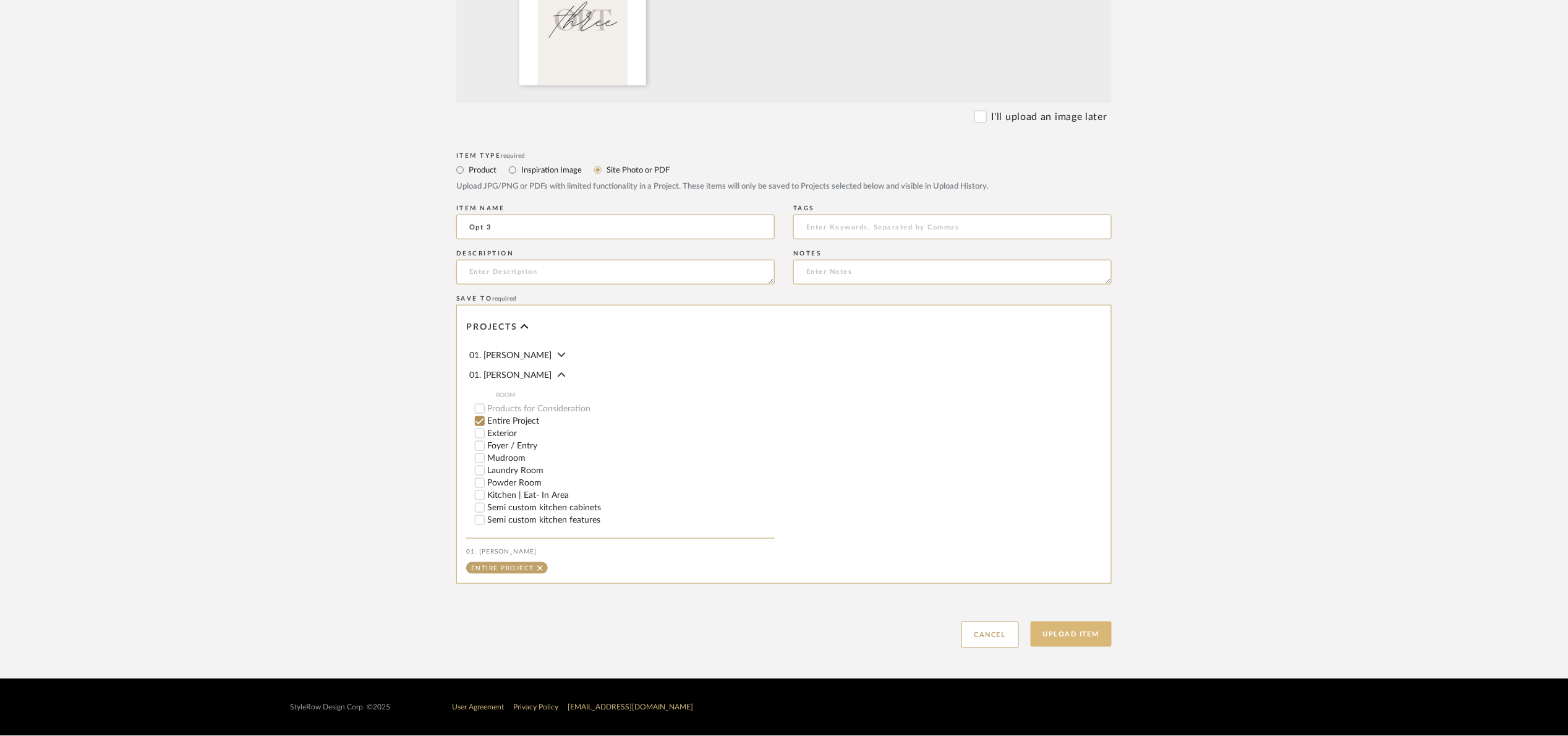
type input "Opt 3"
click at [1100, 642] on button "Upload Item" at bounding box center [1071, 634] width 82 height 25
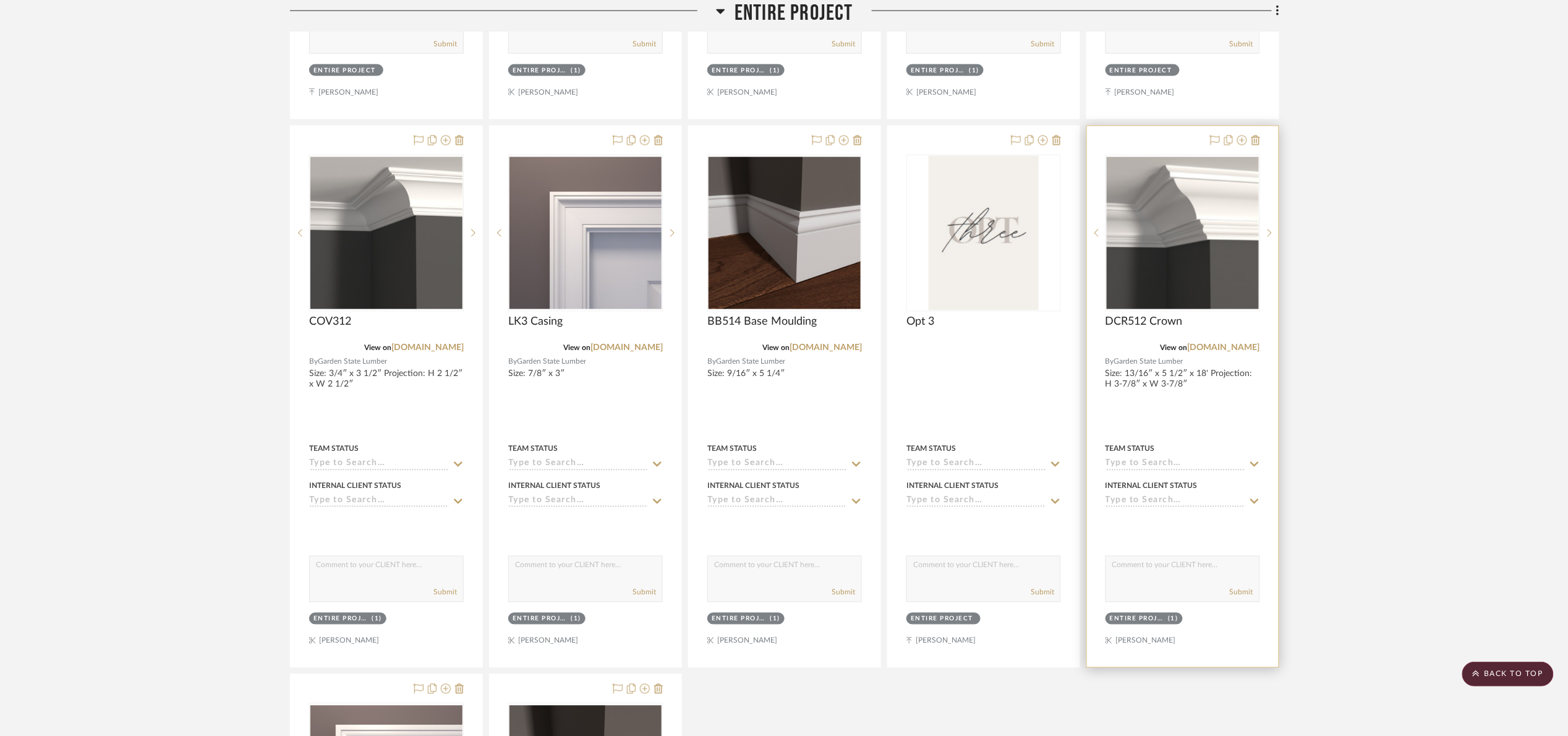
scroll to position [755, 0]
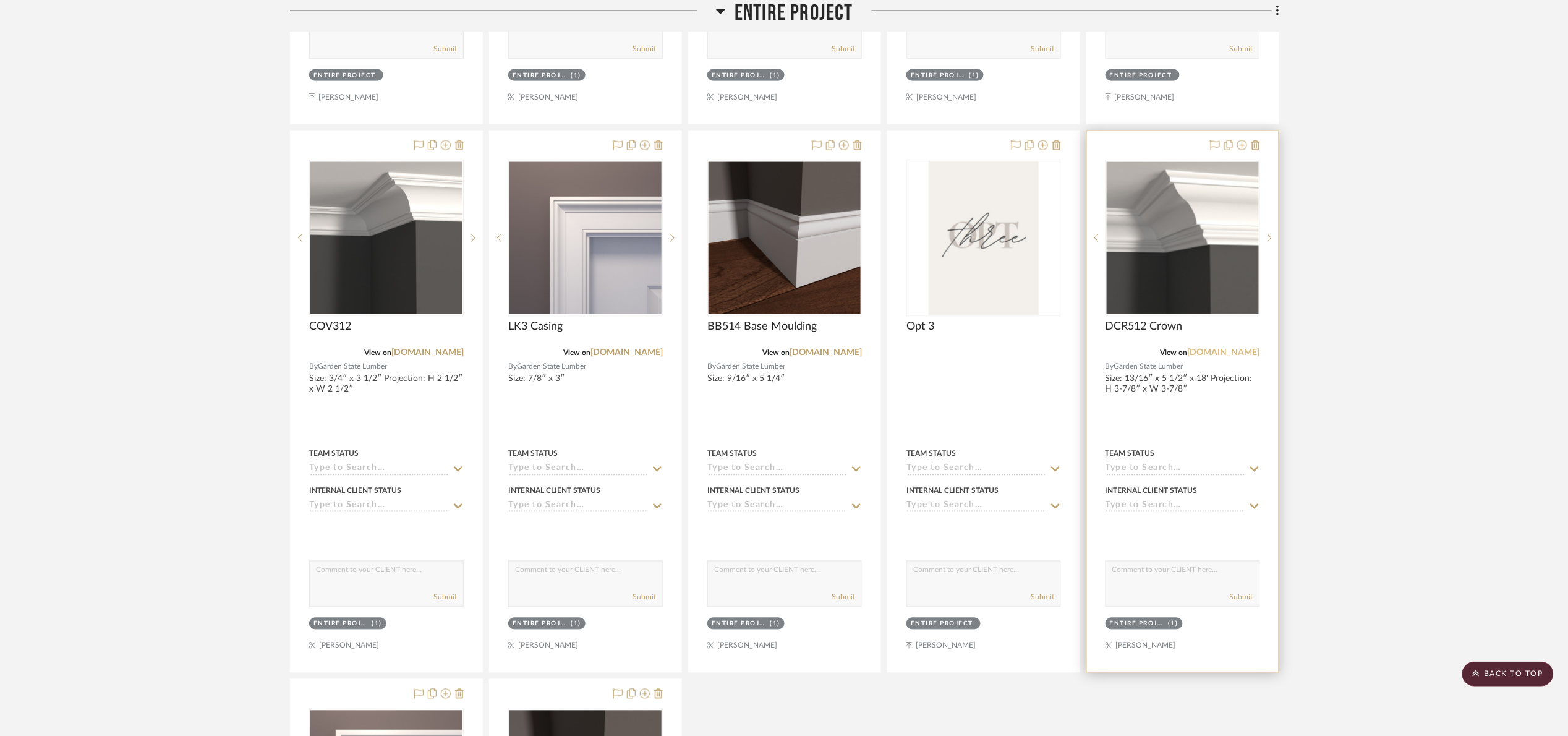
click at [1251, 354] on link "[DOMAIN_NAME]" at bounding box center [1224, 353] width 73 height 9
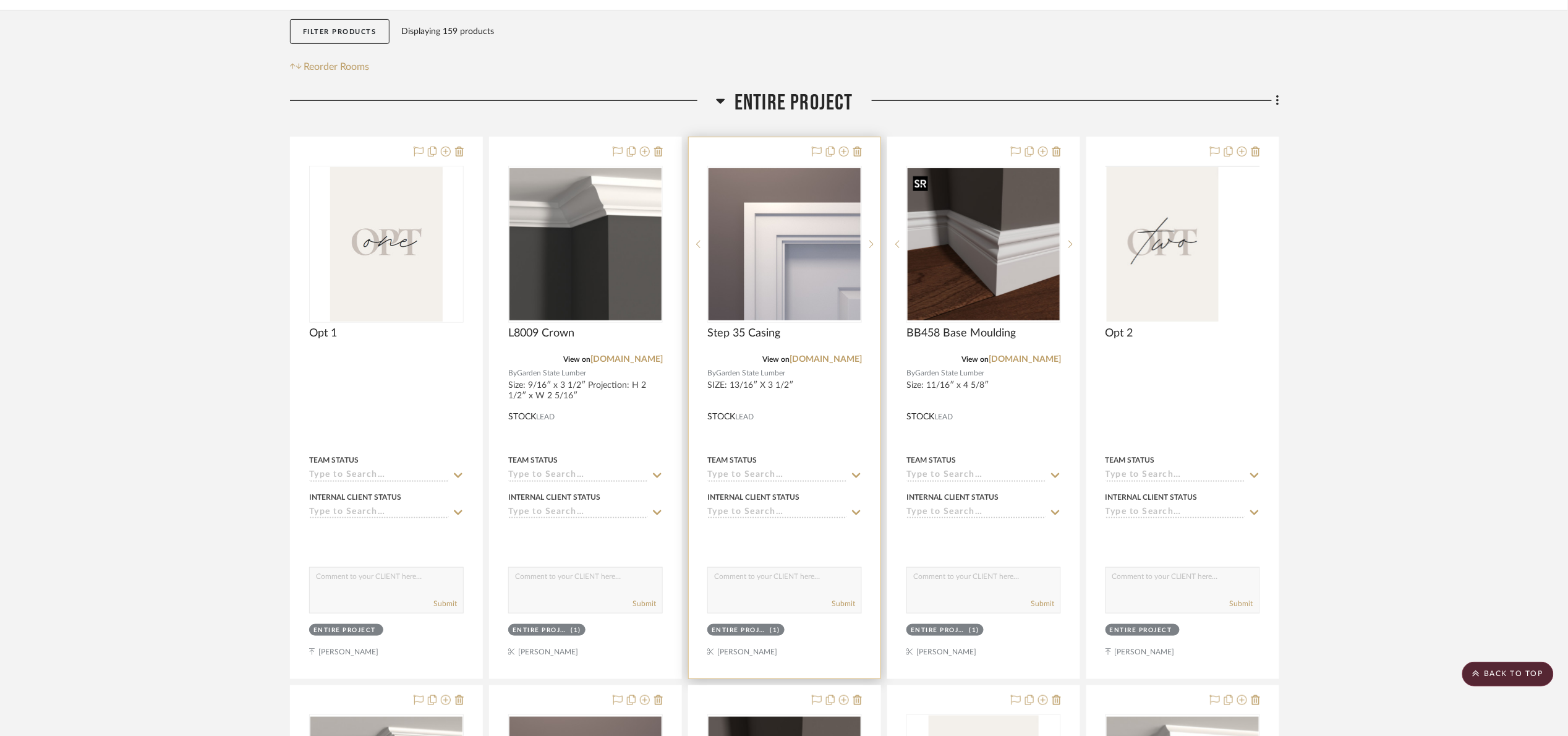
scroll to position [199, 0]
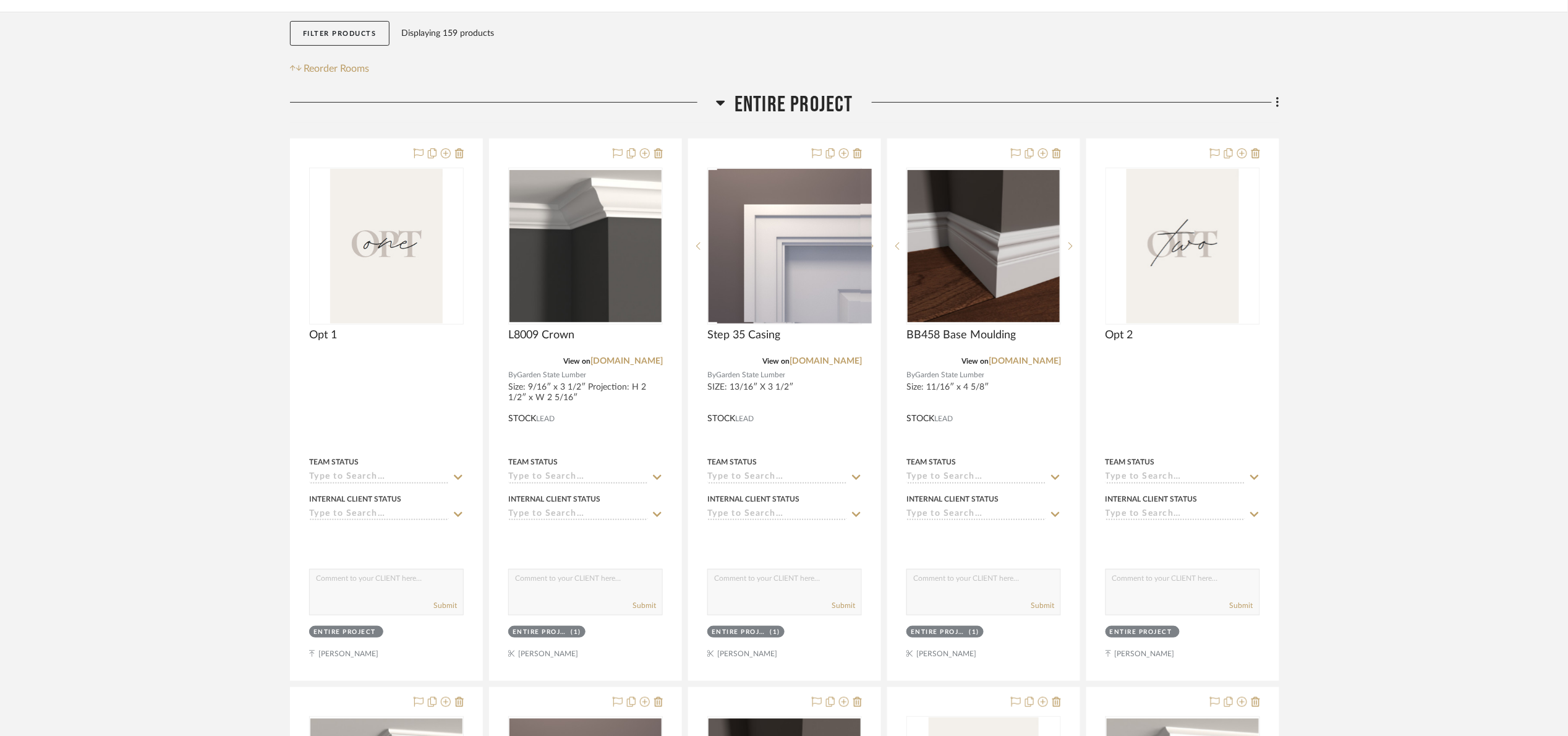
click at [788, 110] on span "Entire Project" at bounding box center [793, 105] width 119 height 27
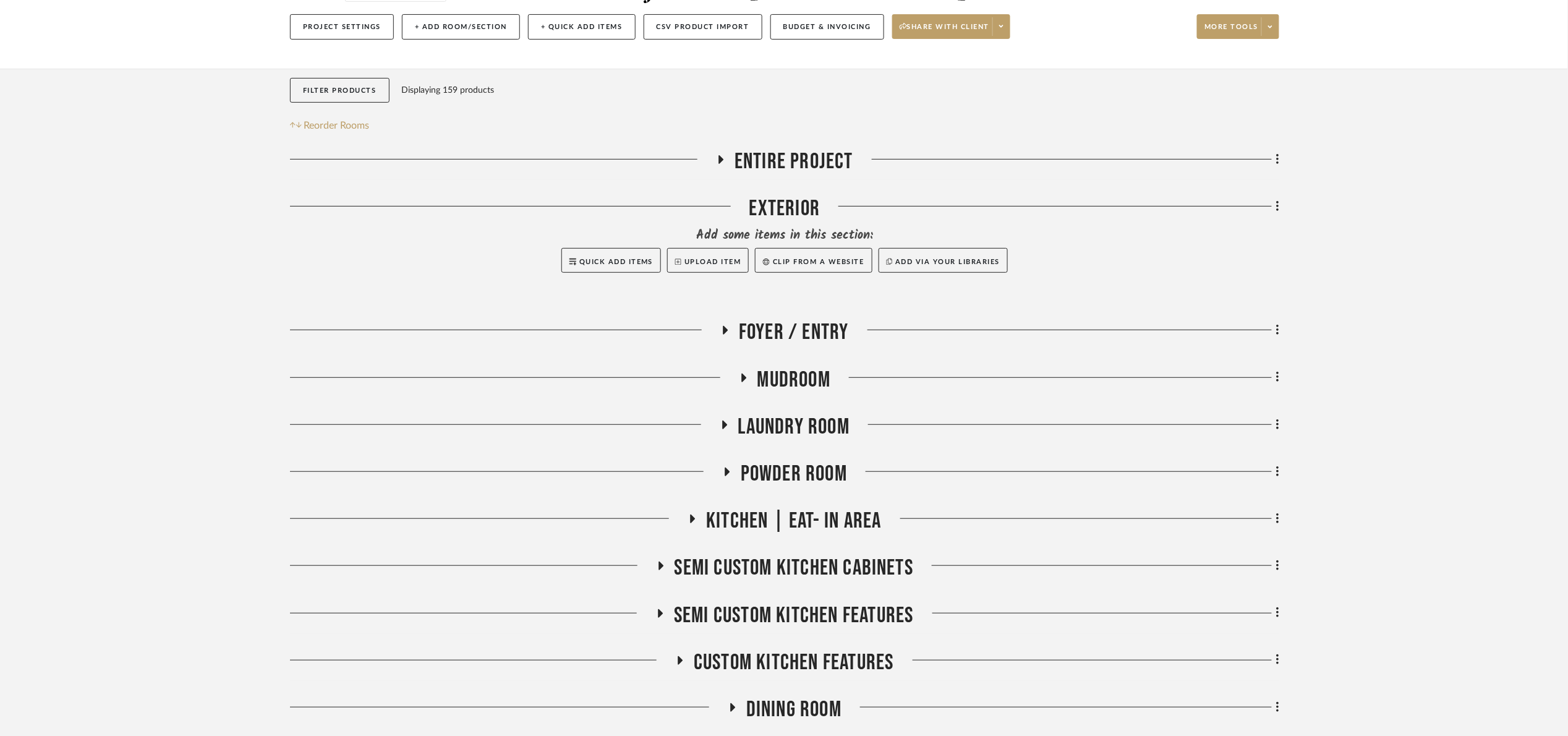
scroll to position [0, 0]
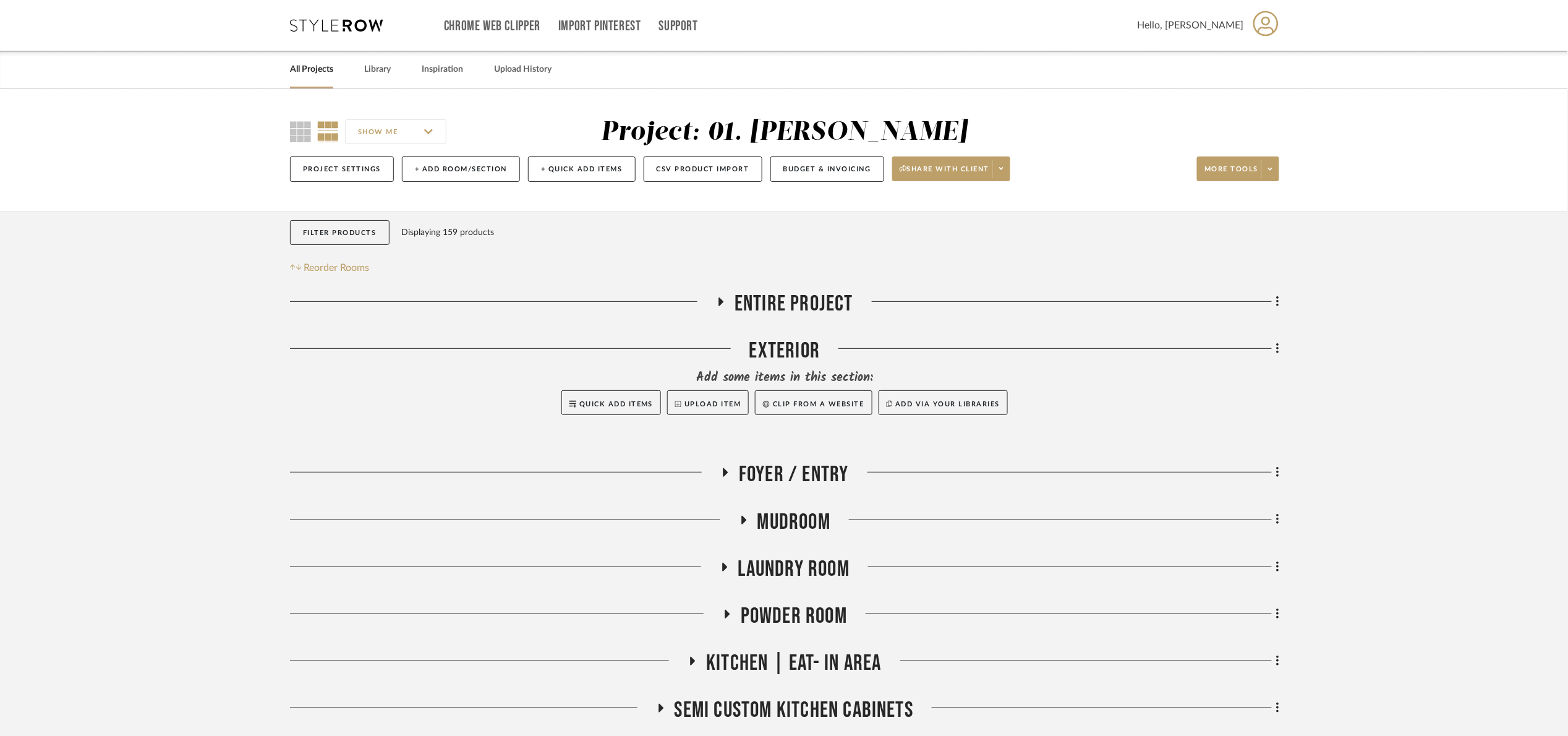
click at [0, 279] on project-details-page "SHOW ME Project: 01. [PERSON_NAME] Project Settings + Add Room/Section + Quick …" at bounding box center [784, 650] width 1568 height 1122
